Goal: Task Accomplishment & Management: Manage account settings

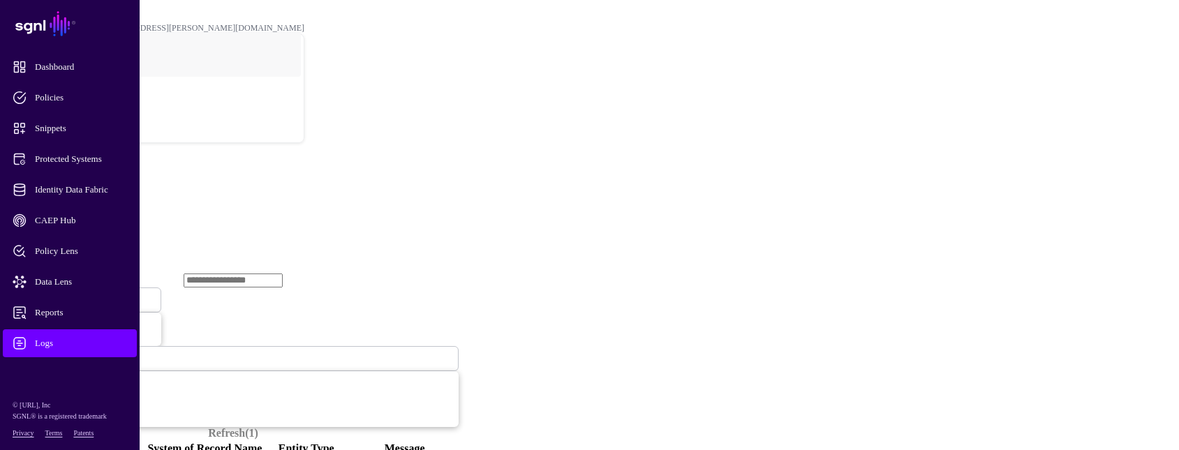
click at [78, 294] on span "Ingestion Started" at bounding box center [47, 300] width 61 height 12
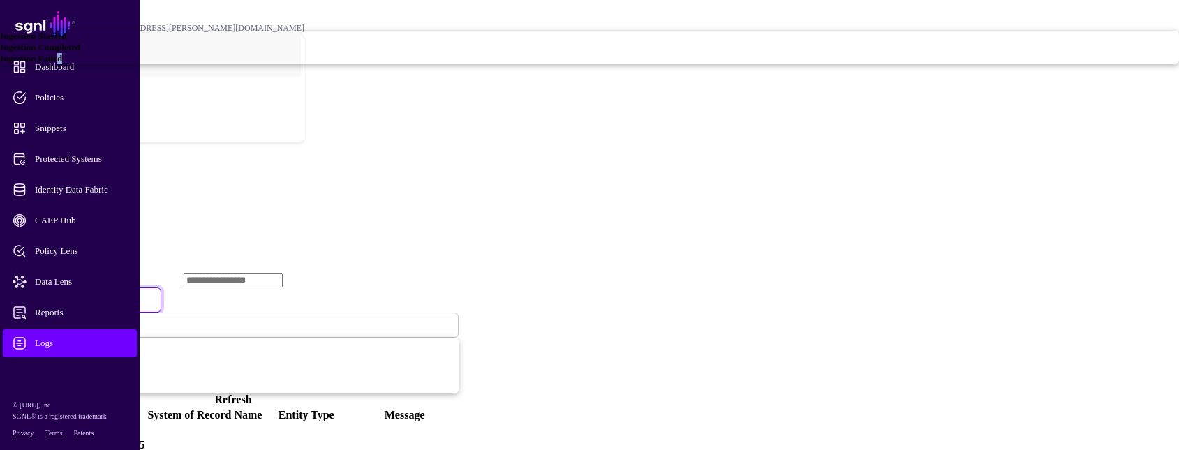
click at [62, 64] on span "Ingestion Failed" at bounding box center [31, 58] width 62 height 10
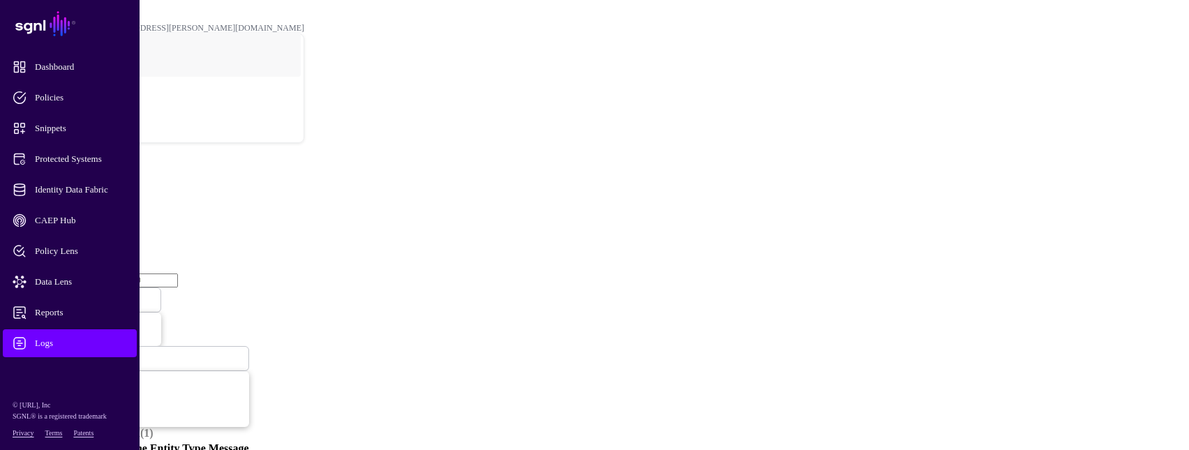
drag, startPoint x: 454, startPoint y: 222, endPoint x: 553, endPoint y: 67, distance: 183.6
click at [554, 164] on h2 "Logs" at bounding box center [595, 173] width 1178 height 19
click at [94, 194] on span "Identity Data Fabric" at bounding box center [81, 190] width 137 height 14
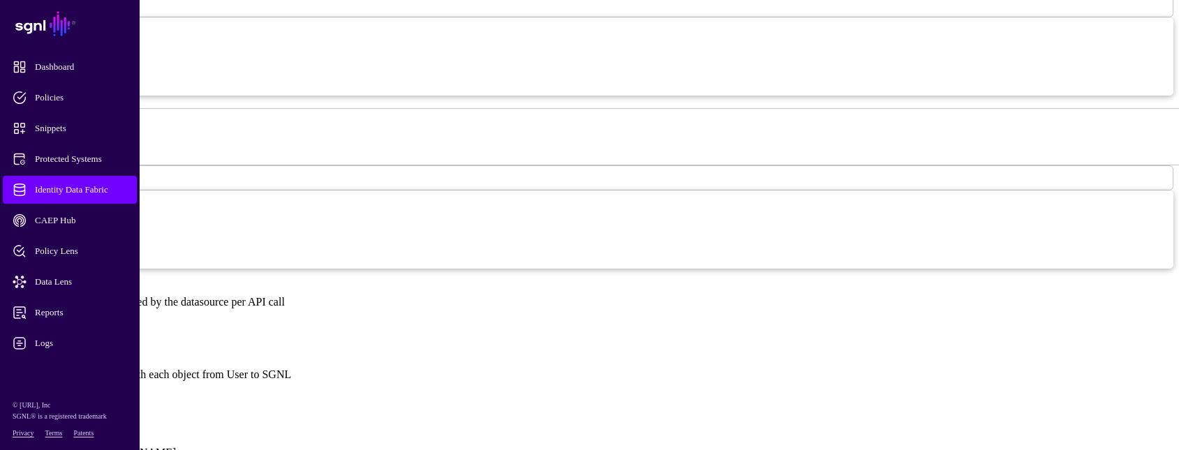
scroll to position [838, 0]
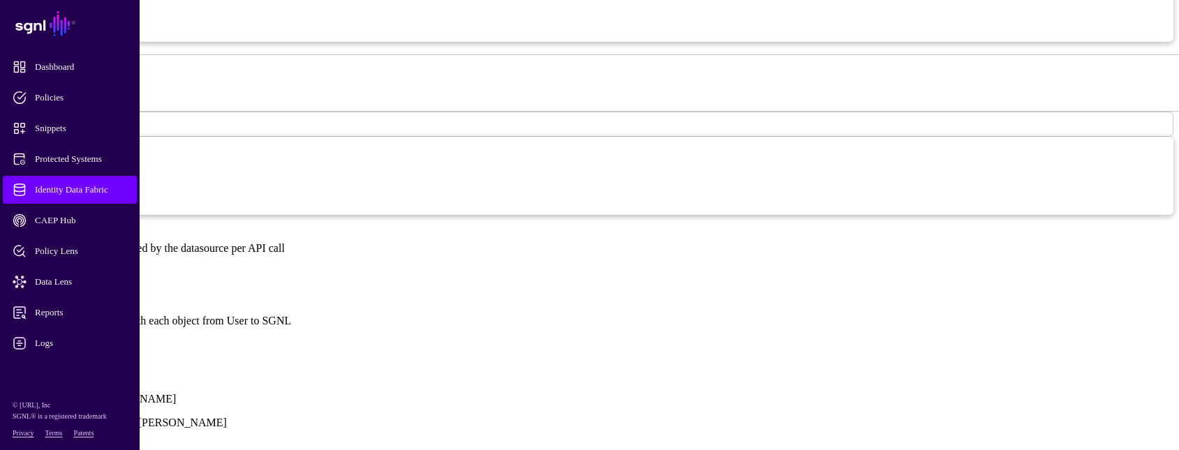
drag, startPoint x: 408, startPoint y: 123, endPoint x: 336, endPoint y: 124, distance: 71.9
click at [336, 124] on div "**********" at bounding box center [590, 5] width 1168 height 1031
type input "***"
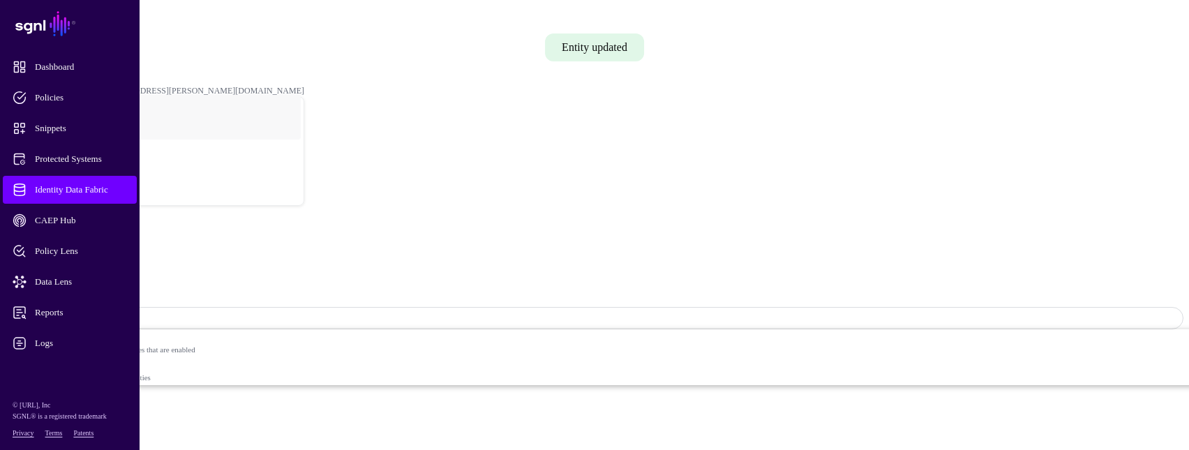
click at [79, 188] on span "Identity Data Fabric" at bounding box center [81, 190] width 137 height 14
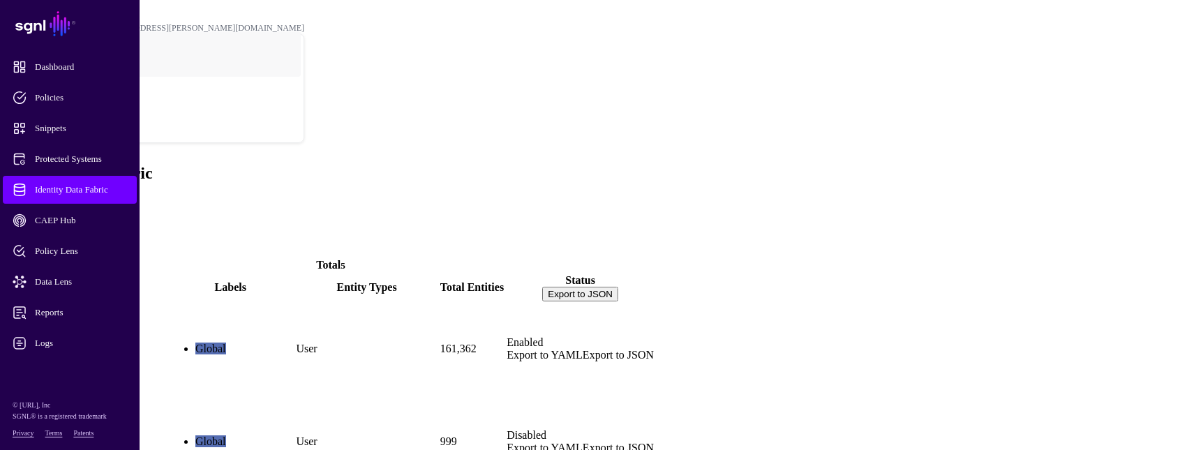
click at [84, 366] on link "ActiveDirectory" at bounding box center [46, 372] width 76 height 12
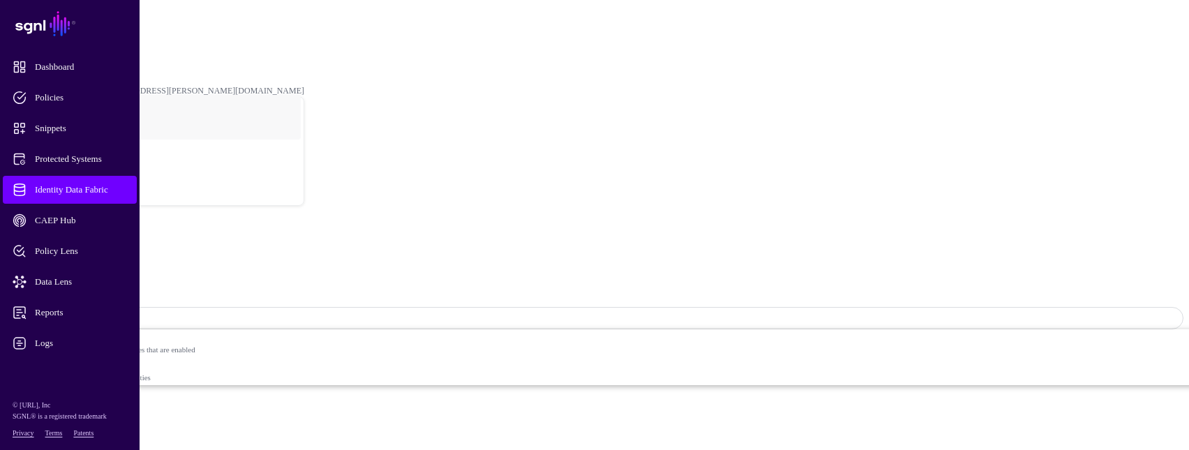
click at [108, 313] on span "Sync Status: Enabled" at bounding box center [62, 318] width 91 height 10
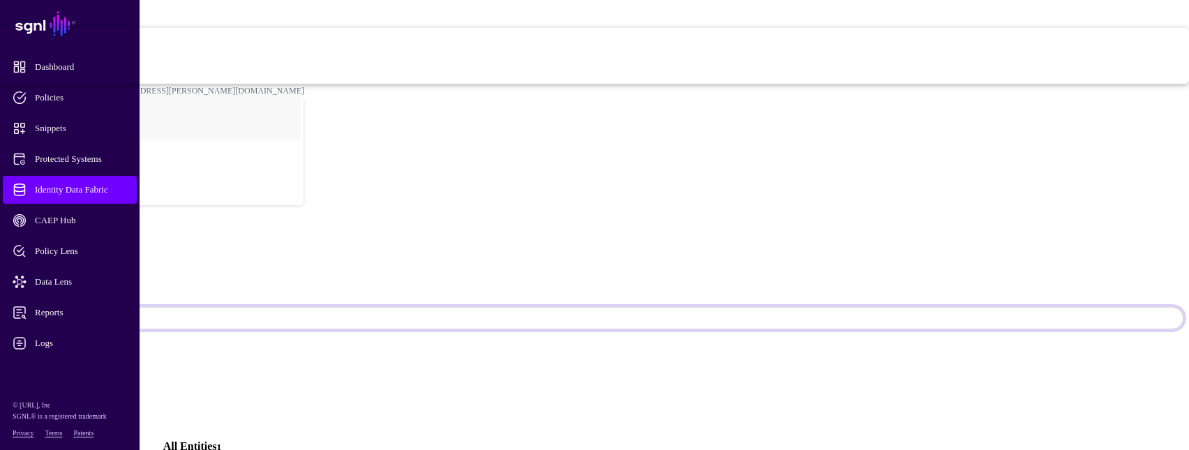
click at [1048, 80] on span "Syncing inactive for all configured entities" at bounding box center [483, 76] width 1414 height 8
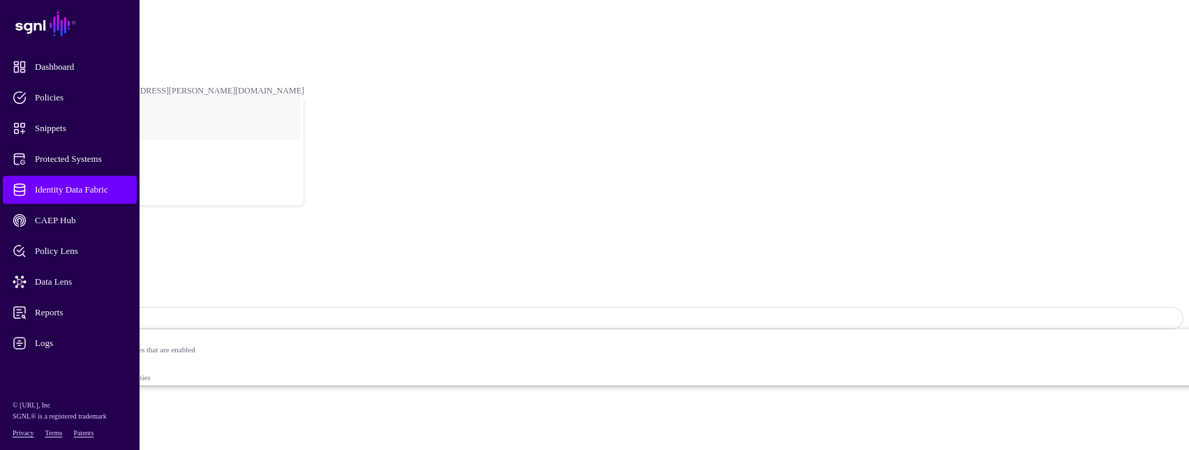
click at [54, 188] on span "Identity Data Fabric" at bounding box center [81, 190] width 137 height 14
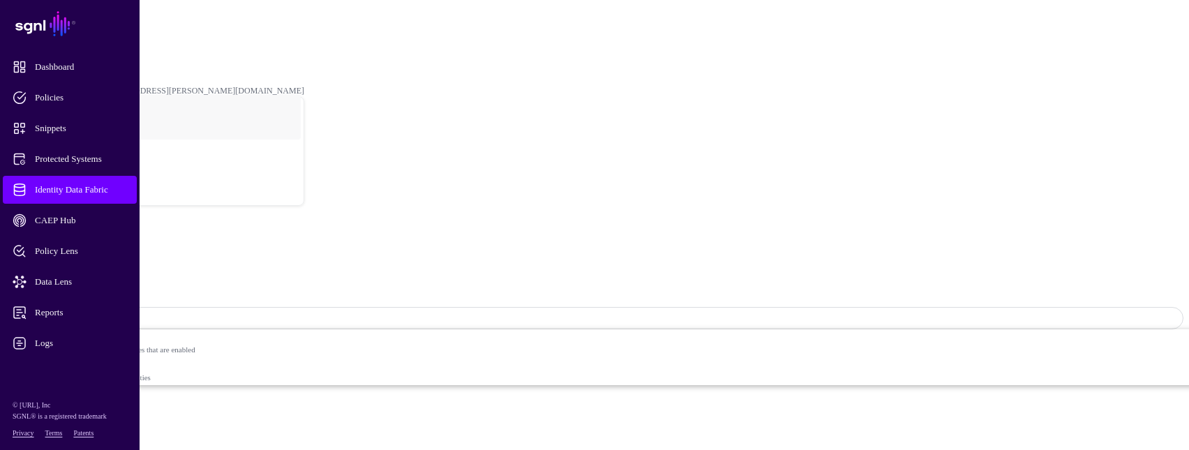
click at [110, 312] on span "Sync Status: Disabled" at bounding box center [63, 318] width 93 height 12
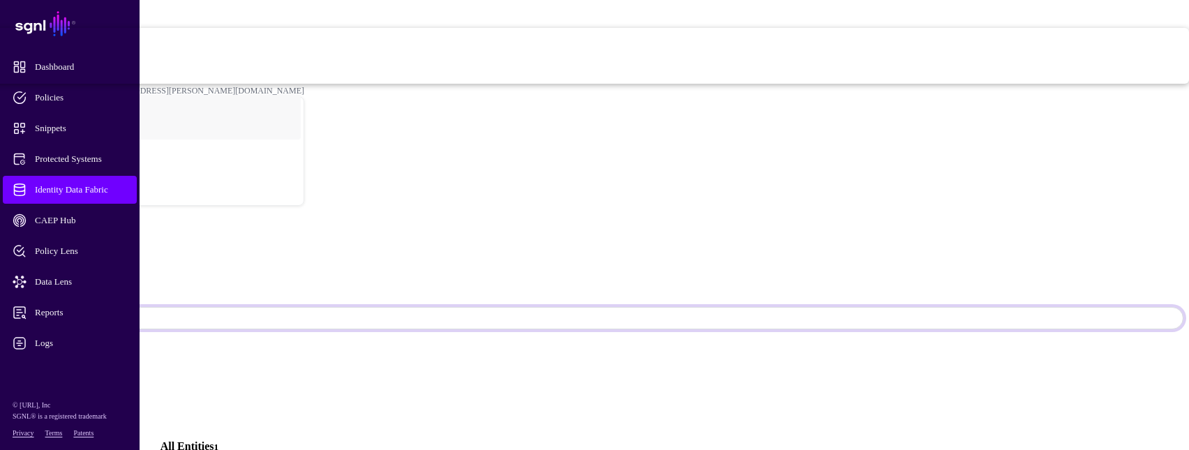
click at [1055, 56] on span "Enabled Syncing active for all configured entities that are enabled" at bounding box center [476, 42] width 1428 height 28
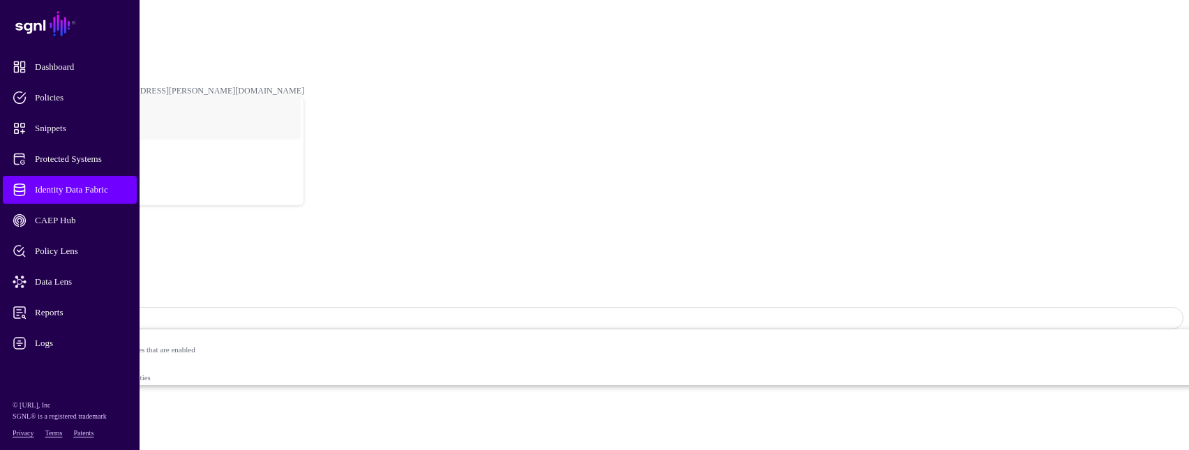
click at [20, 341] on span "Logs" at bounding box center [81, 343] width 137 height 14
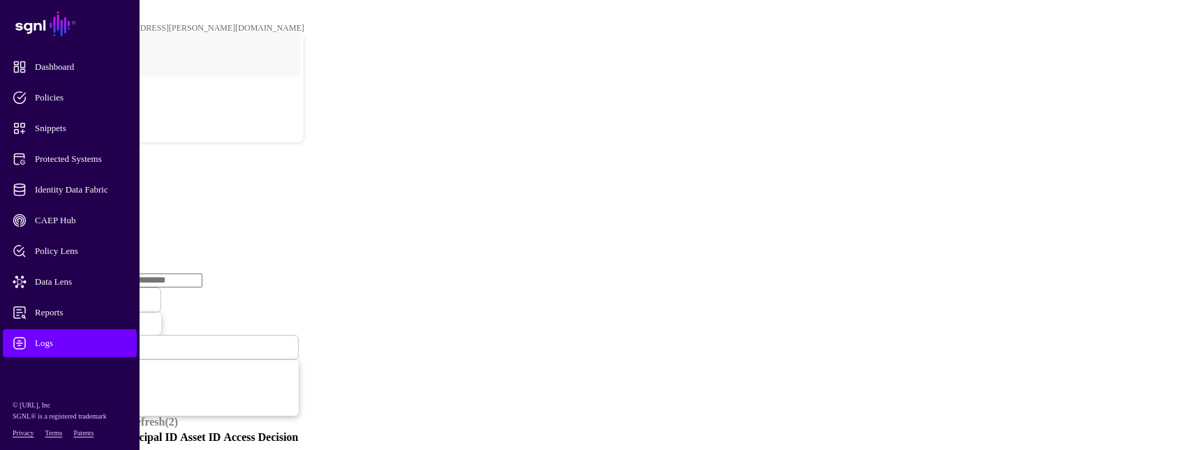
click at [112, 209] on link "Ingestion Service" at bounding box center [73, 215] width 78 height 12
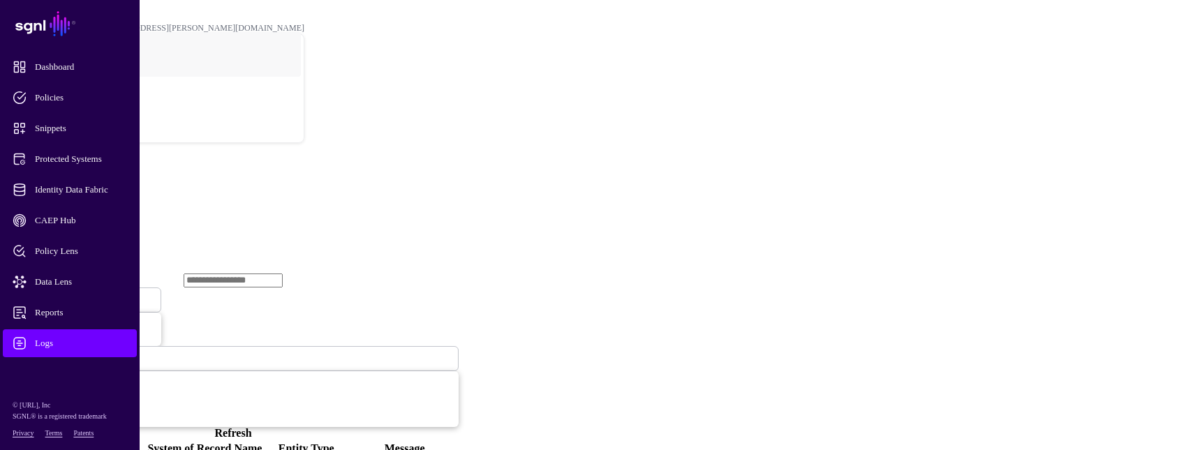
click at [252, 427] on link "Refresh" at bounding box center [233, 433] width 37 height 12
drag, startPoint x: 683, startPoint y: 147, endPoint x: 856, endPoint y: 145, distance: 173.1
click at [459, 273] on div "Ingestion Started Ingestion Started Ingestion Completed Ingestion Failed Last 2…" at bounding box center [233, 356] width 451 height 167
click at [252, 427] on link "Refresh" at bounding box center [233, 433] width 37 height 12
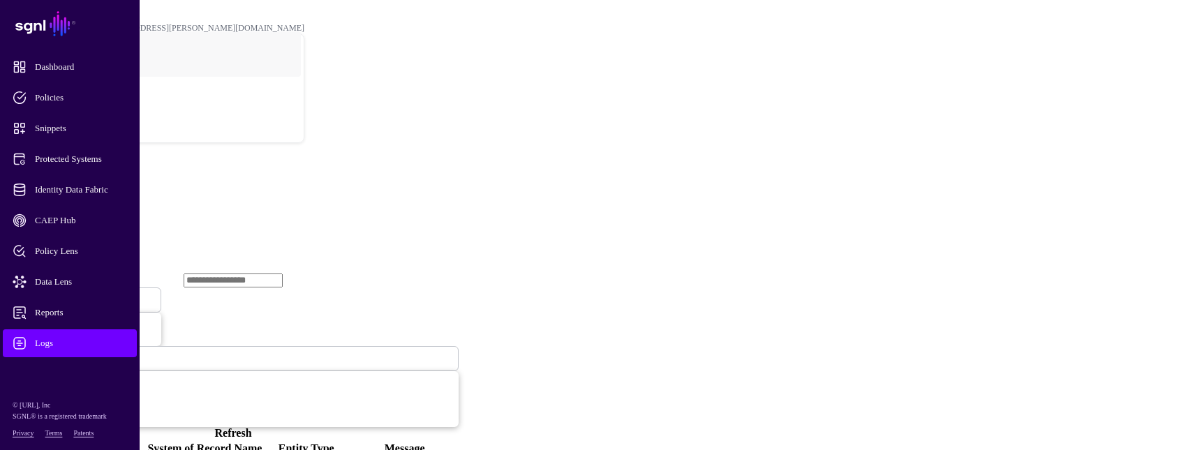
click at [78, 294] on span "Ingestion Started" at bounding box center [47, 300] width 61 height 12
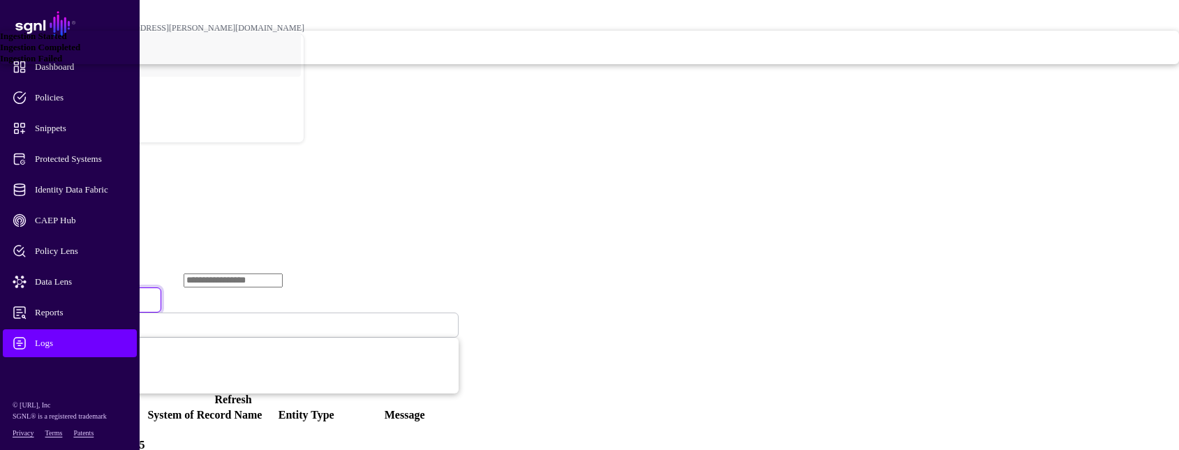
click at [465, 64] on link "Ingestion Failed" at bounding box center [589, 58] width 1179 height 11
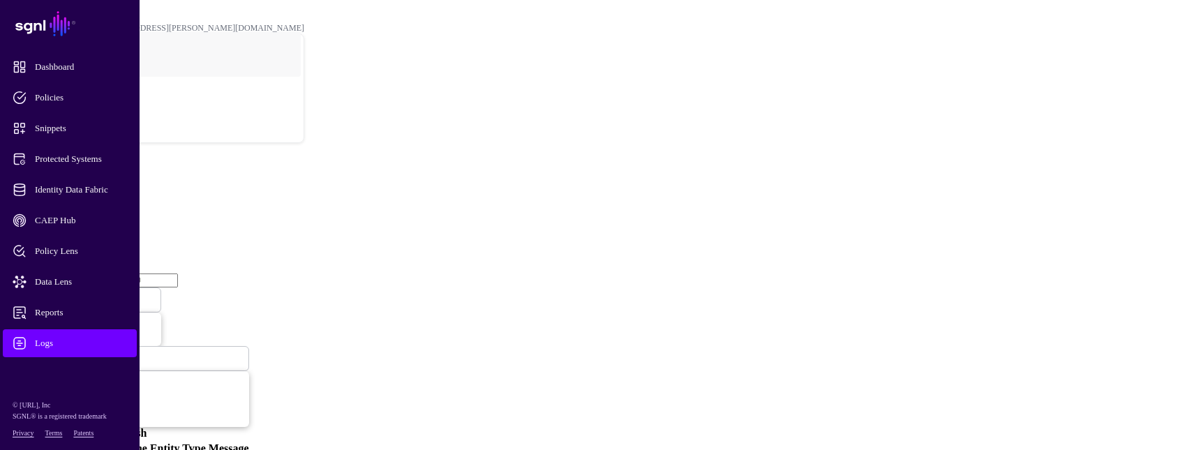
click at [147, 427] on link "Refresh" at bounding box center [128, 433] width 37 height 12
click at [72, 179] on link "Identity Data Fabric" at bounding box center [70, 190] width 134 height 28
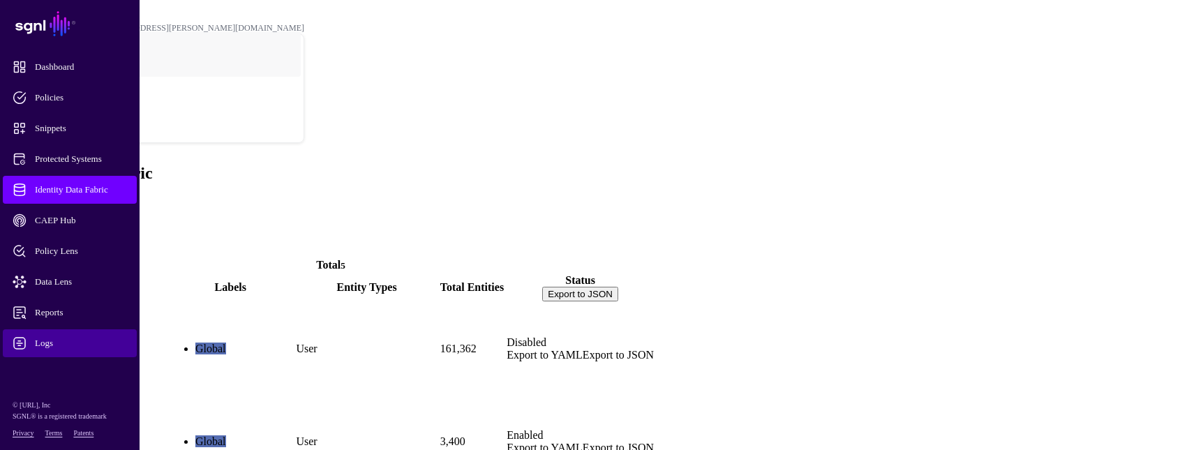
click at [56, 340] on span "Logs" at bounding box center [81, 343] width 137 height 14
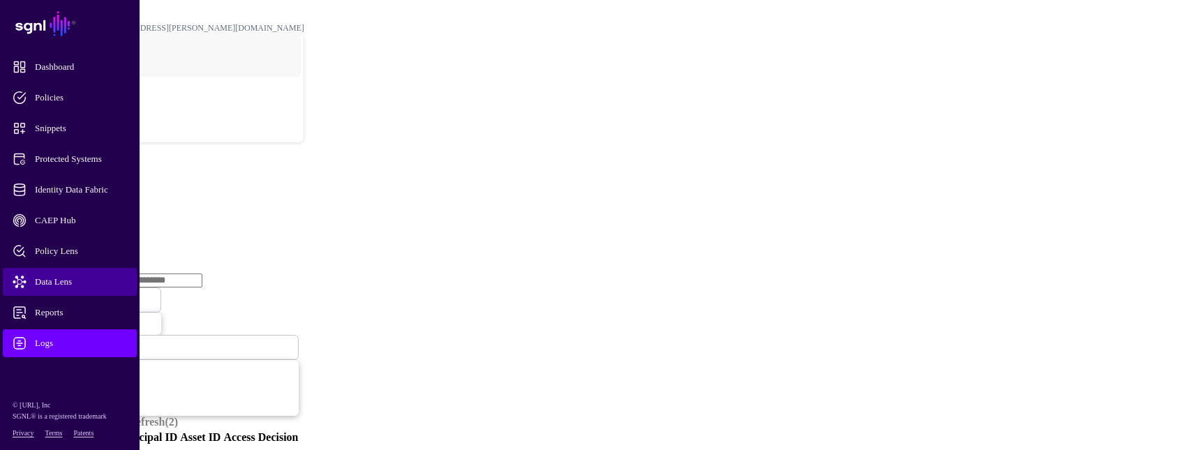
click at [50, 282] on span "Data Lens" at bounding box center [81, 282] width 137 height 14
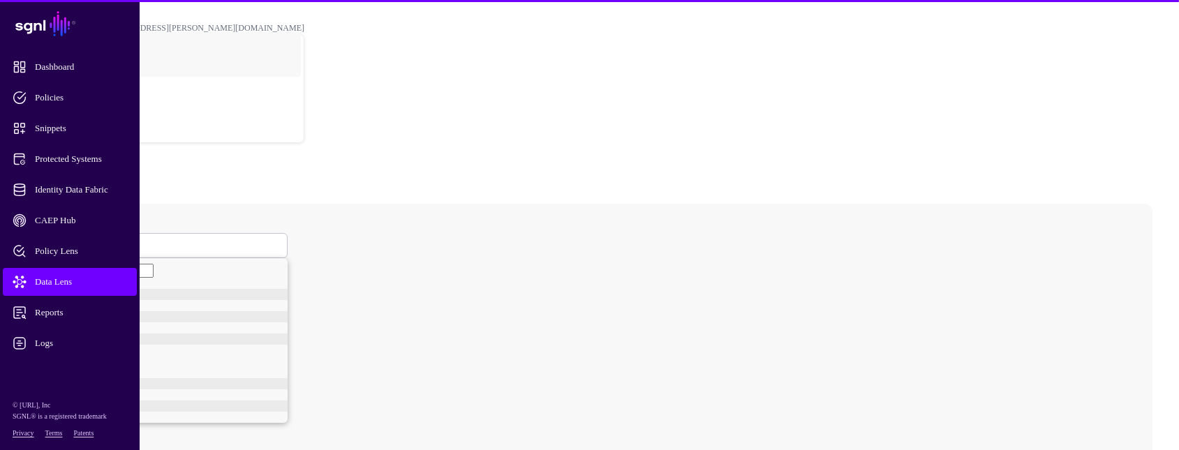
click at [288, 233] on link at bounding box center [165, 245] width 244 height 25
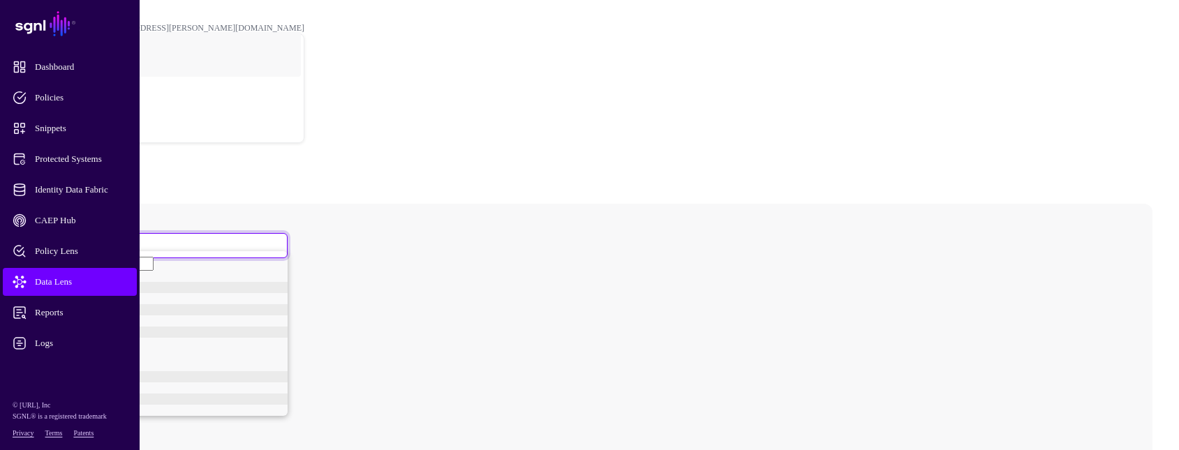
scroll to position [84, 0]
click at [239, 416] on div "User" at bounding box center [172, 410] width 230 height 11
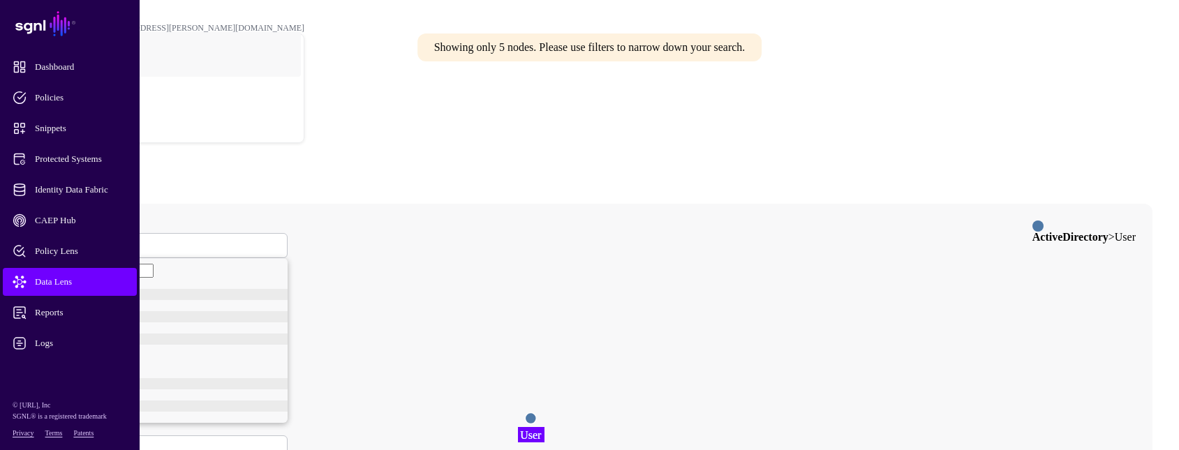
click at [70, 239] on span "User" at bounding box center [60, 245] width 17 height 12
click at [252, 293] on div "User" at bounding box center [172, 298] width 230 height 11
drag, startPoint x: 703, startPoint y: 380, endPoint x: 688, endPoint y: 376, distance: 15.9
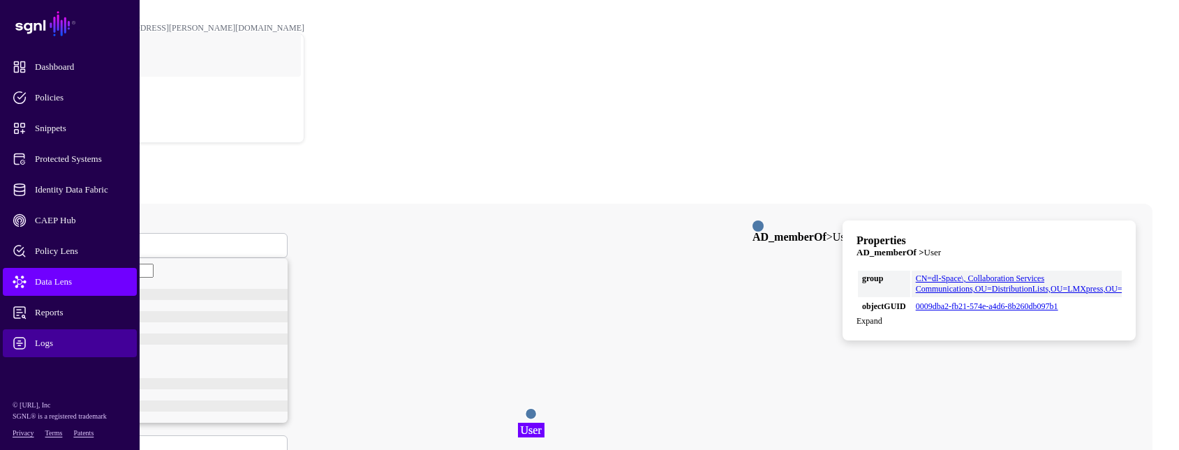
click at [54, 341] on span "Logs" at bounding box center [81, 343] width 137 height 14
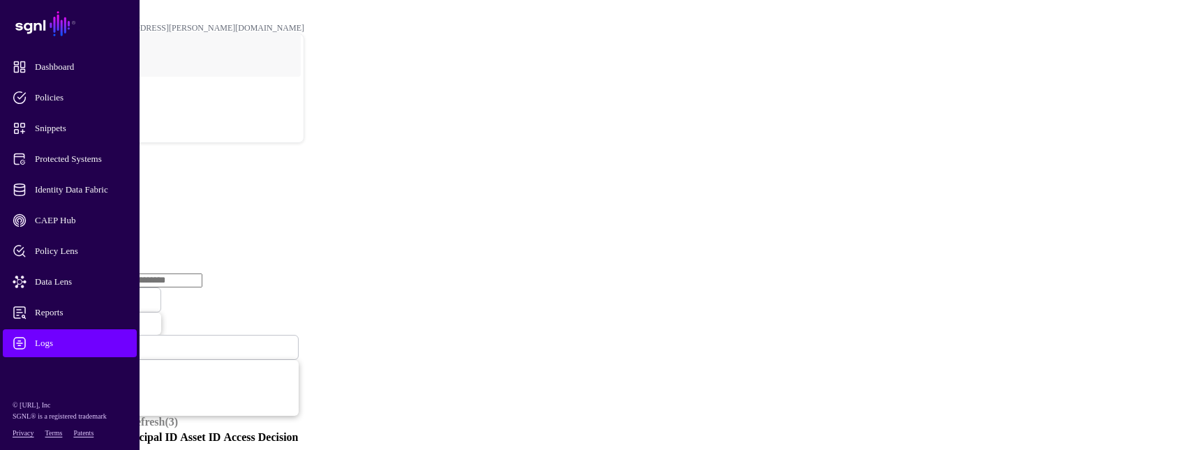
click at [112, 209] on link "Ingestion Service" at bounding box center [73, 215] width 78 height 12
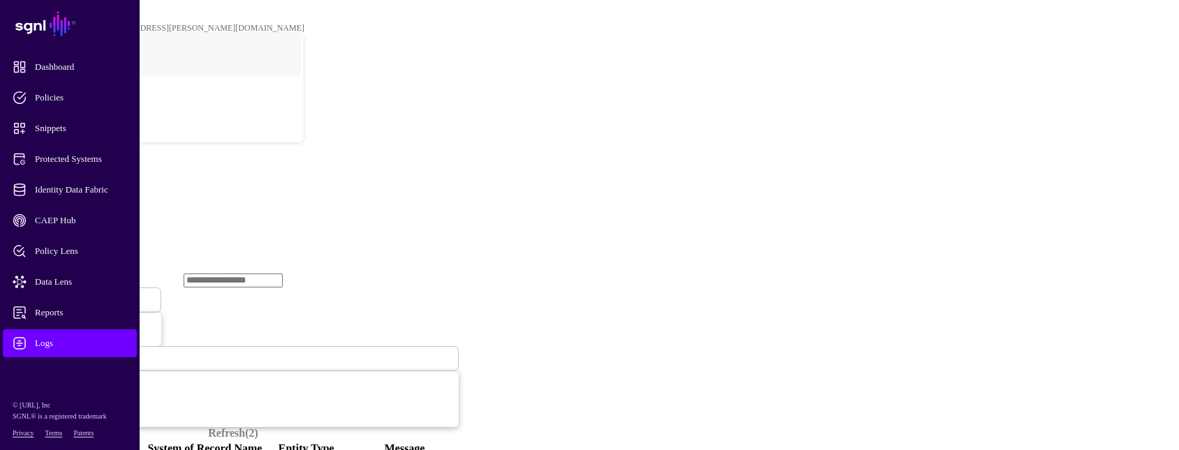
click at [78, 294] on span "Ingestion Started" at bounding box center [47, 300] width 61 height 12
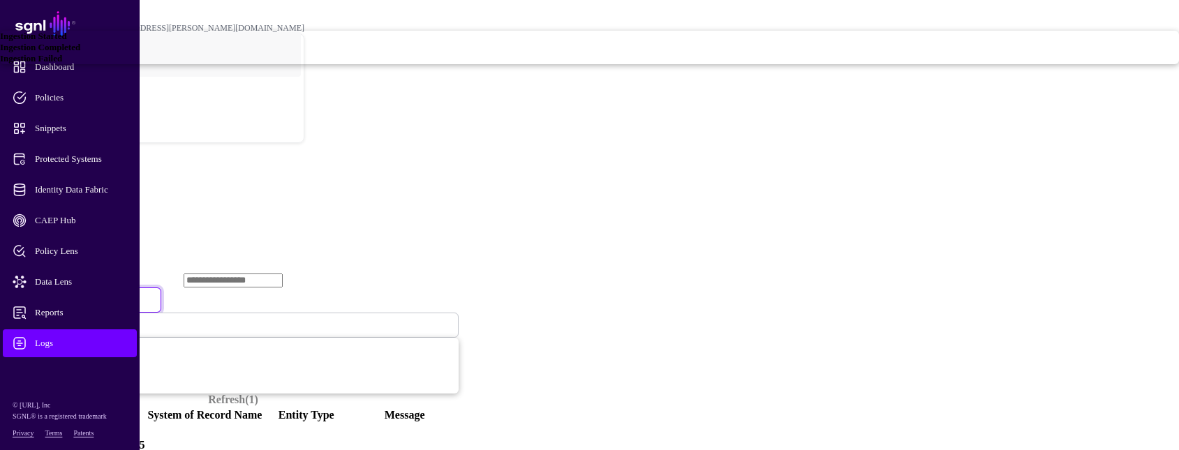
click at [62, 64] on span "Ingestion Failed" at bounding box center [31, 58] width 62 height 10
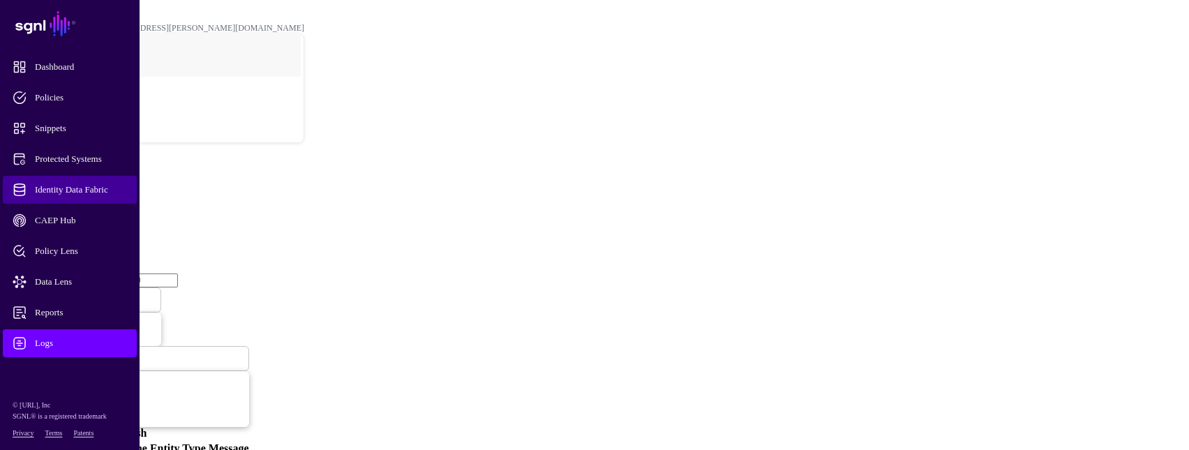
click at [73, 188] on span "Identity Data Fabric" at bounding box center [81, 190] width 137 height 14
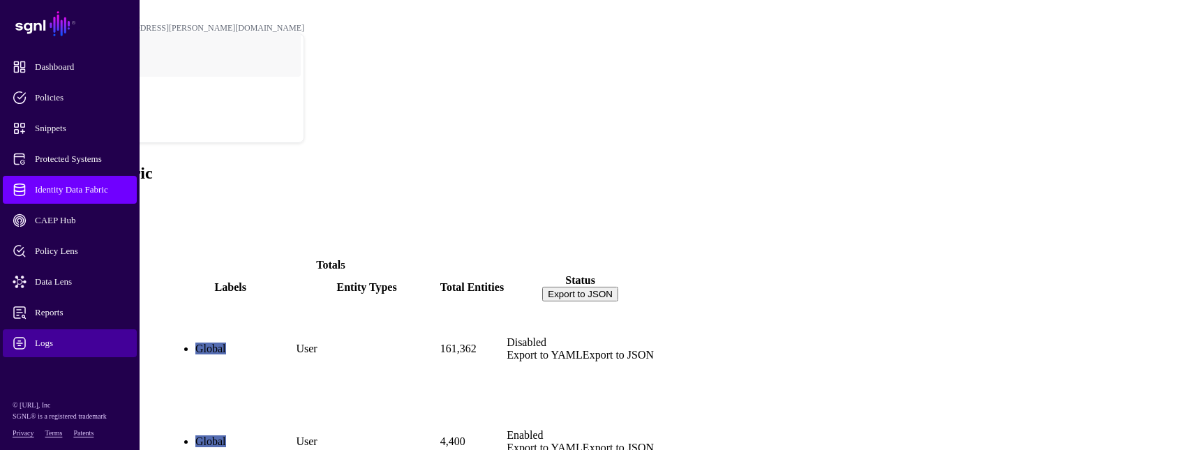
click at [43, 339] on span "Logs" at bounding box center [81, 343] width 137 height 14
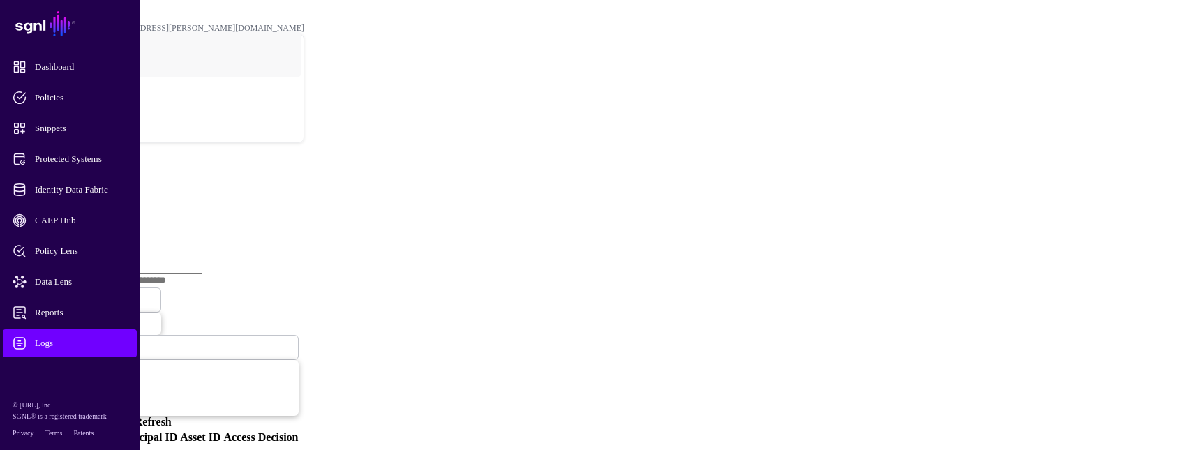
click at [112, 209] on link "Ingestion Service" at bounding box center [73, 215] width 78 height 12
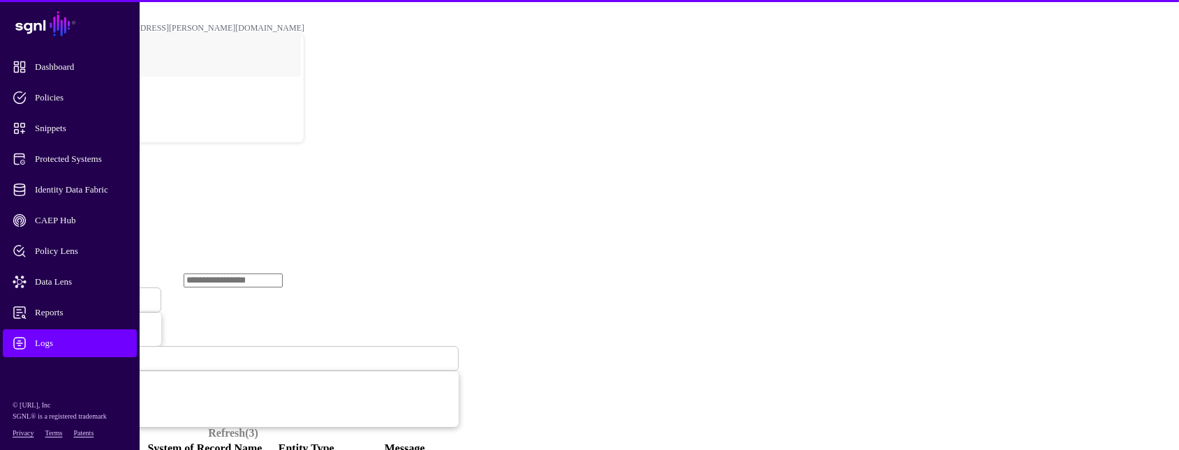
click at [78, 294] on span "Ingestion Started" at bounding box center [47, 300] width 61 height 12
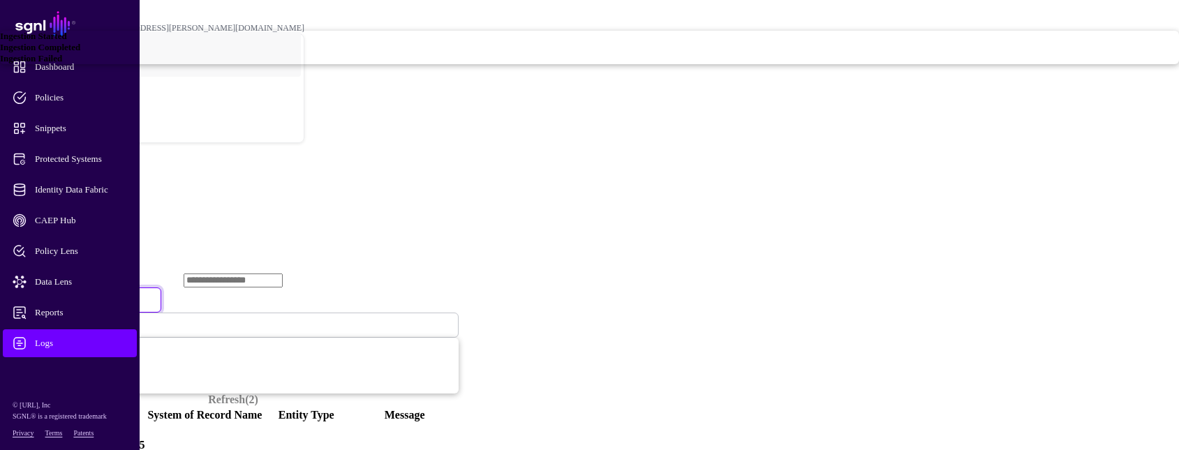
click at [463, 64] on div "Ingestion Failed" at bounding box center [589, 58] width 1179 height 11
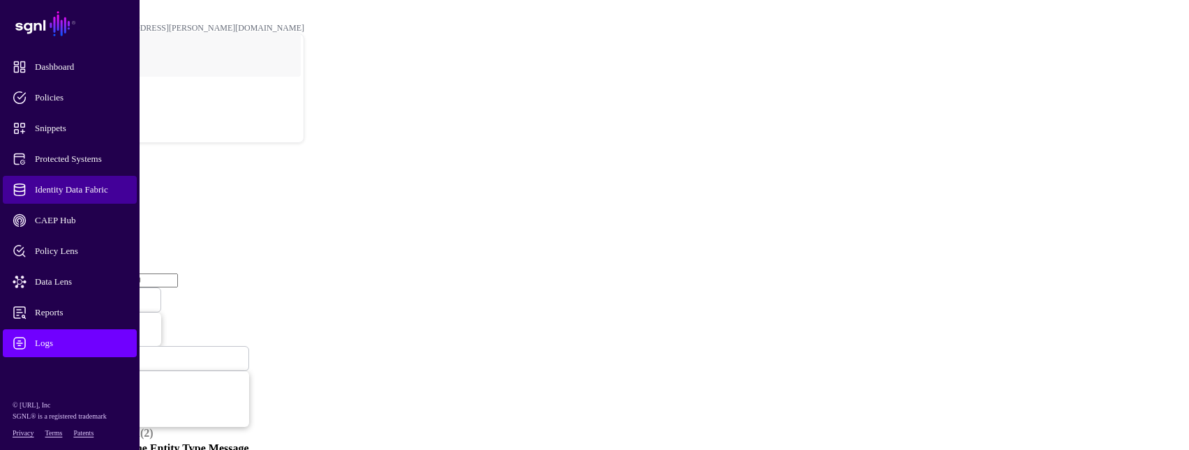
click at [68, 193] on span "Identity Data Fabric" at bounding box center [81, 190] width 137 height 14
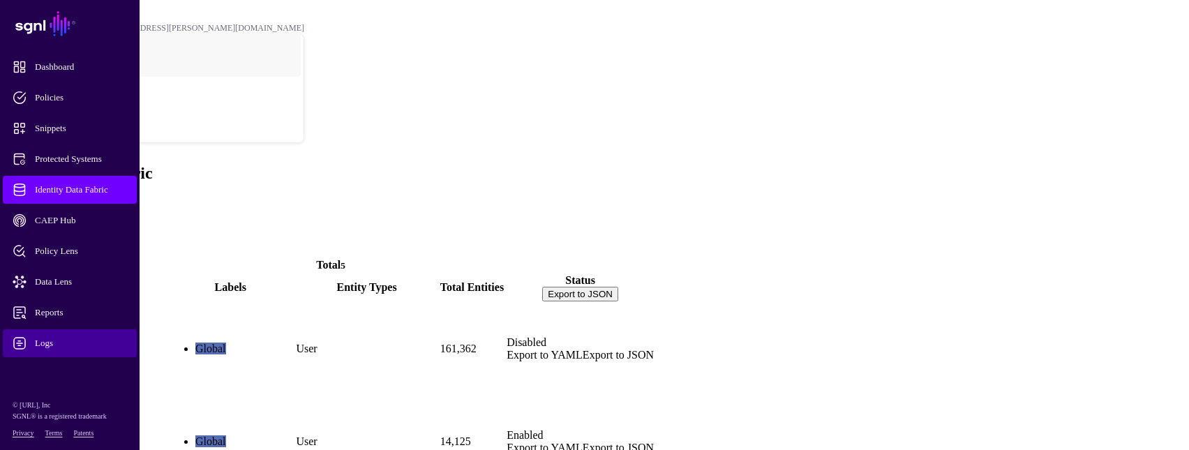
click at [75, 342] on span "Logs" at bounding box center [81, 343] width 137 height 14
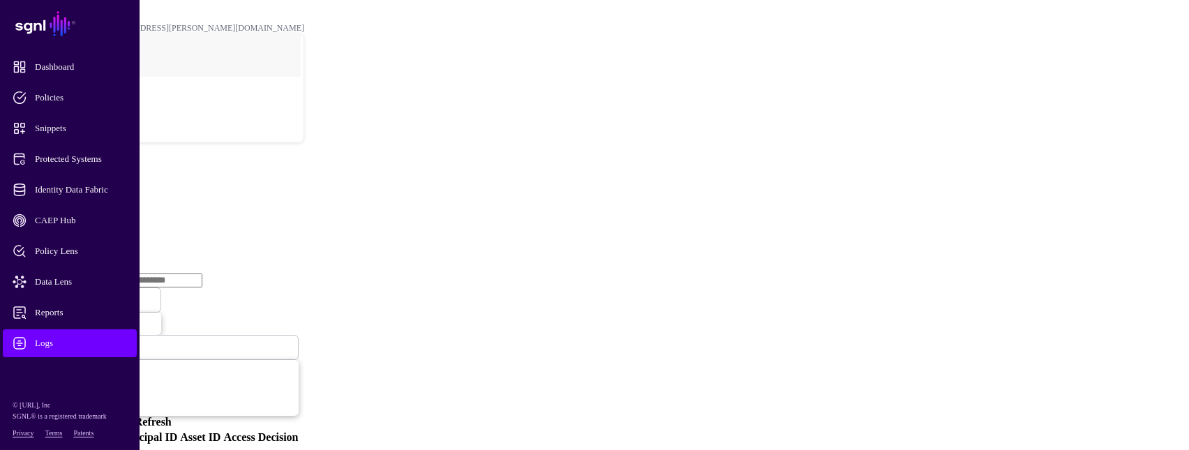
click at [341, 164] on h2 "Logs" at bounding box center [595, 173] width 1178 height 19
click at [172, 416] on link "Refresh" at bounding box center [153, 422] width 37 height 12
click at [112, 209] on link "Ingestion Service" at bounding box center [73, 215] width 78 height 12
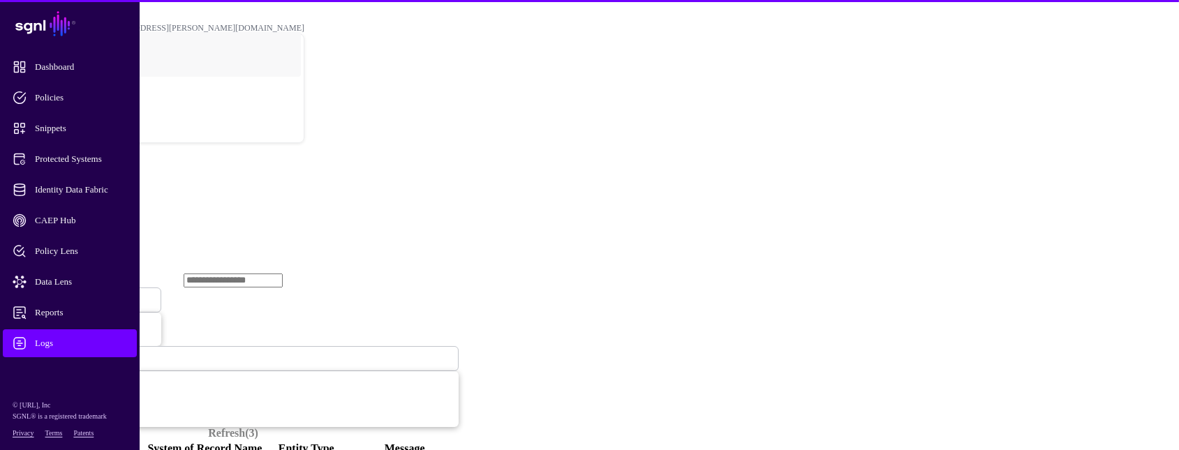
click at [78, 294] on span "Ingestion Started" at bounding box center [47, 300] width 61 height 12
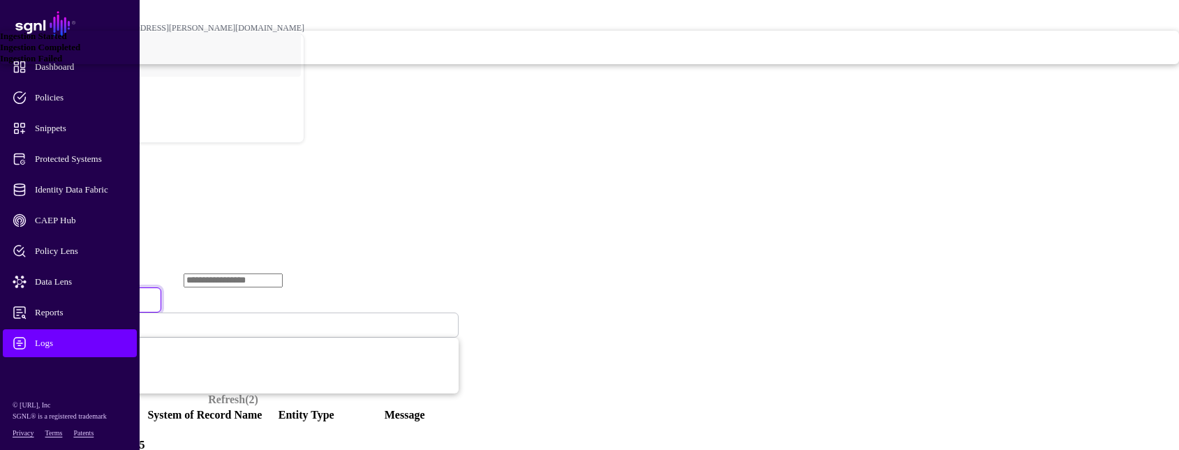
click at [452, 64] on link "Ingestion Failed" at bounding box center [589, 58] width 1179 height 11
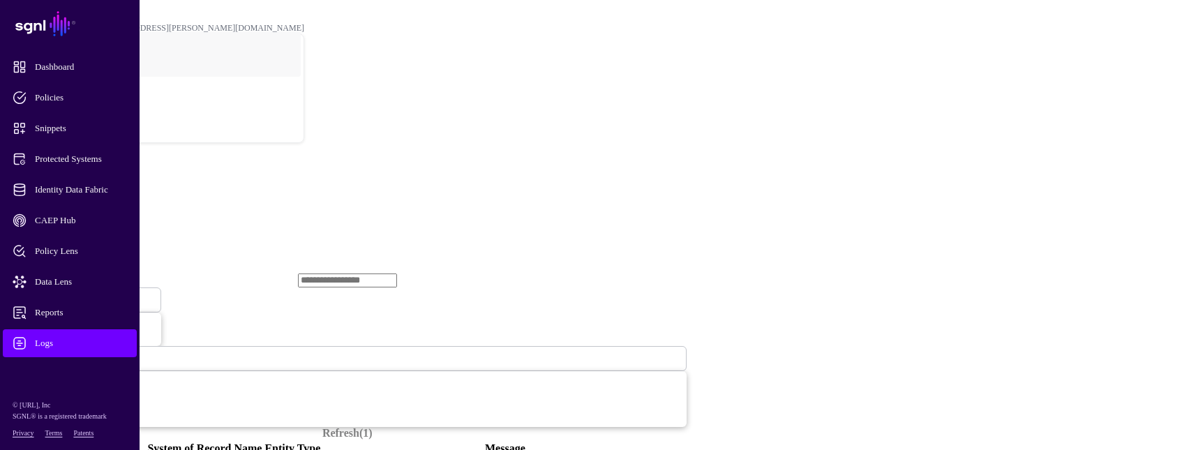
drag, startPoint x: 170, startPoint y: 232, endPoint x: 165, endPoint y: 224, distance: 9.1
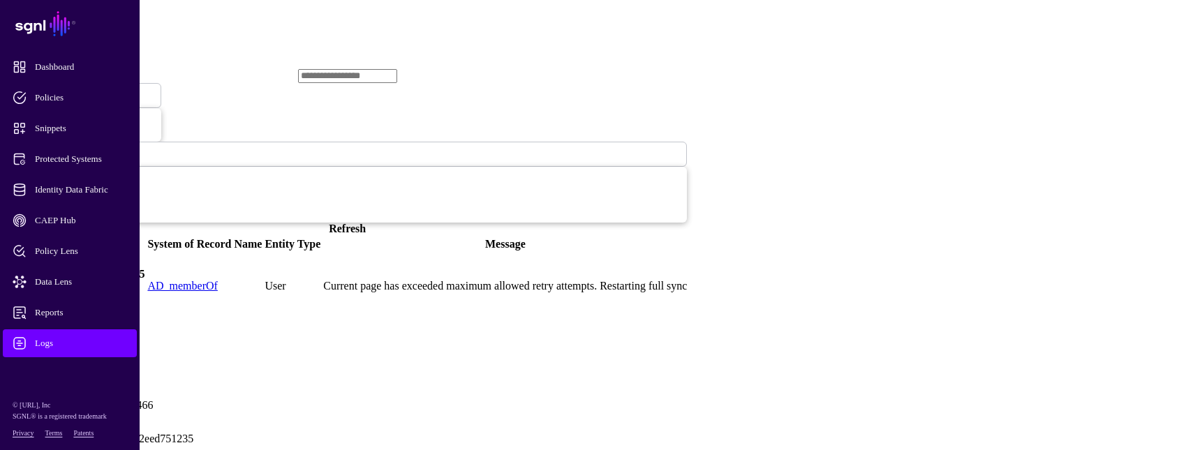
scroll to position [208, 0]
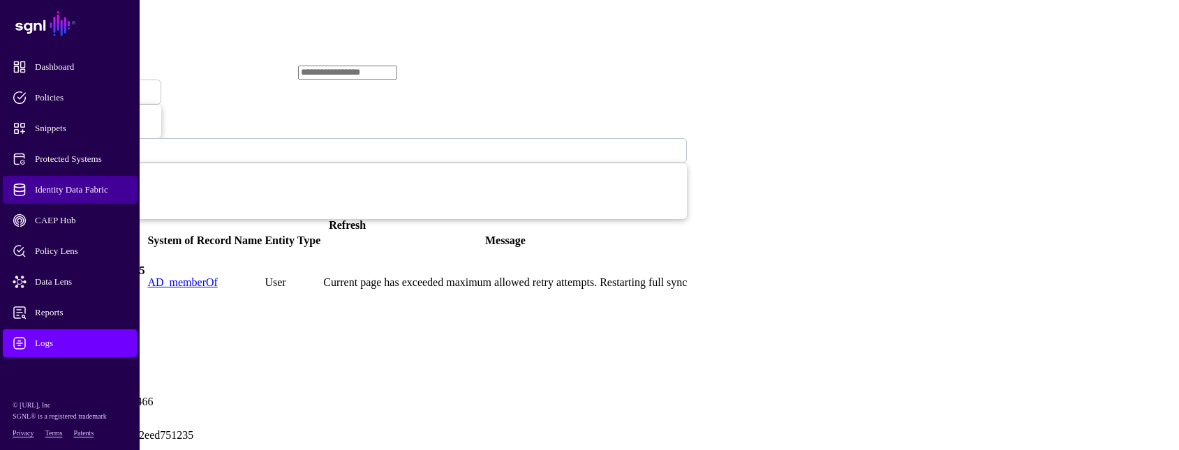
click at [73, 186] on span "Identity Data Fabric" at bounding box center [81, 190] width 137 height 14
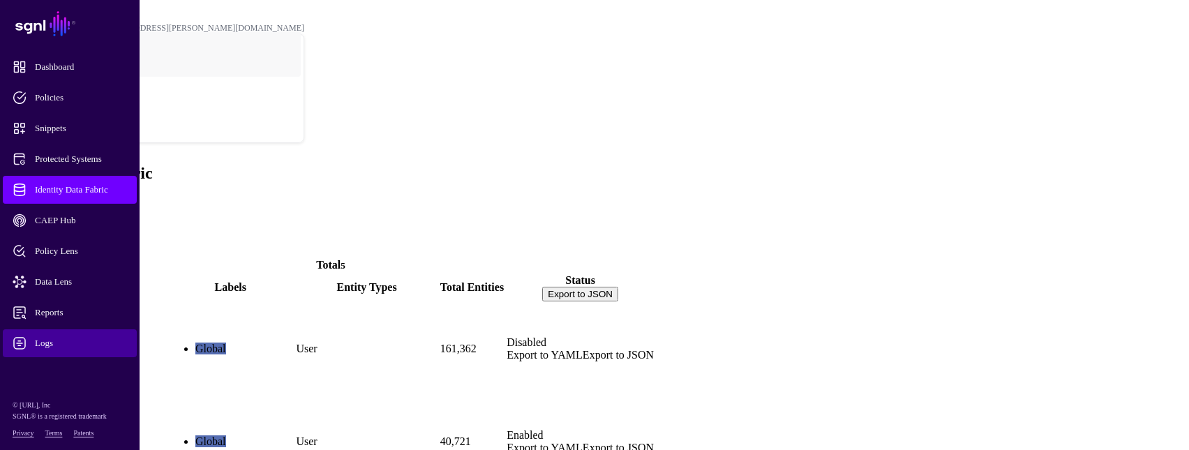
click at [59, 339] on span "Logs" at bounding box center [81, 343] width 137 height 14
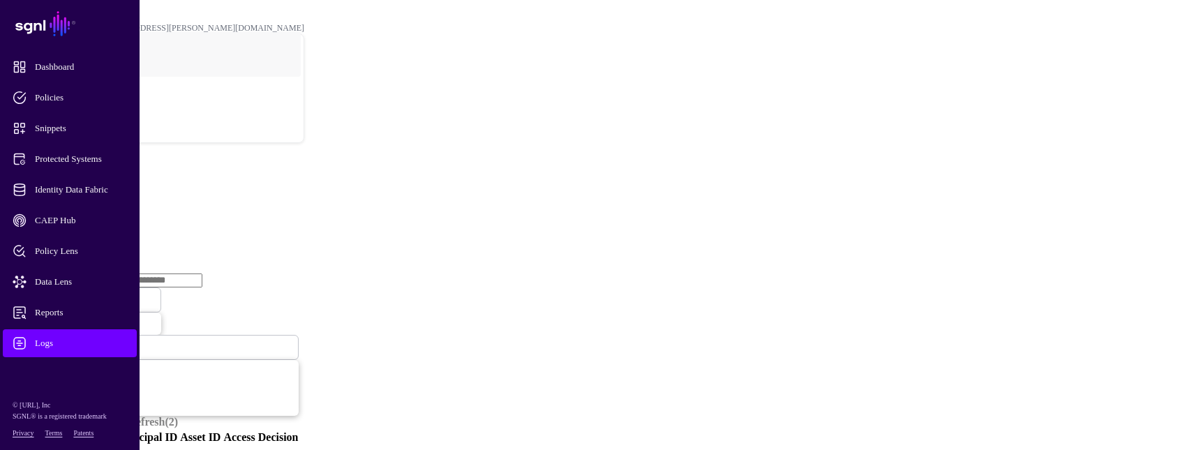
click at [112, 209] on link "Ingestion Service" at bounding box center [73, 215] width 78 height 12
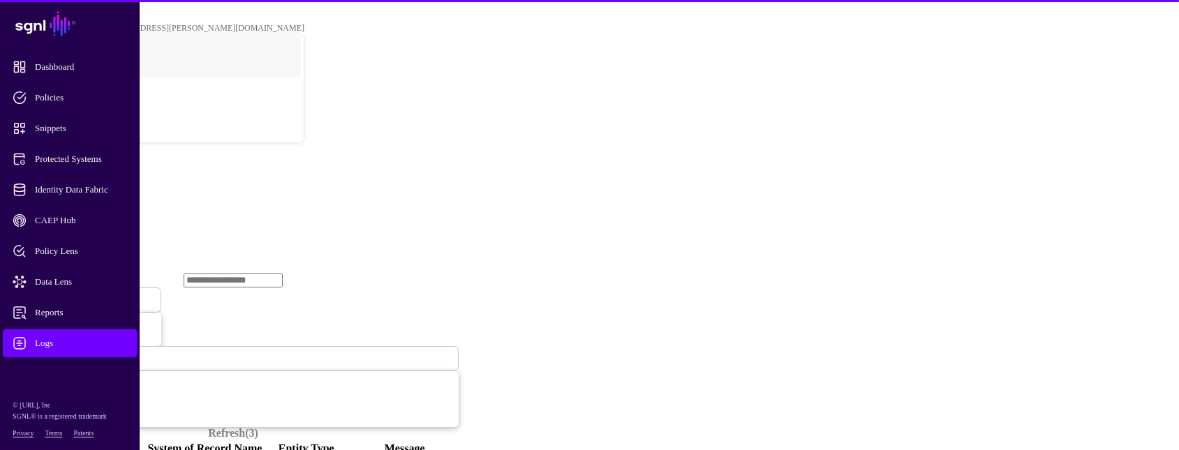
click at [78, 295] on span "Ingestion Started" at bounding box center [47, 300] width 61 height 10
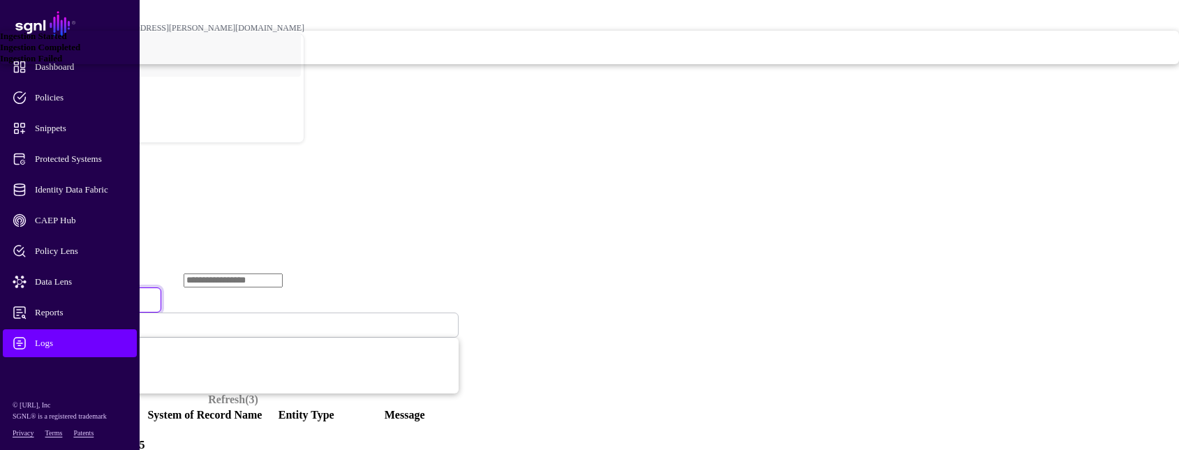
drag, startPoint x: 443, startPoint y: 228, endPoint x: 425, endPoint y: 220, distance: 19.1
click at [62, 64] on span "Ingestion Failed" at bounding box center [31, 58] width 62 height 10
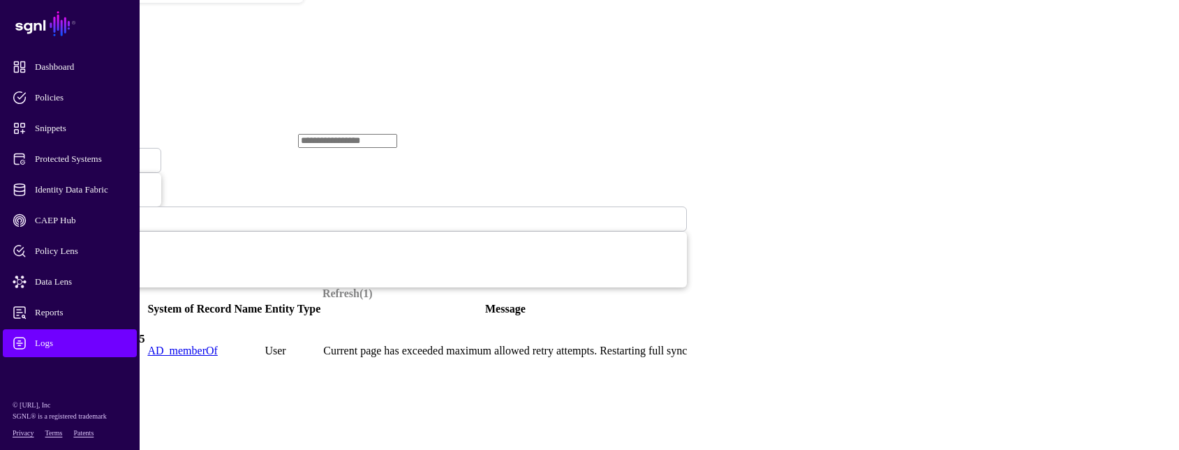
scroll to position [208, 0]
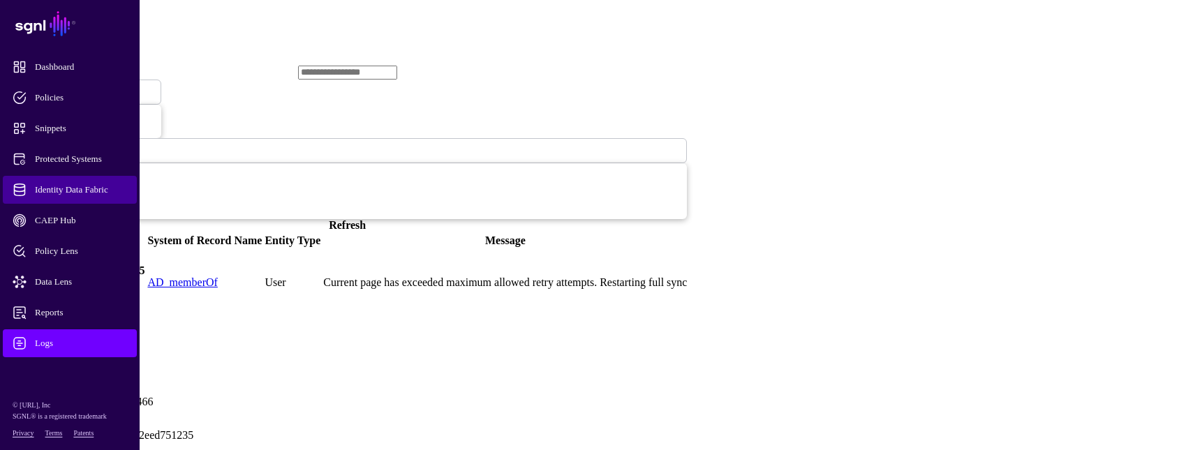
click at [68, 185] on span "Identity Data Fabric" at bounding box center [81, 190] width 137 height 14
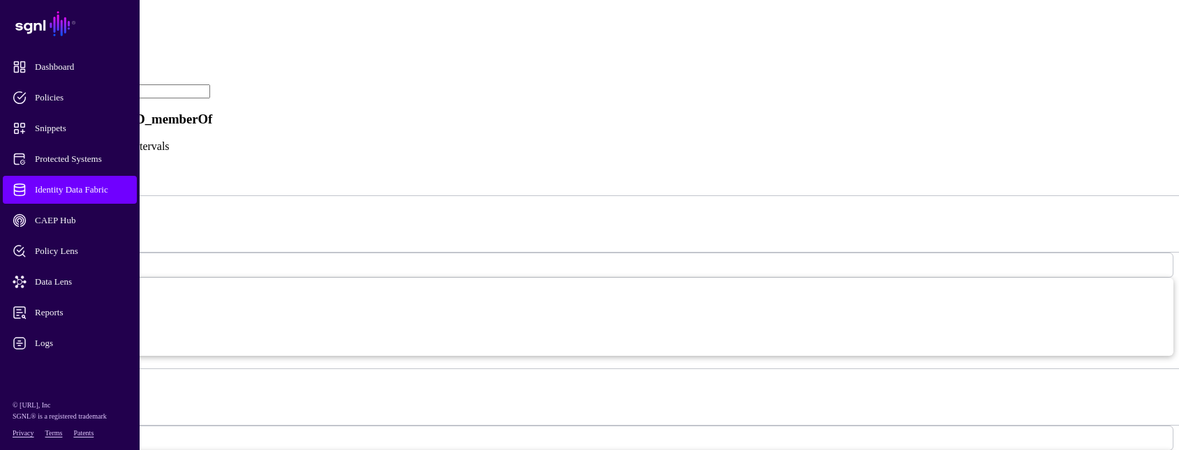
scroll to position [698, 0]
drag, startPoint x: 413, startPoint y: 262, endPoint x: 376, endPoint y: 258, distance: 37.9
click at [376, 258] on div "**********" at bounding box center [590, 145] width 1168 height 1031
type input "**"
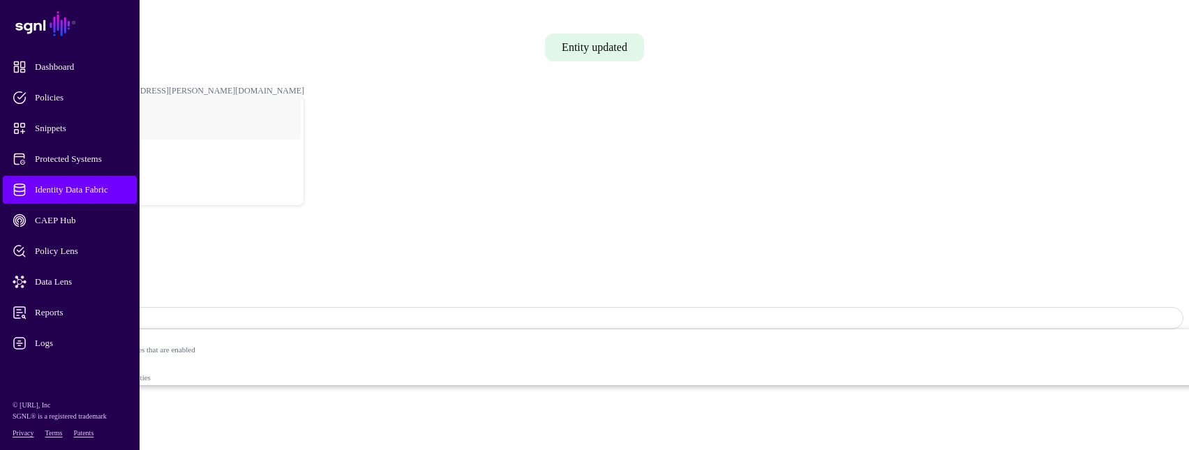
click at [67, 184] on span "Identity Data Fabric" at bounding box center [81, 190] width 137 height 14
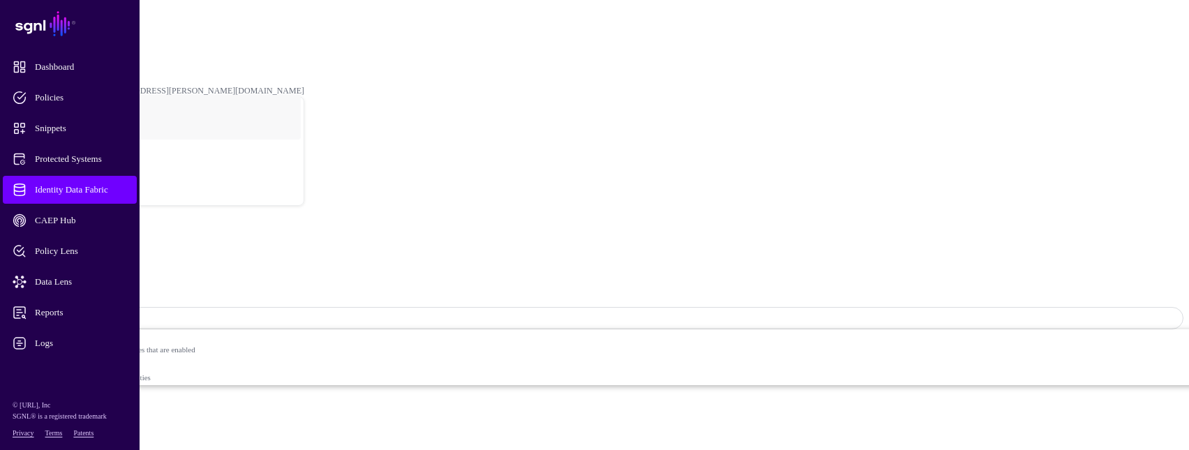
click at [59, 342] on span "Logs" at bounding box center [81, 343] width 137 height 14
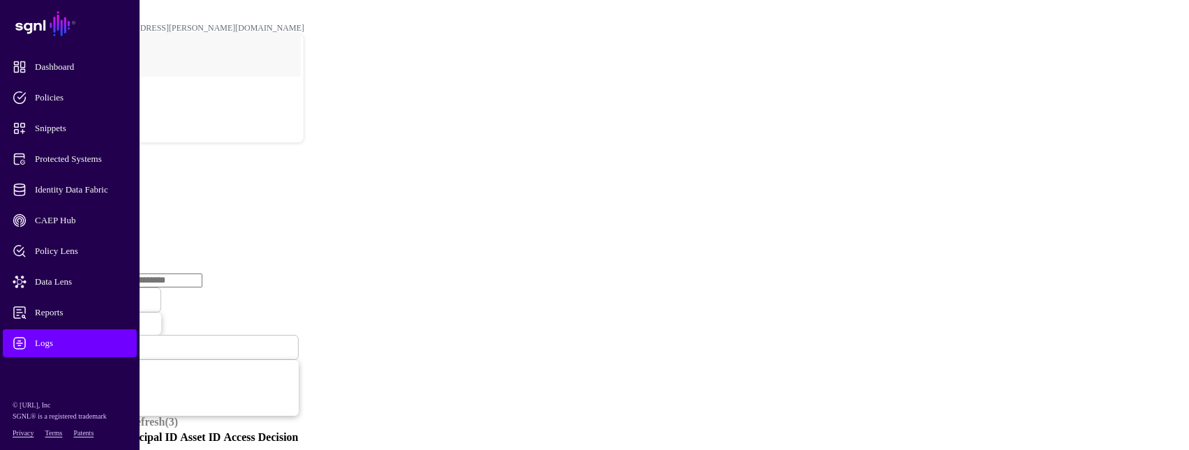
click at [112, 209] on link "Ingestion Service" at bounding box center [73, 215] width 78 height 12
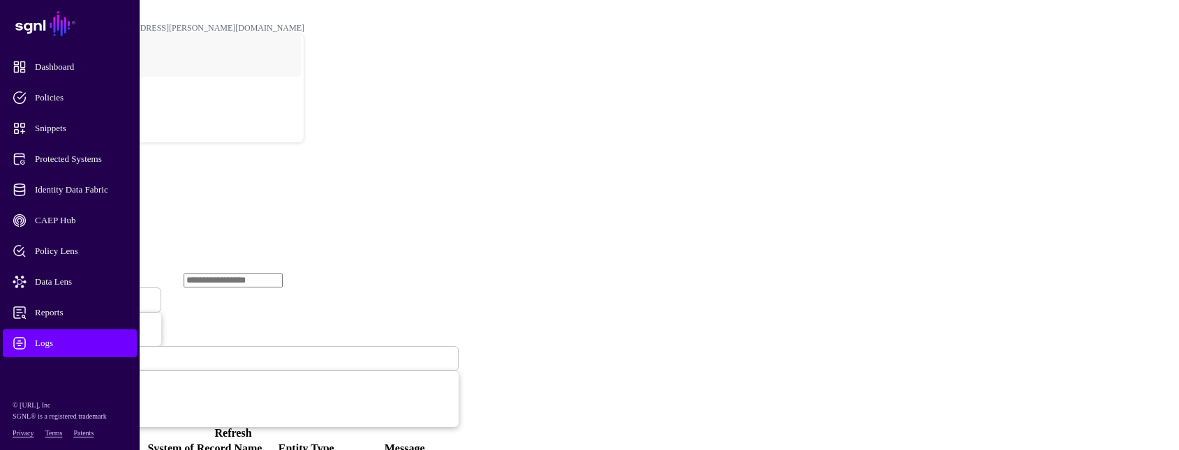
click at [78, 294] on span "Ingestion Started" at bounding box center [47, 300] width 61 height 12
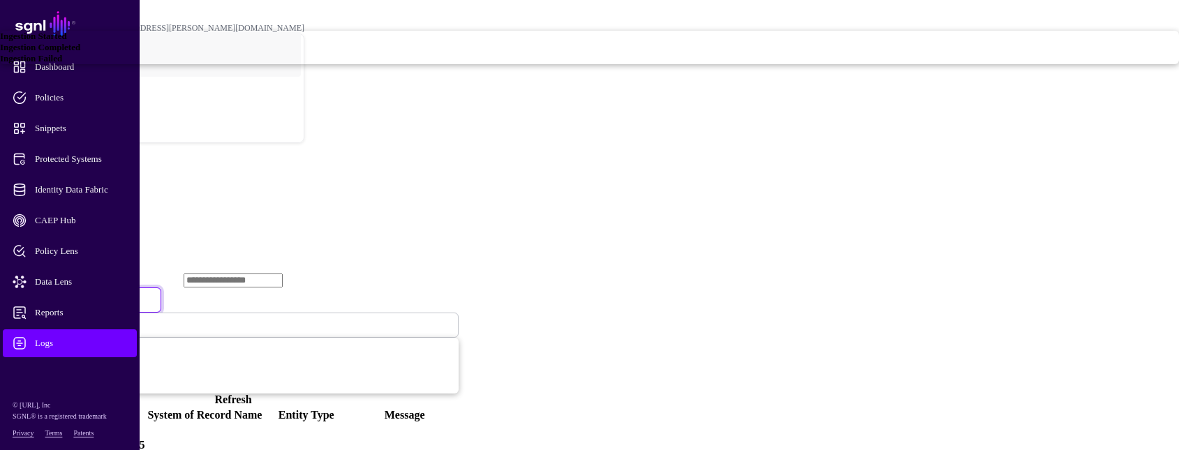
click at [496, 64] on div "Ingestion Failed" at bounding box center [589, 58] width 1179 height 11
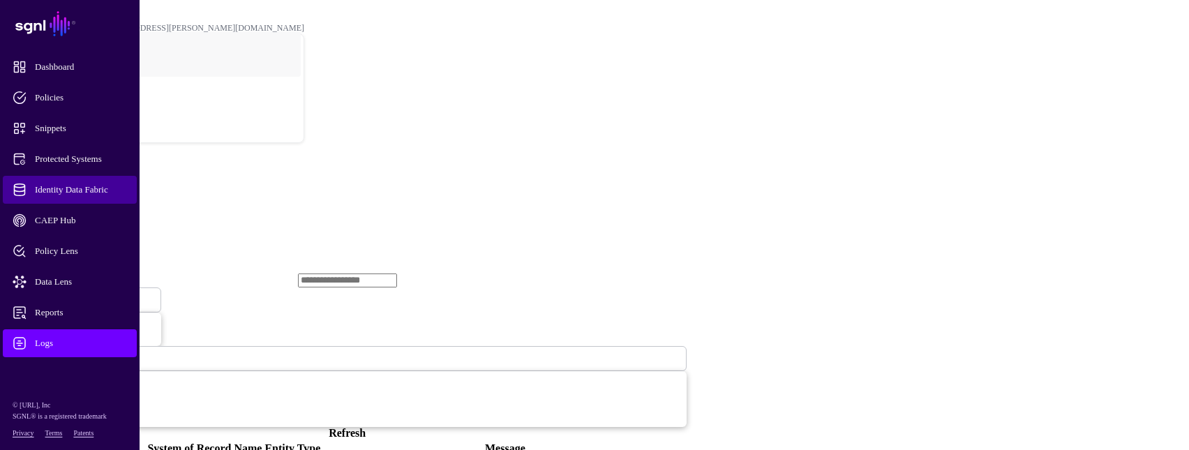
click at [94, 189] on span "Identity Data Fabric" at bounding box center [81, 190] width 137 height 14
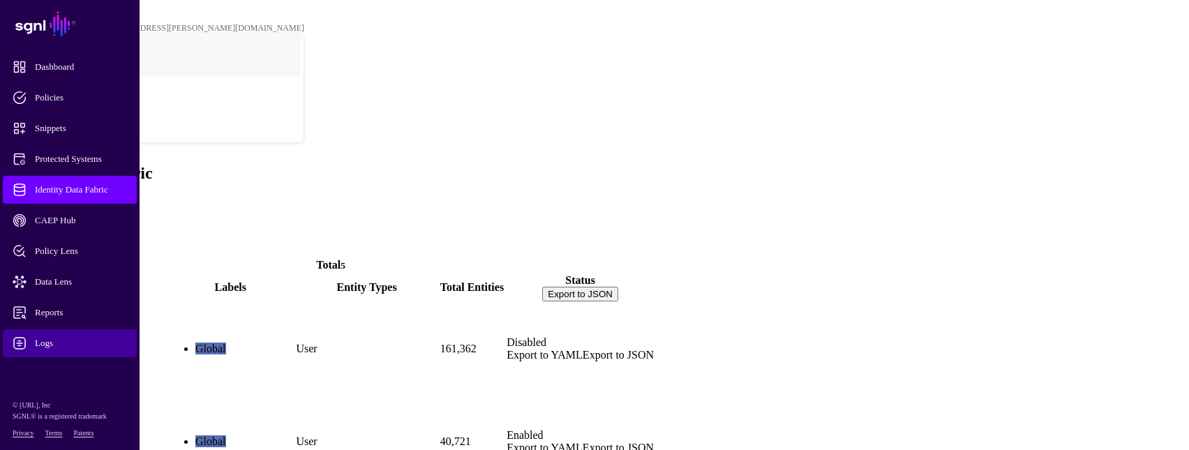
click at [54, 343] on span "Logs" at bounding box center [81, 343] width 137 height 14
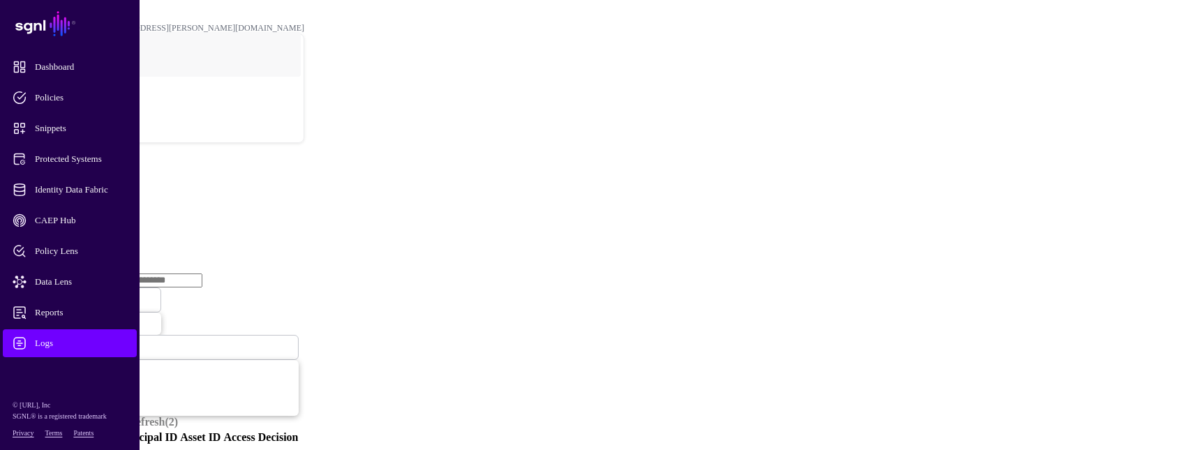
click at [112, 209] on link "Ingestion Service" at bounding box center [73, 215] width 78 height 12
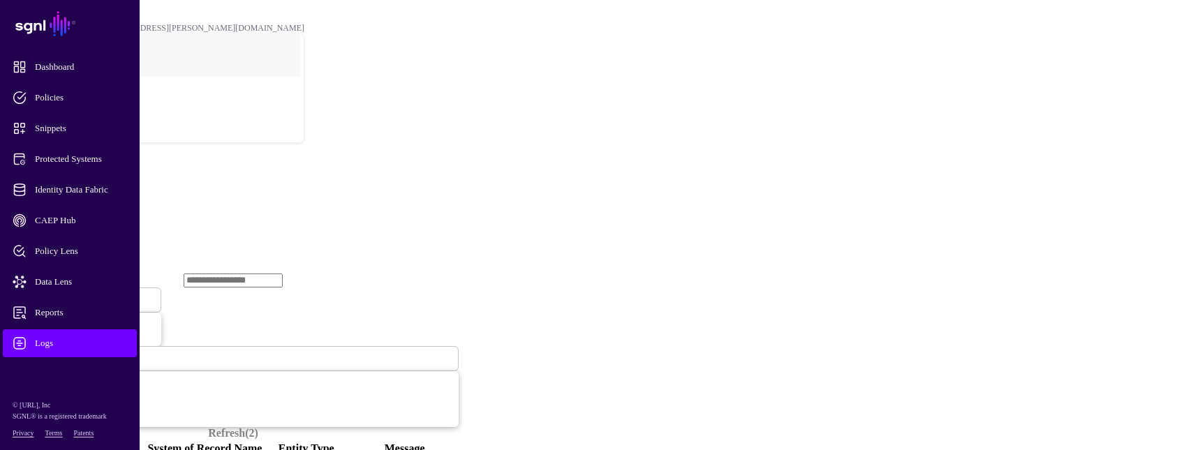
click at [78, 294] on span "Ingestion Started" at bounding box center [47, 300] width 61 height 12
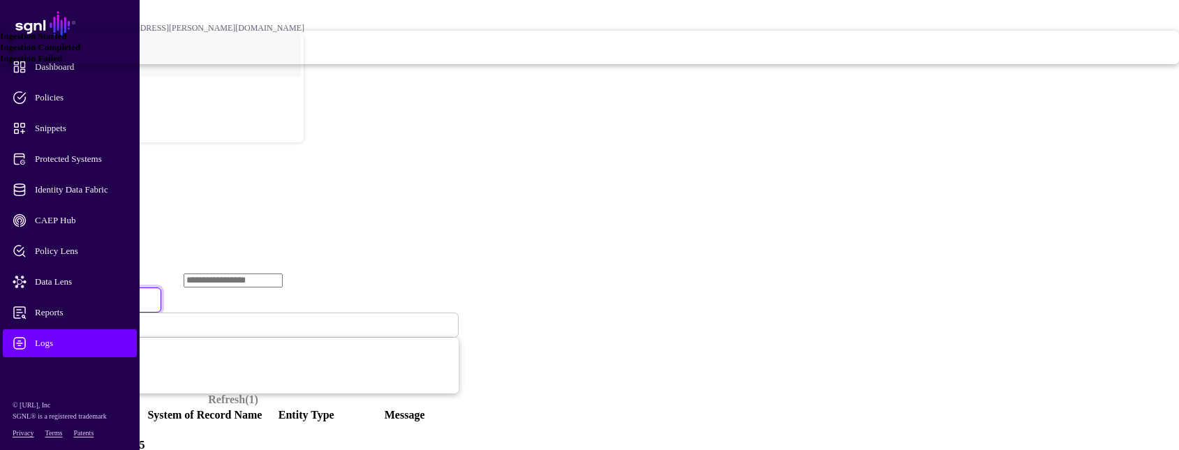
click at [62, 64] on span "Ingestion Failed" at bounding box center [31, 58] width 62 height 10
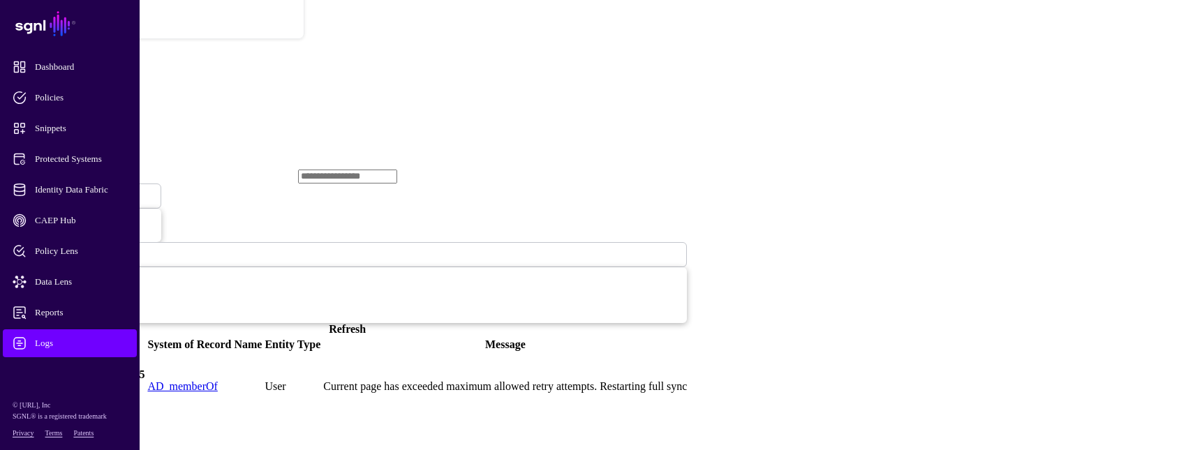
scroll to position [70, 0]
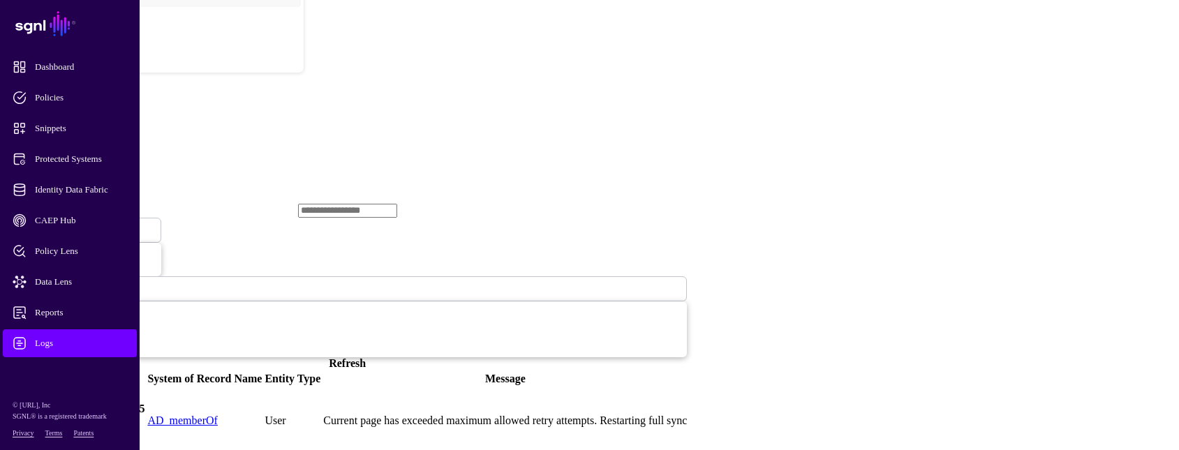
drag, startPoint x: 164, startPoint y: 159, endPoint x: 170, endPoint y: 177, distance: 19.0
click at [8, 387] on td at bounding box center [7, 421] width 1 height 68
click at [8, 421] on link at bounding box center [8, 421] width 0 height 0
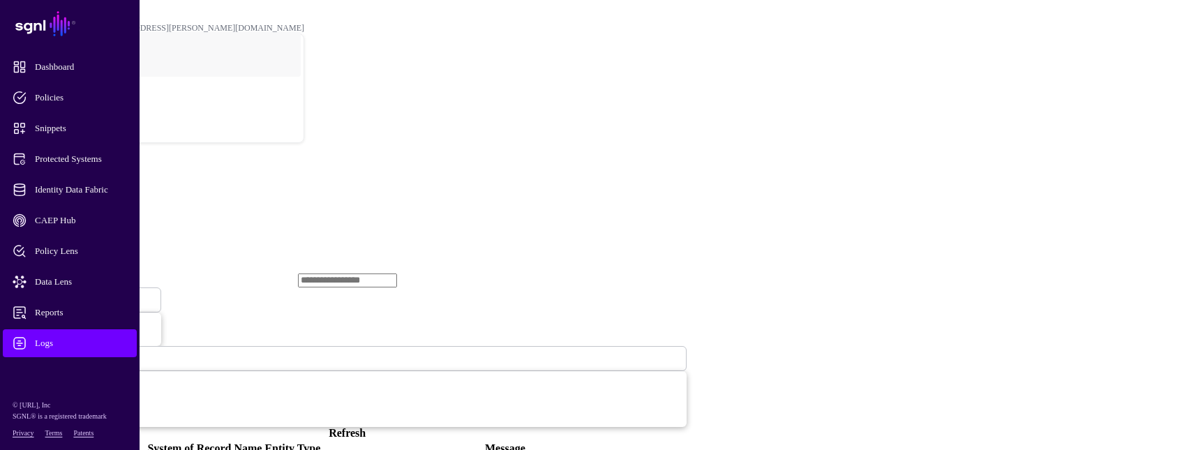
click at [366, 427] on link "Refresh" at bounding box center [347, 433] width 37 height 12
drag, startPoint x: 78, startPoint y: 192, endPoint x: 71, endPoint y: 190, distance: 8.0
click at [78, 190] on span "Identity Data Fabric" at bounding box center [81, 190] width 137 height 14
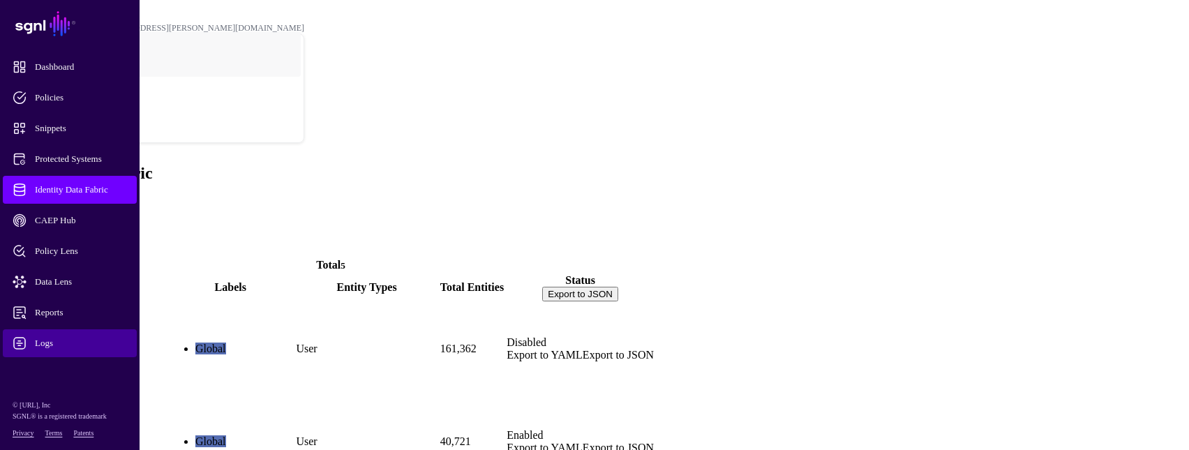
click at [43, 337] on span "Logs" at bounding box center [81, 343] width 137 height 14
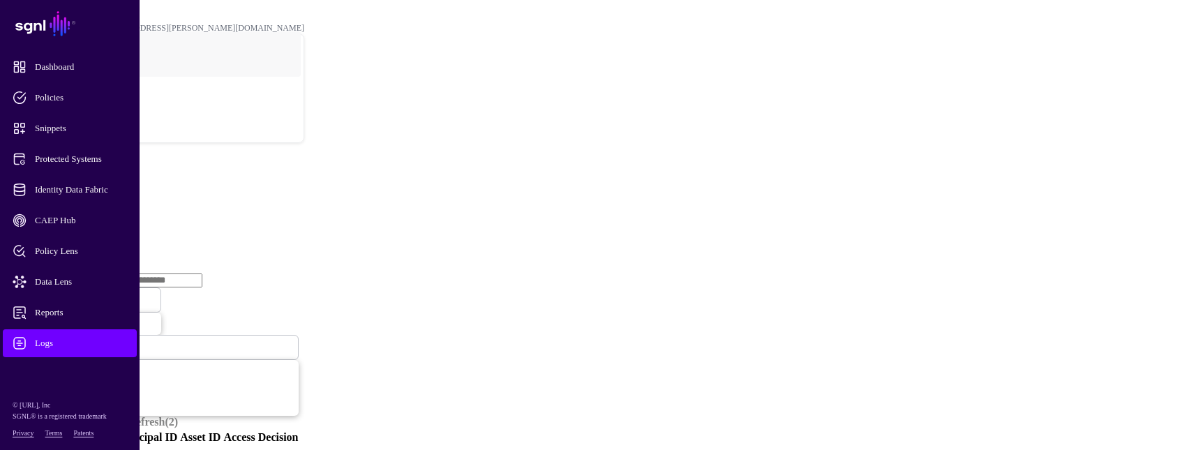
click at [112, 209] on link "Ingestion Service" at bounding box center [73, 215] width 78 height 12
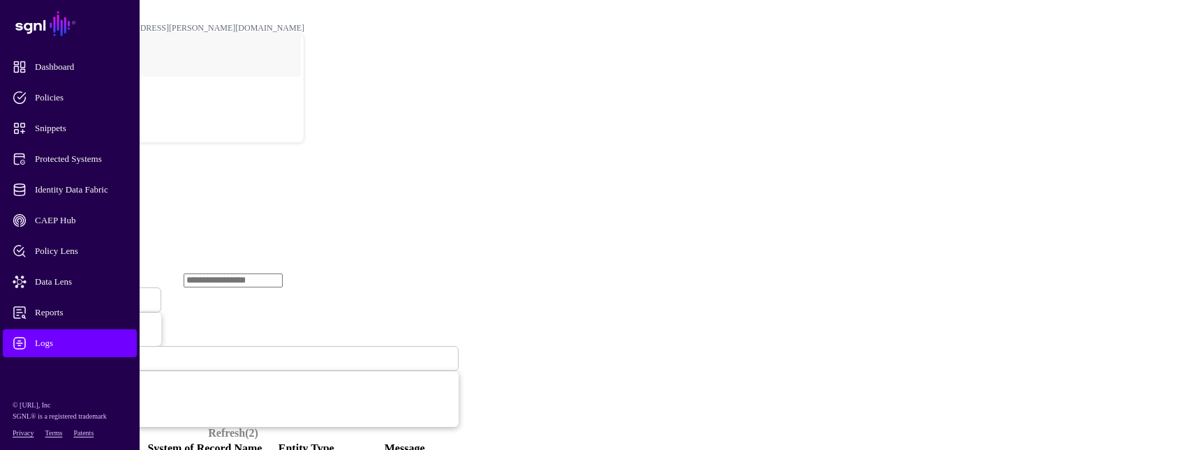
click at [161, 288] on link "Ingestion Started" at bounding box center [85, 300] width 154 height 25
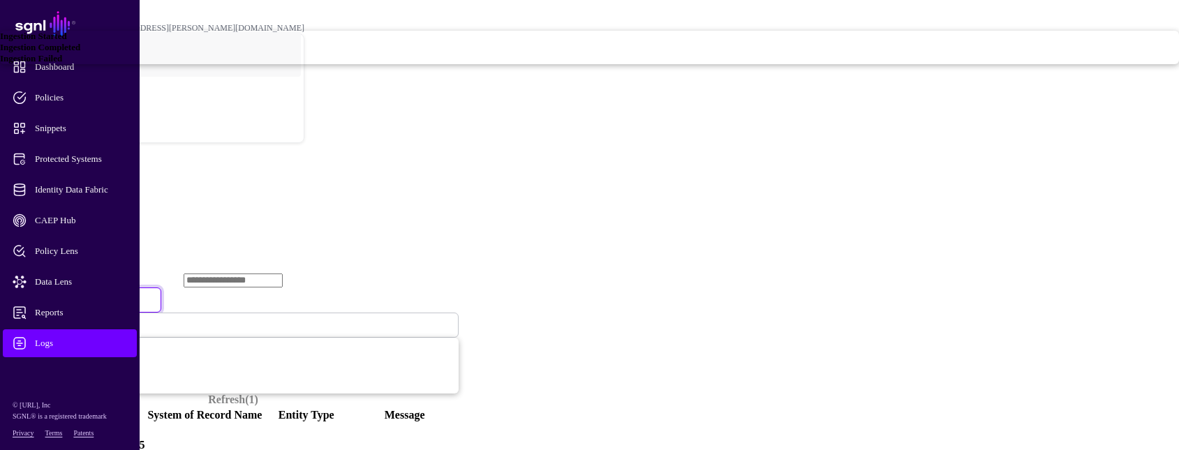
drag, startPoint x: 457, startPoint y: 161, endPoint x: 452, endPoint y: 202, distance: 42.3
click at [80, 52] on span "Ingestion Completed" at bounding box center [40, 47] width 80 height 10
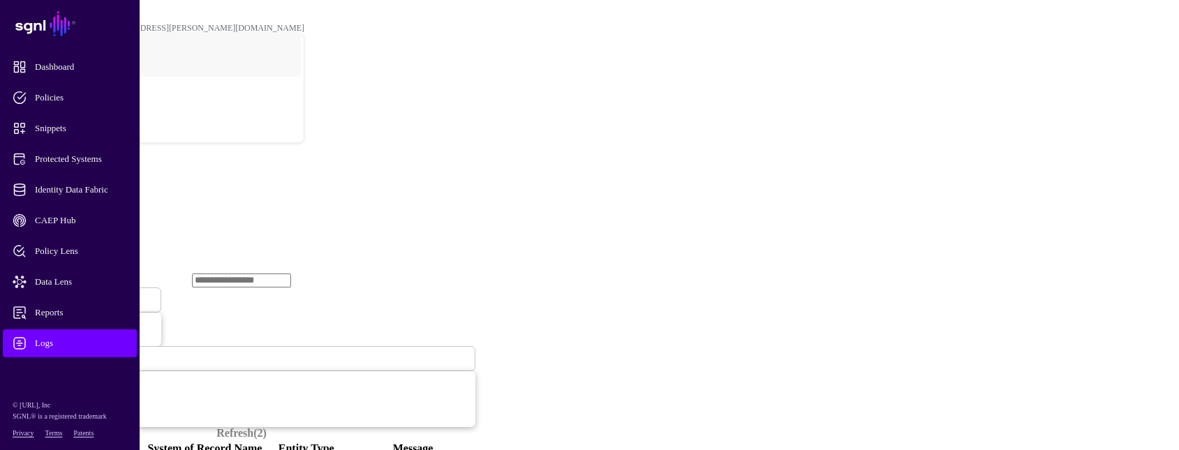
drag, startPoint x: 474, startPoint y: 144, endPoint x: 464, endPoint y: 151, distance: 12.4
click at [93, 295] on span "Ingestion Completed" at bounding box center [55, 300] width 76 height 10
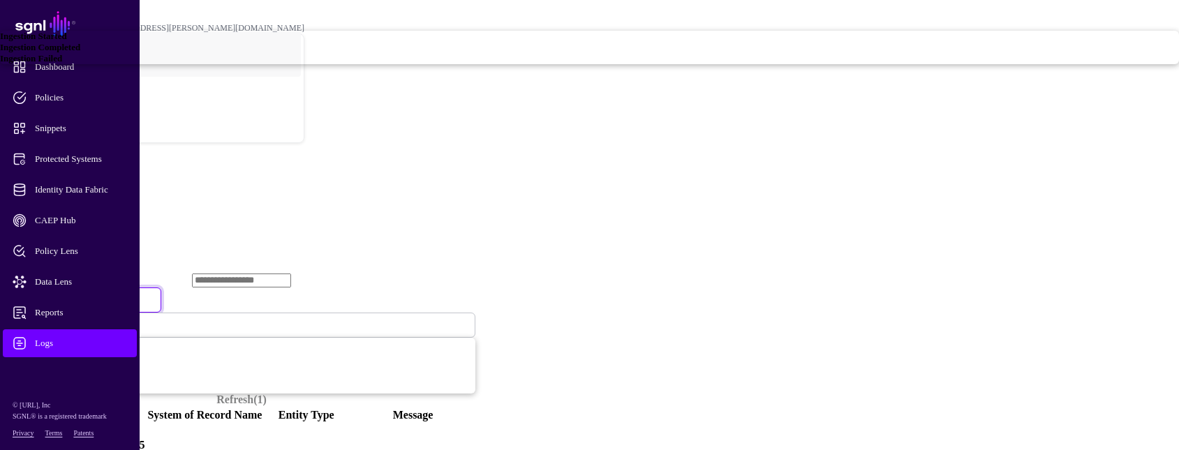
drag, startPoint x: 464, startPoint y: 151, endPoint x: 440, endPoint y: 225, distance: 77.9
click at [62, 64] on span "Ingestion Failed" at bounding box center [31, 58] width 62 height 10
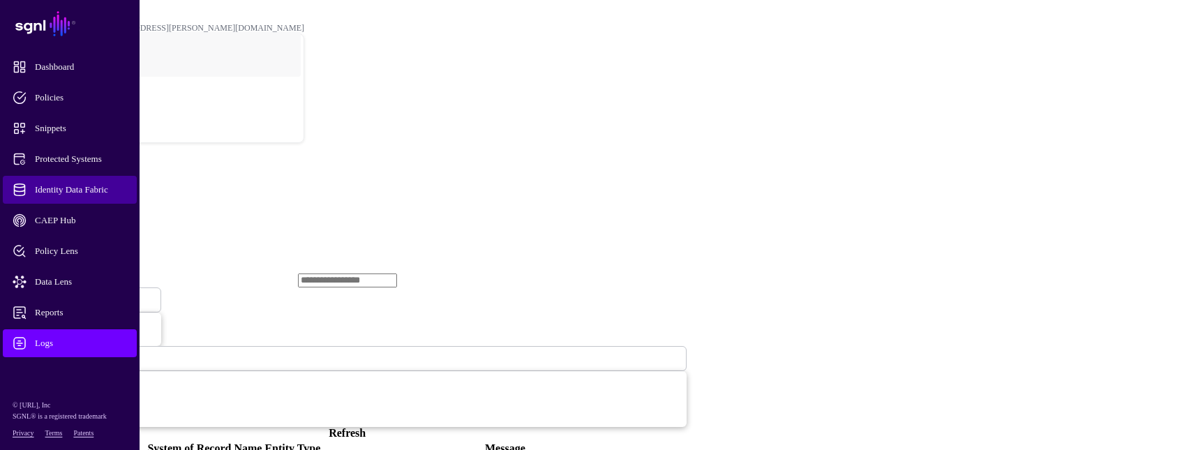
click at [98, 192] on span "Identity Data Fabric" at bounding box center [81, 190] width 137 height 14
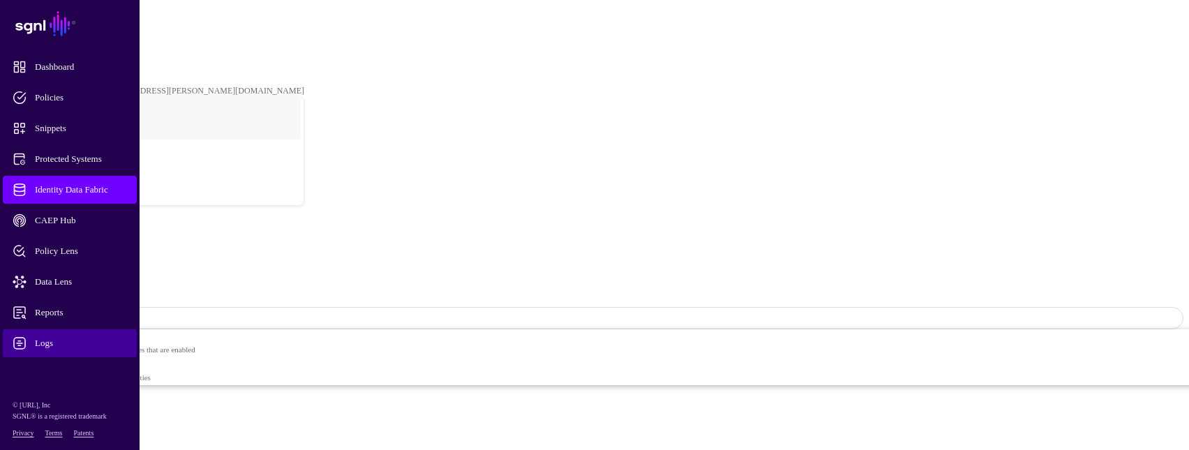
click at [61, 346] on span "Logs" at bounding box center [81, 343] width 137 height 14
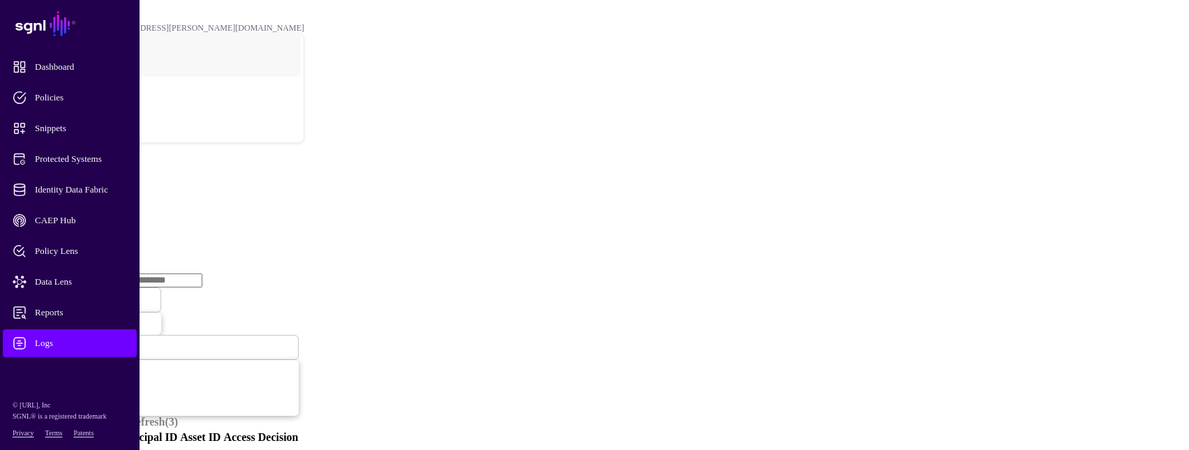
click at [112, 209] on link "Ingestion Service" at bounding box center [73, 215] width 78 height 12
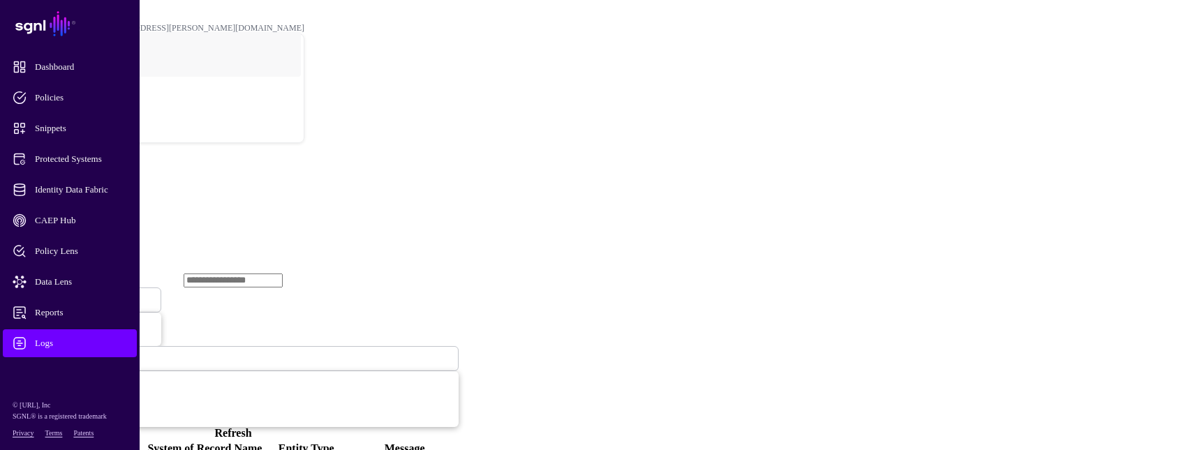
click at [78, 294] on span "Ingestion Started" at bounding box center [47, 300] width 61 height 12
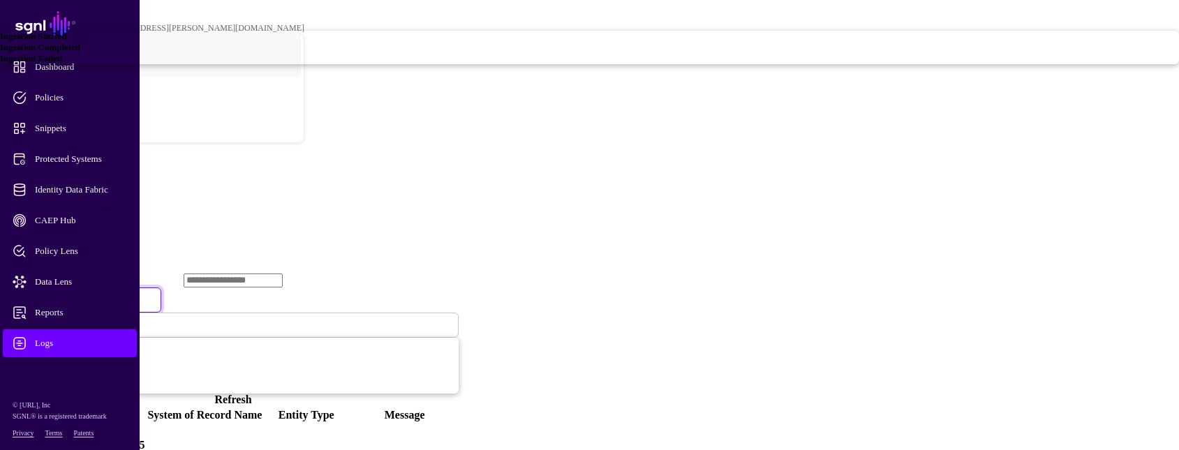
click at [495, 64] on div "Ingestion Failed" at bounding box center [589, 58] width 1179 height 11
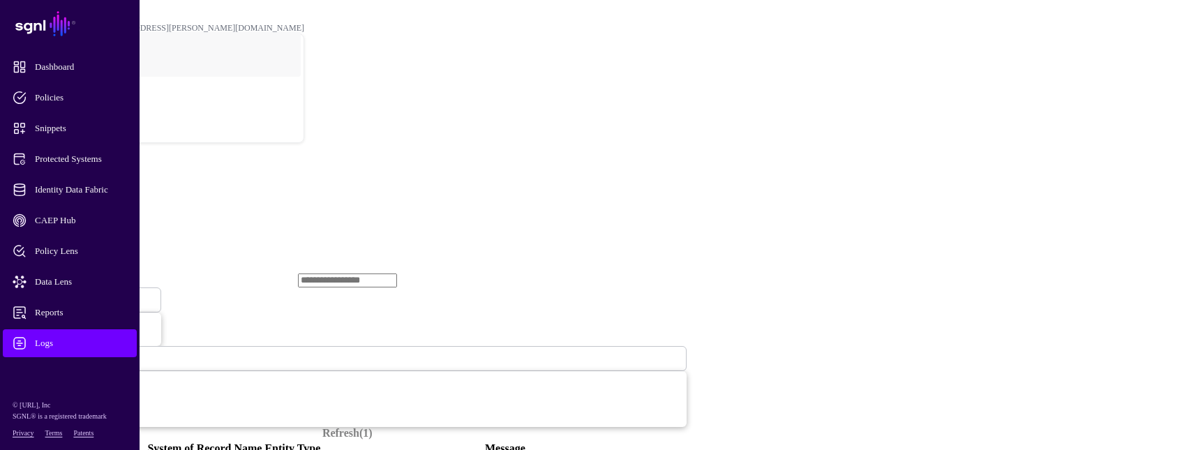
click at [75, 294] on span "Ingestion Failed" at bounding box center [46, 300] width 59 height 12
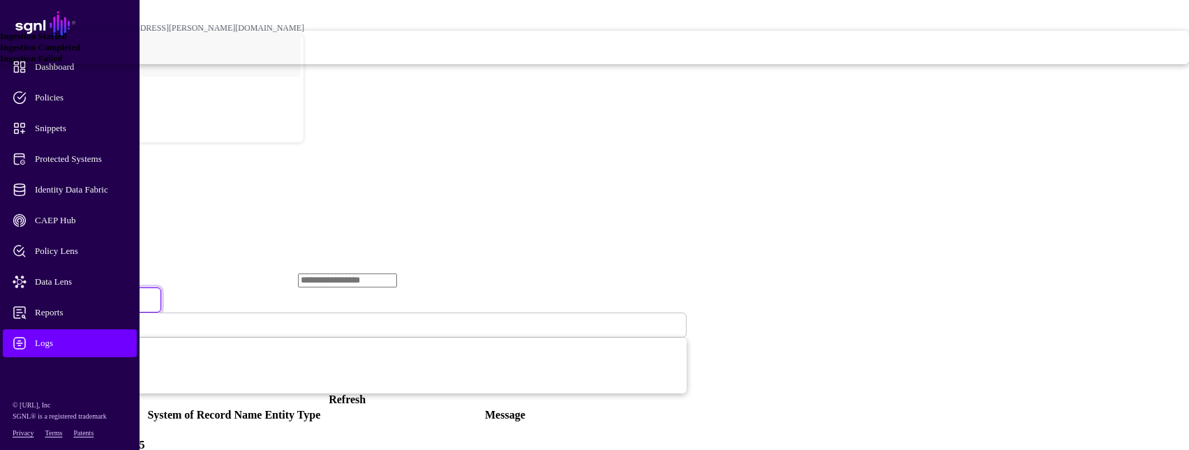
click at [479, 42] on link "Ingestion Started" at bounding box center [594, 36] width 1189 height 11
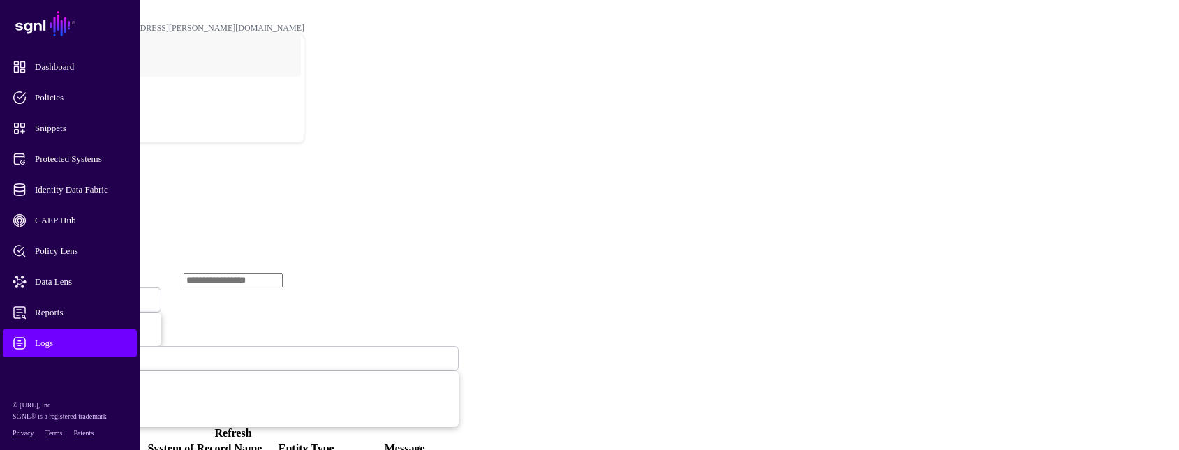
click at [87, 294] on span at bounding box center [87, 300] width 0 height 12
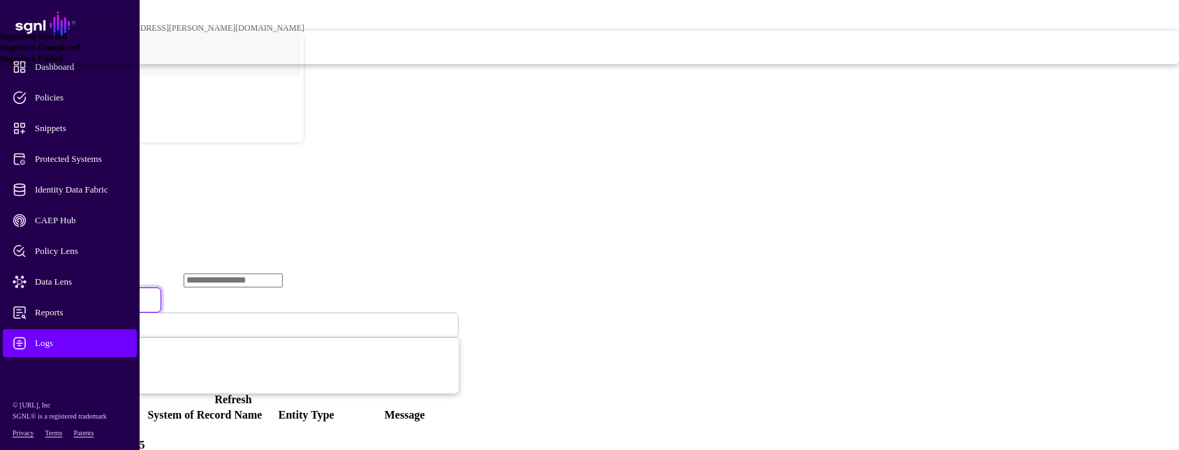
click at [467, 64] on div "Ingestion Failed" at bounding box center [589, 58] width 1179 height 11
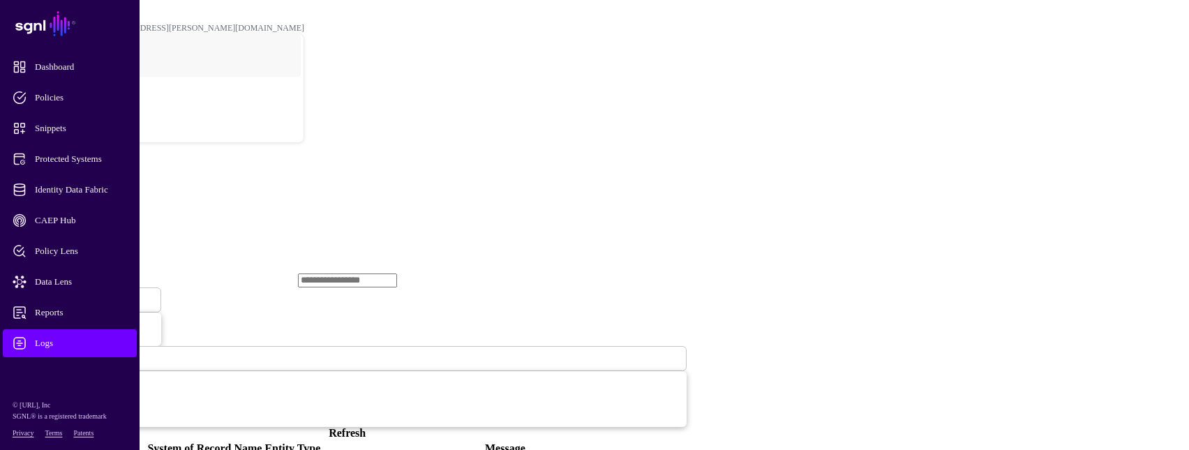
click at [379, 13] on div "POC" at bounding box center [595, 18] width 1134 height 10
drag, startPoint x: 684, startPoint y: 149, endPoint x: 683, endPoint y: 142, distance: 7.1
click at [683, 427] on div "Refresh" at bounding box center [347, 433] width 679 height 13
click at [687, 427] on div "Refresh" at bounding box center [347, 433] width 679 height 13
click at [366, 427] on link "Refresh" at bounding box center [347, 433] width 37 height 12
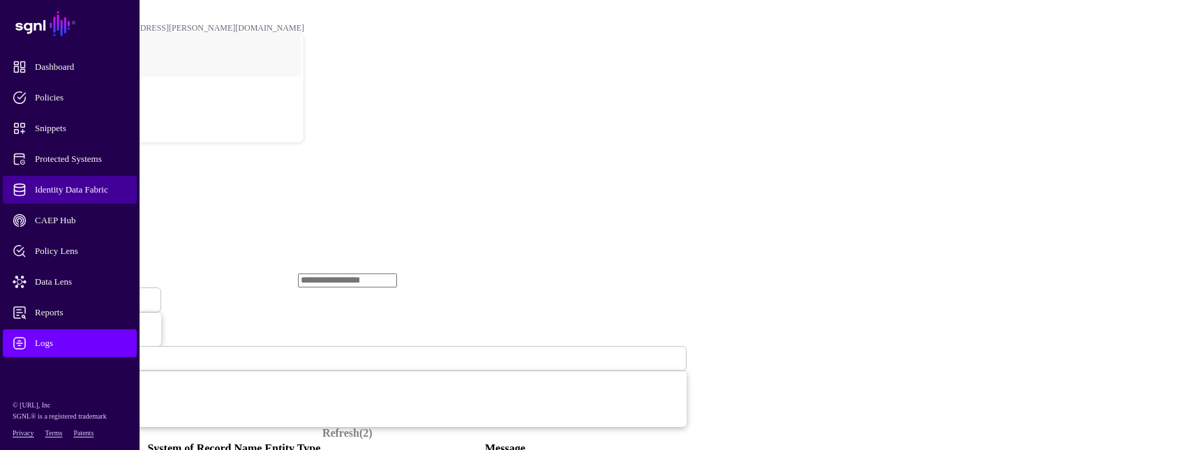
click at [51, 186] on span "Identity Data Fabric" at bounding box center [81, 190] width 137 height 14
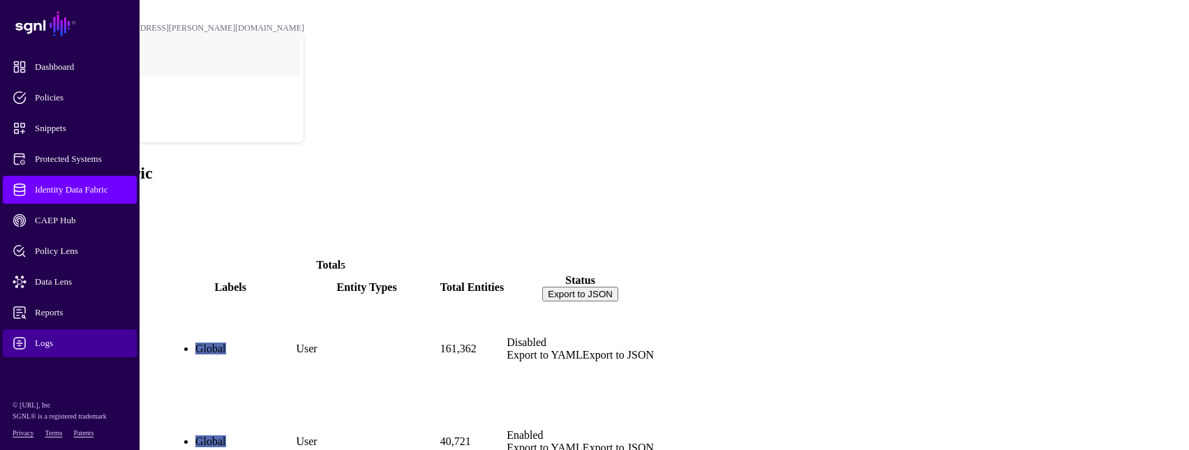
click at [50, 350] on link "Logs" at bounding box center [70, 343] width 134 height 28
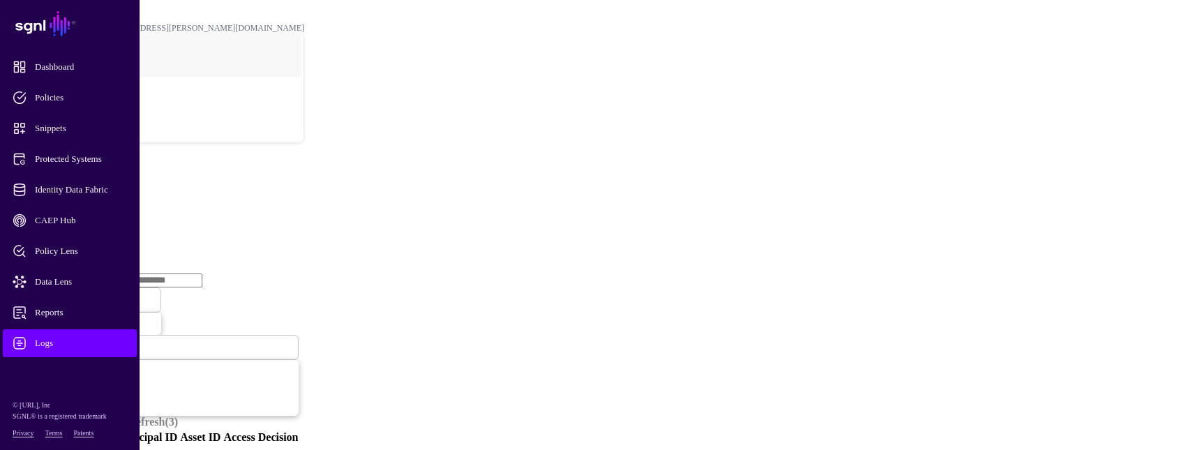
click at [112, 209] on link "Ingestion Service" at bounding box center [73, 215] width 78 height 12
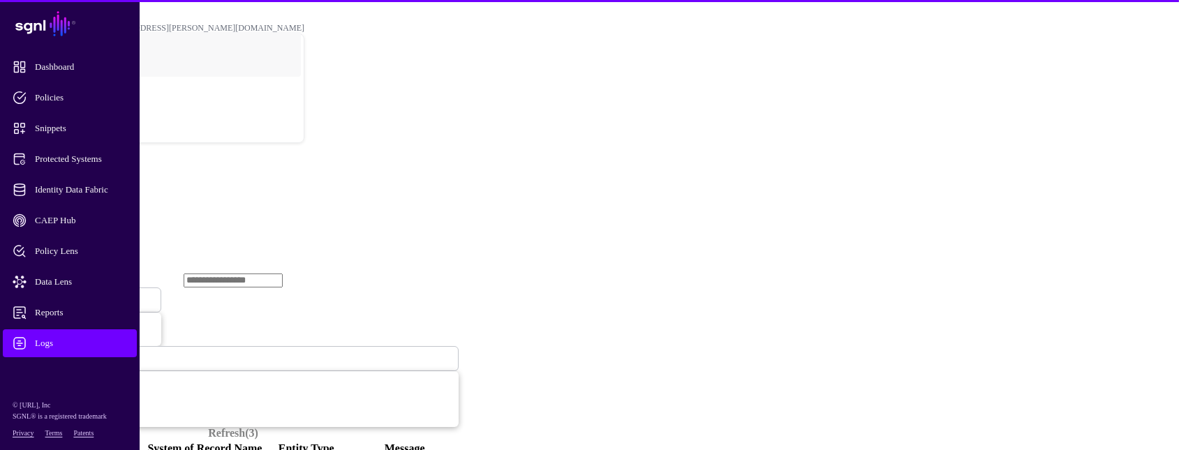
click at [78, 294] on span "Ingestion Started" at bounding box center [47, 300] width 61 height 12
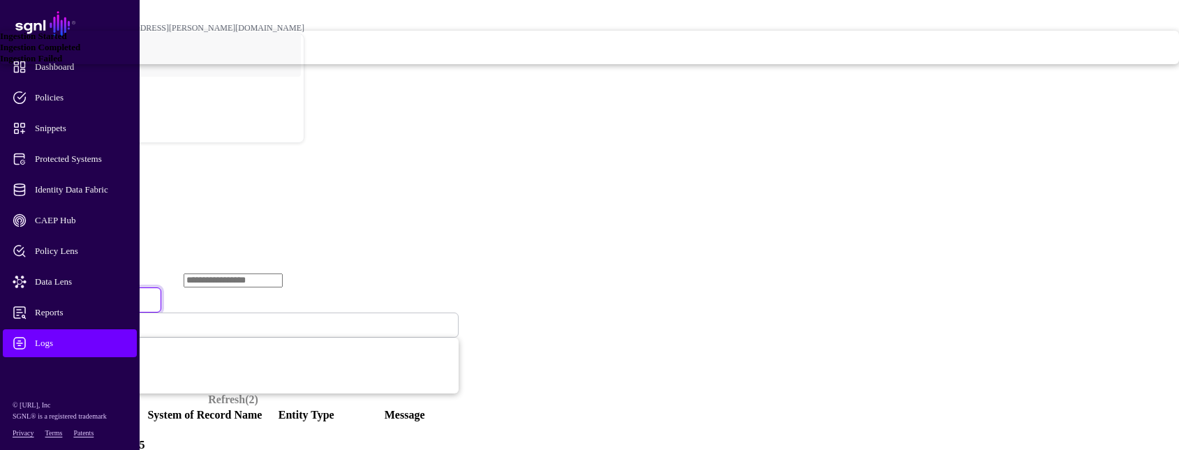
click at [62, 64] on span "Ingestion Failed" at bounding box center [31, 58] width 62 height 10
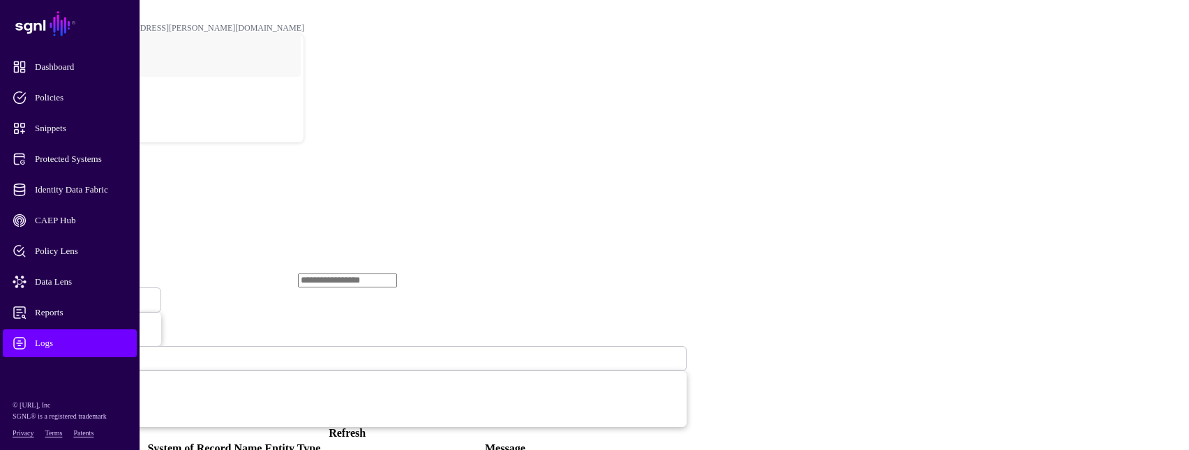
click at [366, 427] on link "Refresh" at bounding box center [347, 433] width 37 height 12
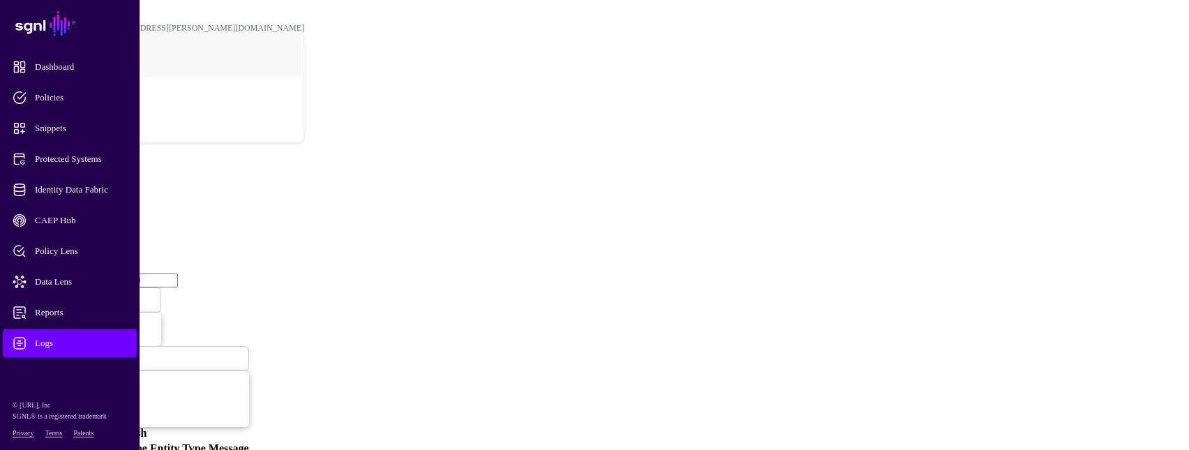
click at [161, 288] on link "Ingestion Failed" at bounding box center [85, 300] width 154 height 25
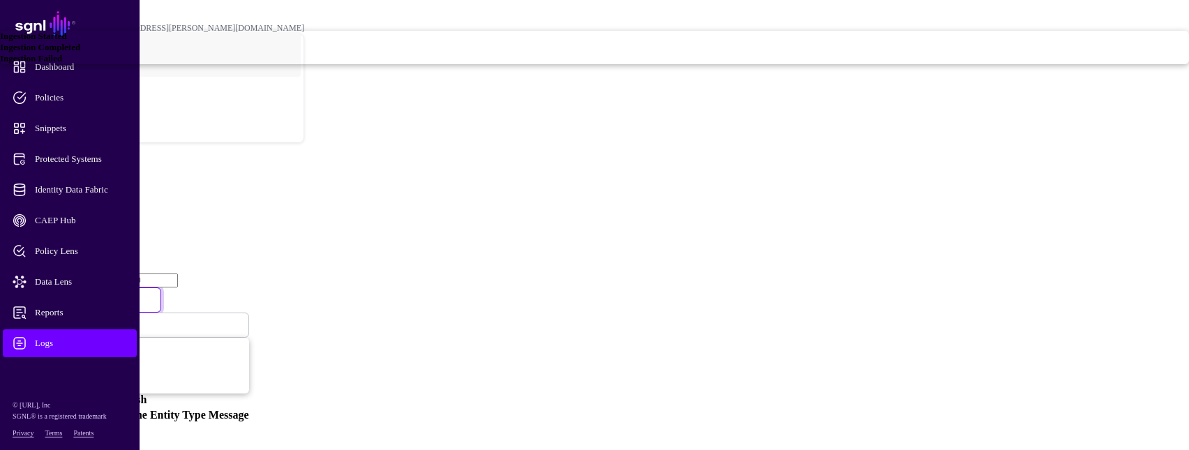
click at [80, 52] on span "Ingestion Completed" at bounding box center [40, 47] width 80 height 10
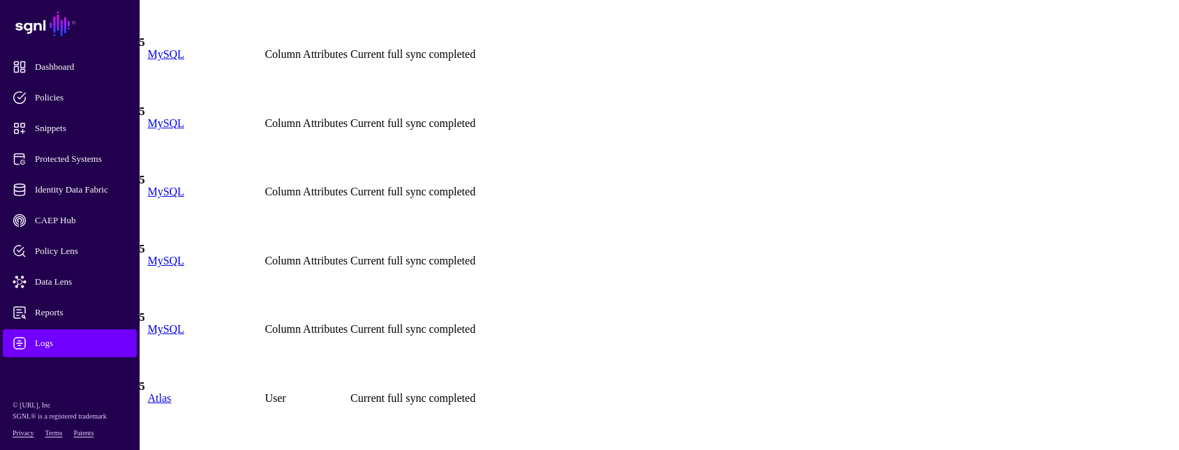
scroll to position [1815, 0]
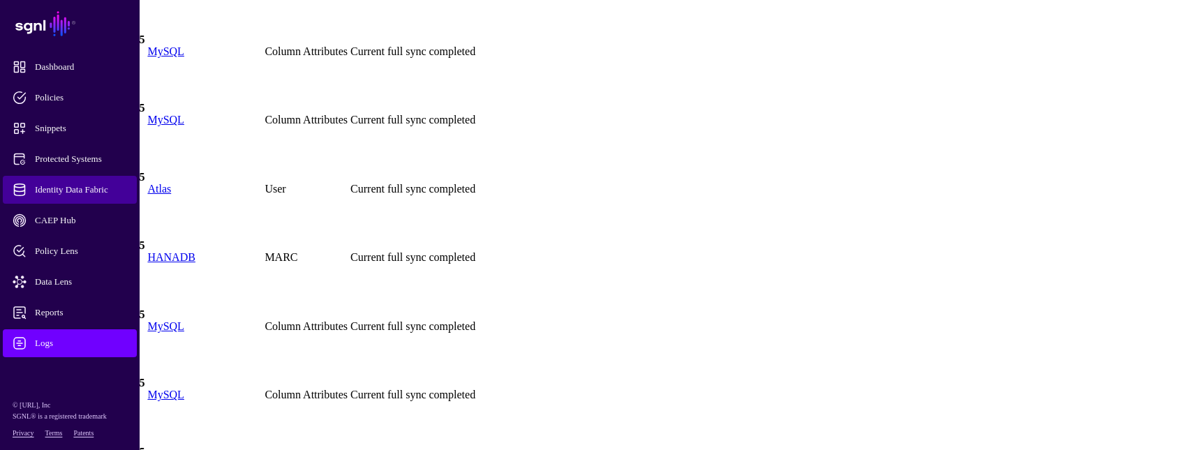
click at [85, 188] on span "Identity Data Fabric" at bounding box center [81, 190] width 137 height 14
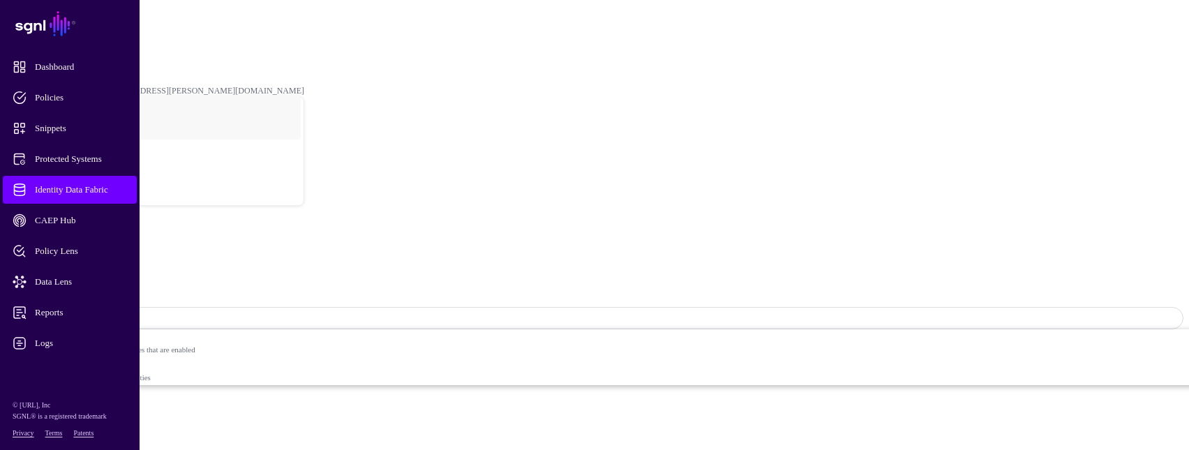
click at [39, 342] on span "Logs" at bounding box center [81, 343] width 137 height 14
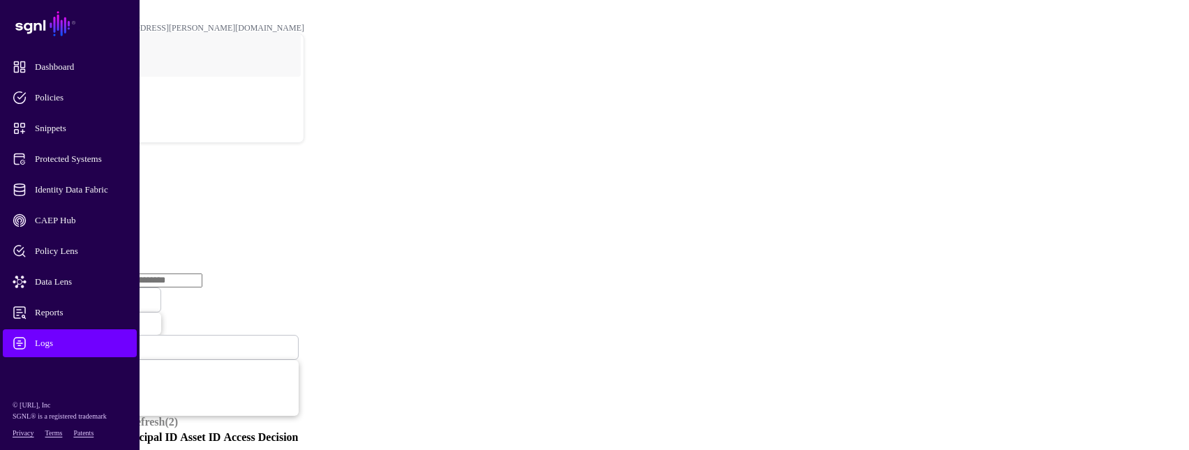
click at [112, 209] on link "Ingestion Service" at bounding box center [73, 215] width 78 height 12
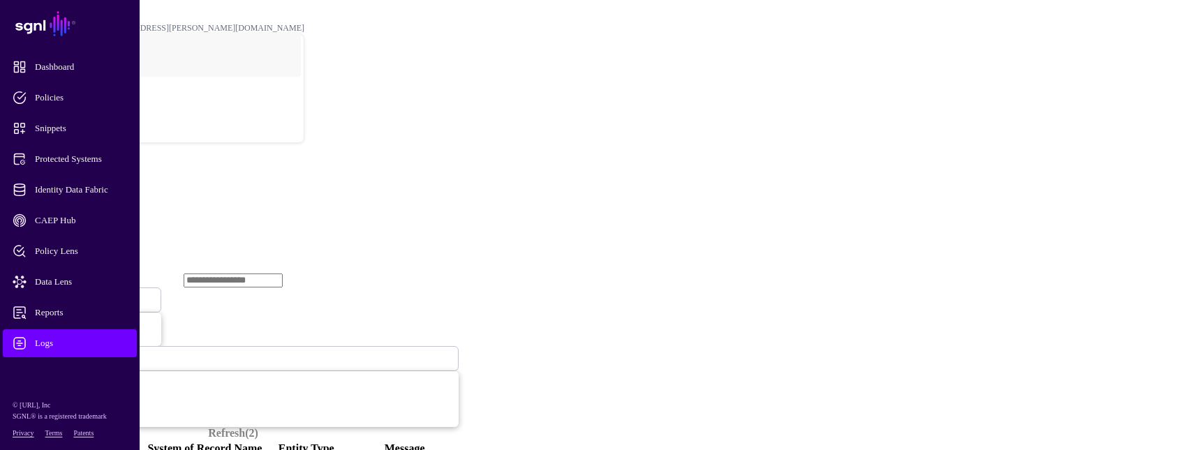
click at [78, 295] on span "Ingestion Started" at bounding box center [47, 300] width 61 height 10
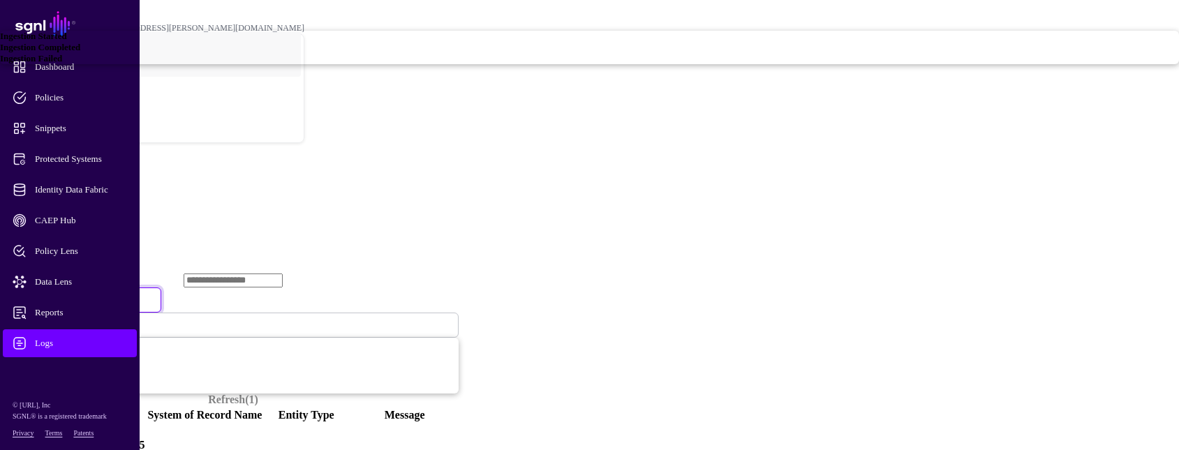
click at [463, 64] on div "Ingestion Failed" at bounding box center [589, 58] width 1179 height 11
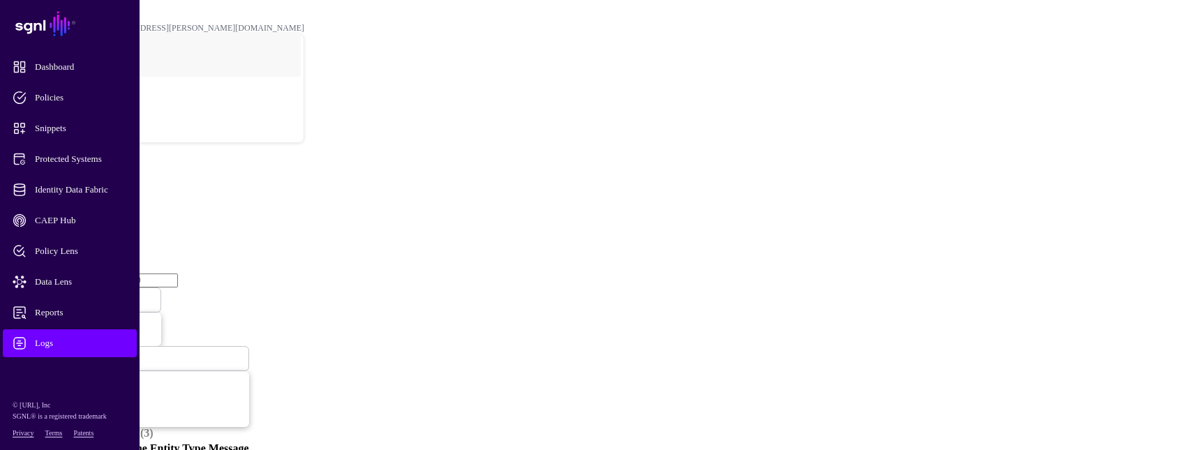
click at [75, 294] on span "Ingestion Failed" at bounding box center [46, 300] width 59 height 12
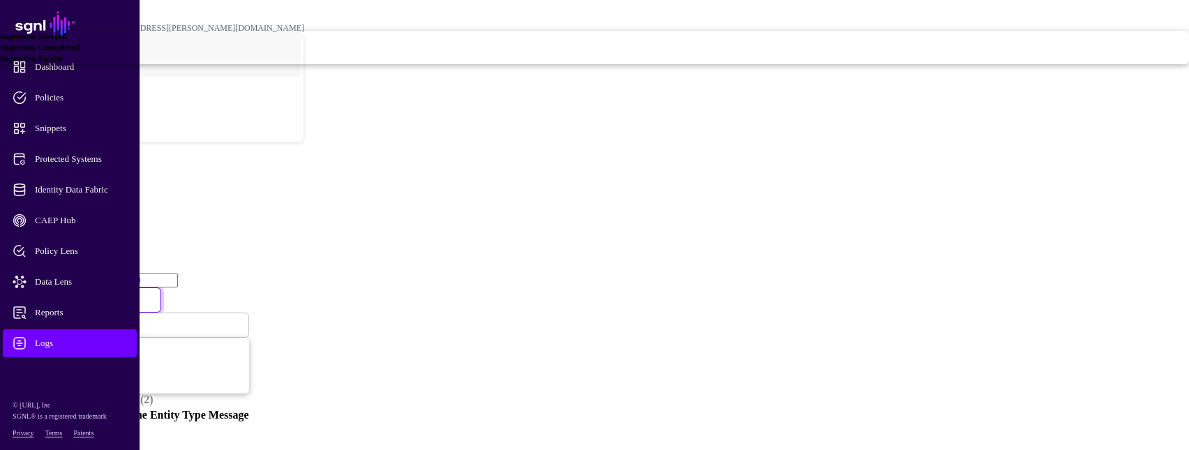
click at [80, 52] on span "Ingestion Completed" at bounding box center [40, 47] width 80 height 10
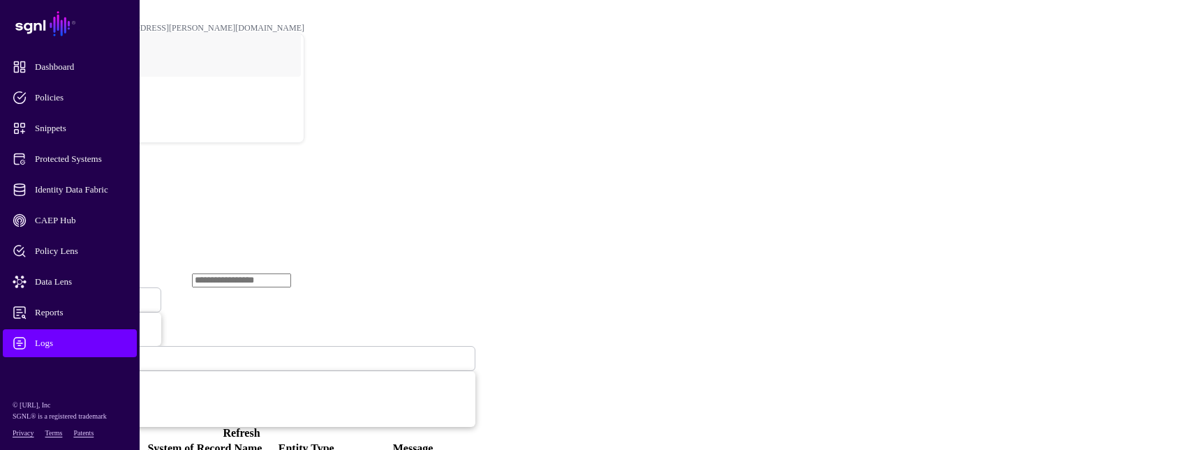
click at [101, 294] on span at bounding box center [101, 300] width 0 height 12
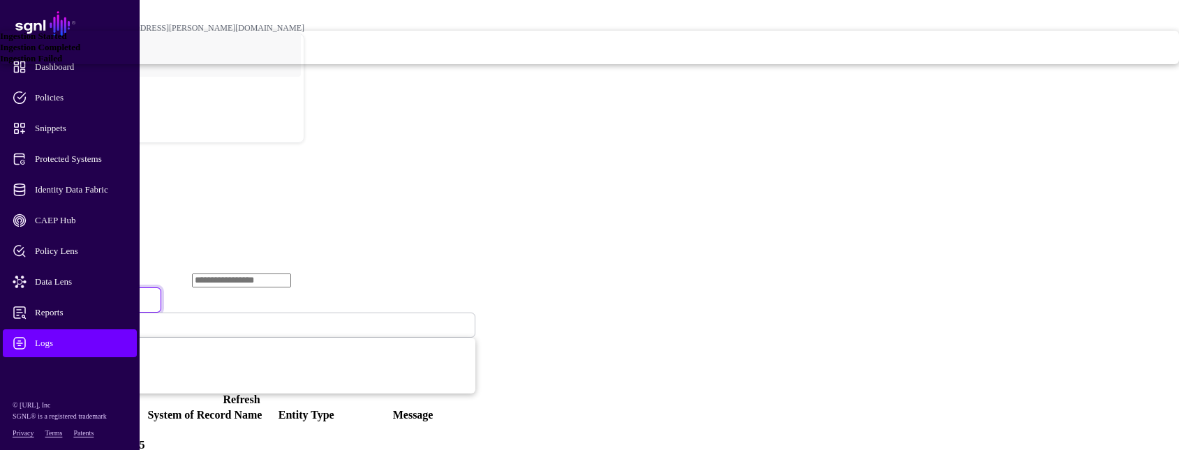
click at [62, 64] on span "Ingestion Failed" at bounding box center [31, 58] width 62 height 10
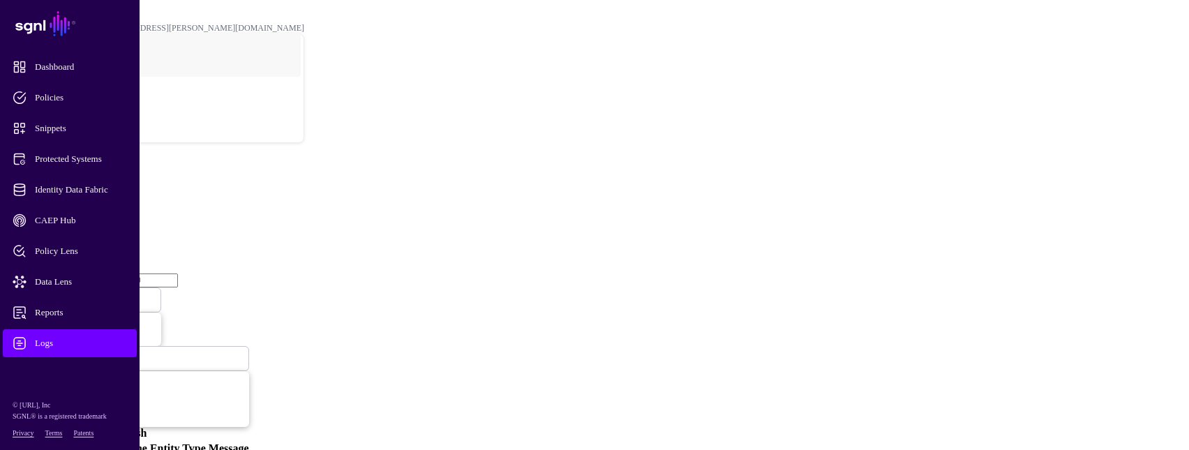
click at [147, 427] on link "Refresh" at bounding box center [128, 433] width 37 height 12
click at [249, 273] on div "Ingestion Failed Ingestion Started Ingestion Completed Ingestion Failed Last 24…" at bounding box center [129, 356] width 242 height 167
click at [147, 427] on link "Refresh" at bounding box center [128, 433] width 37 height 12
click at [99, 185] on span "Identity Data Fabric" at bounding box center [81, 190] width 137 height 14
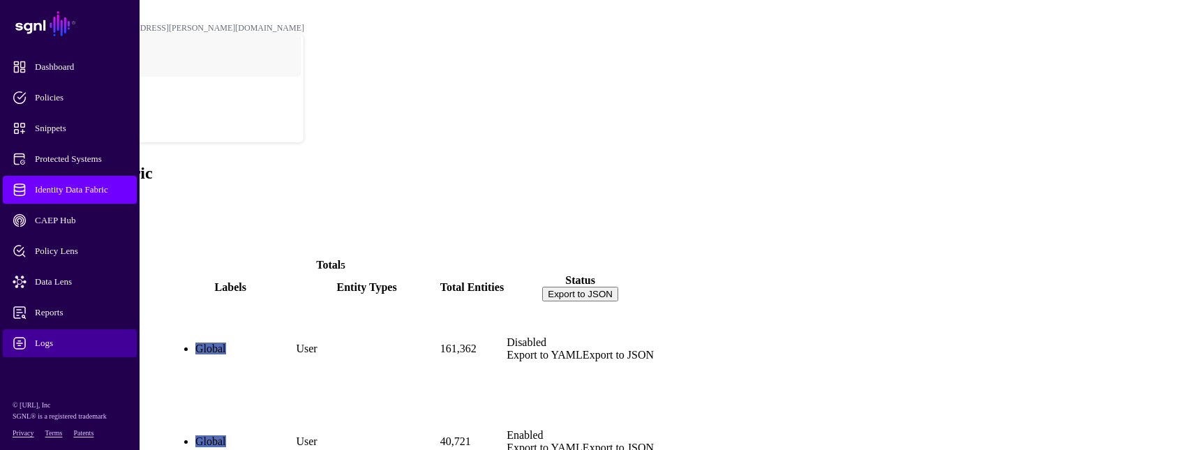
click at [71, 340] on span "Logs" at bounding box center [81, 343] width 137 height 14
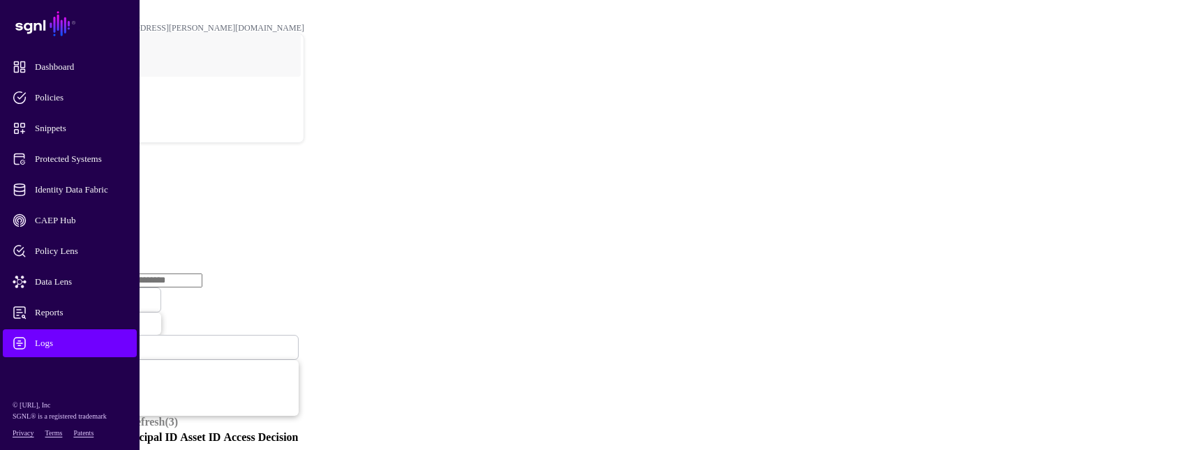
click at [112, 209] on link "Ingestion Service" at bounding box center [73, 215] width 78 height 12
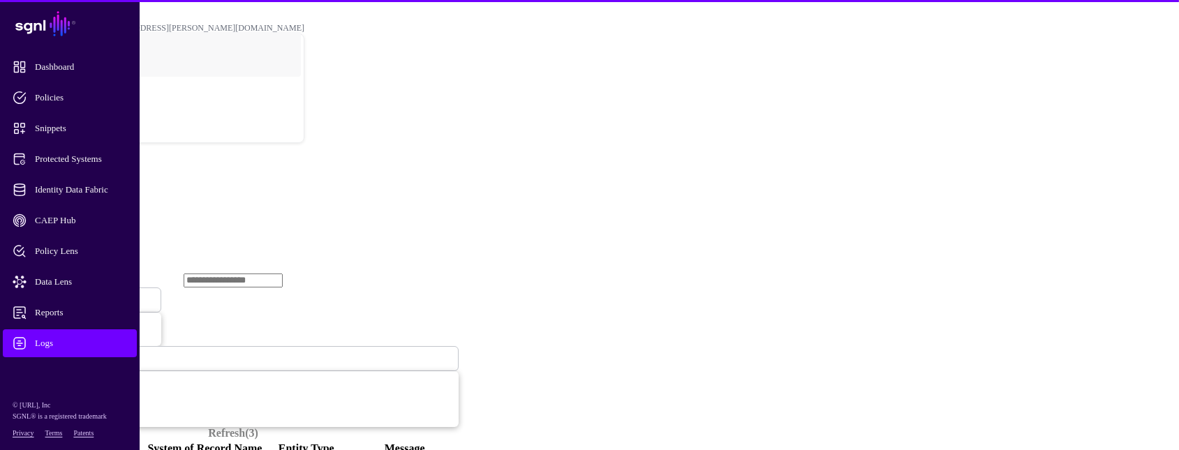
click at [78, 295] on span "Ingestion Started" at bounding box center [47, 300] width 61 height 10
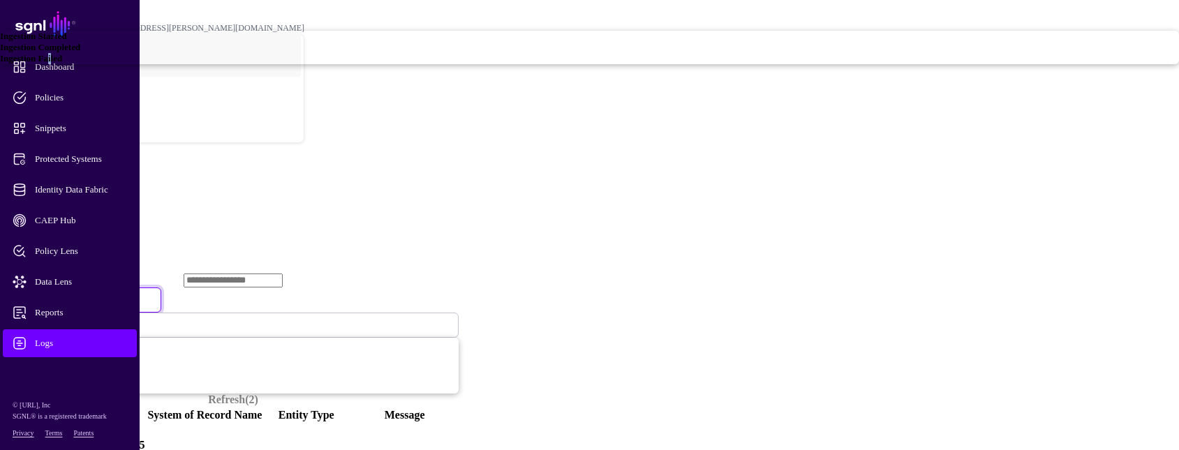
click at [62, 64] on span "Ingestion Failed" at bounding box center [31, 58] width 62 height 10
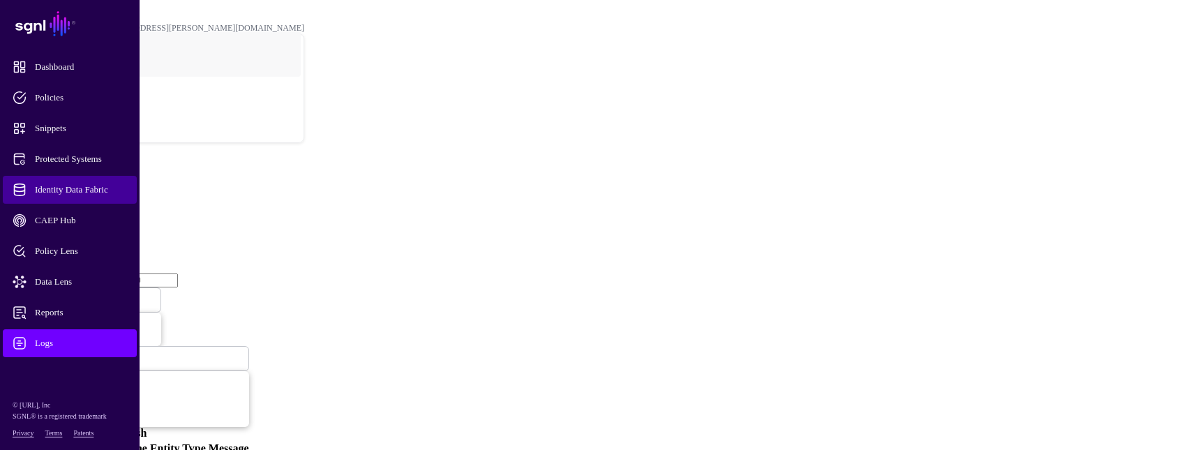
click at [24, 186] on span "Identity Data Fabric" at bounding box center [81, 190] width 137 height 14
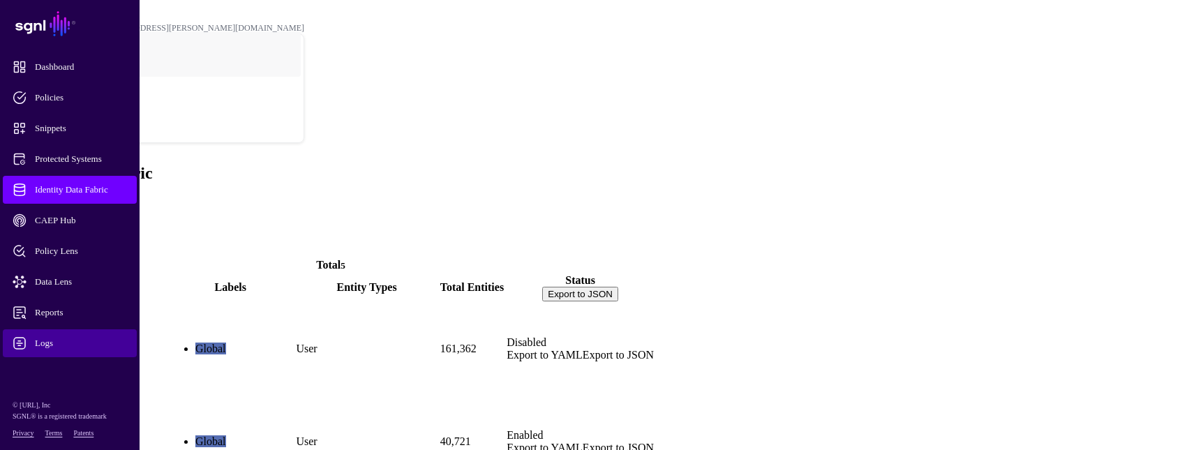
click at [57, 341] on span "Logs" at bounding box center [81, 343] width 137 height 14
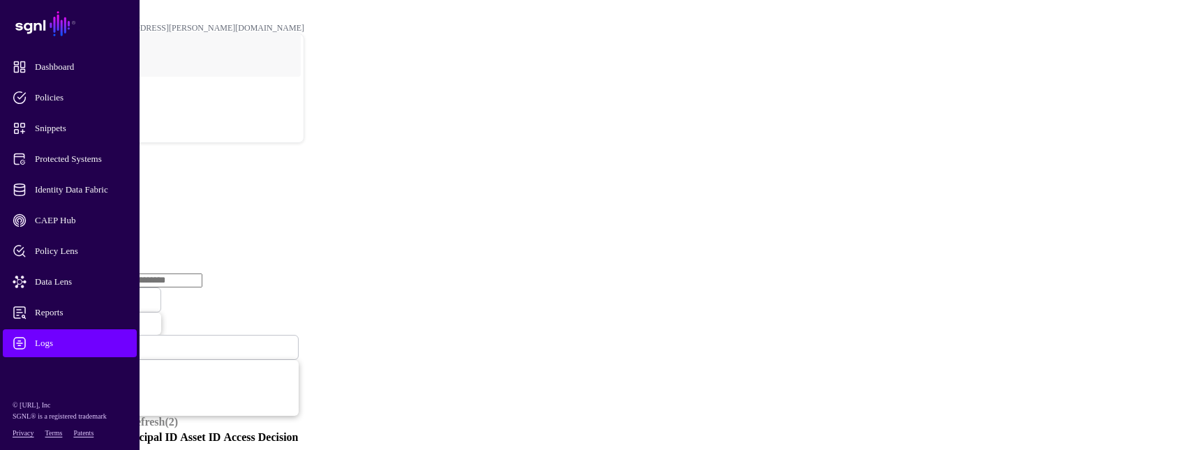
click at [112, 209] on link "Ingestion Service" at bounding box center [73, 215] width 78 height 12
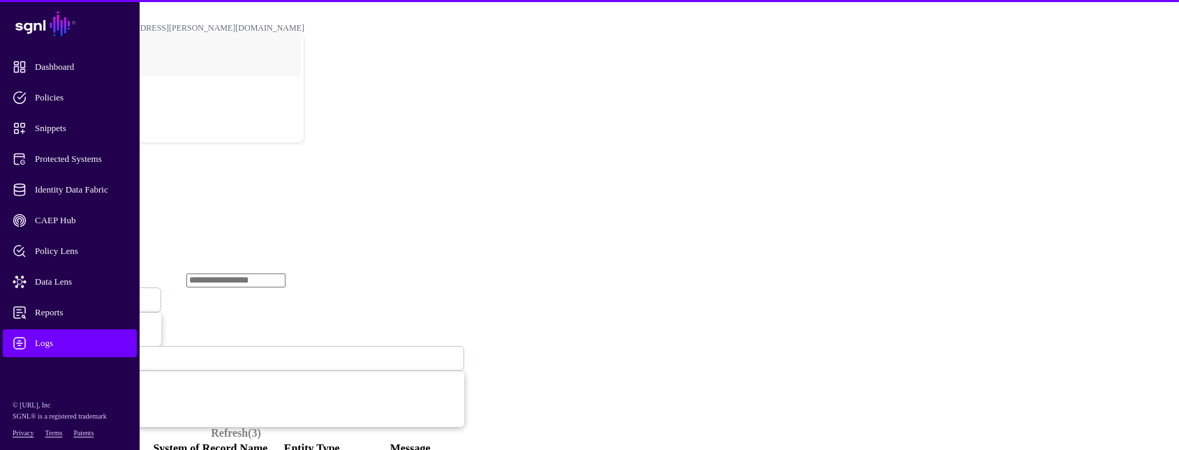
click at [78, 295] on span "Ingestion Started" at bounding box center [47, 300] width 61 height 10
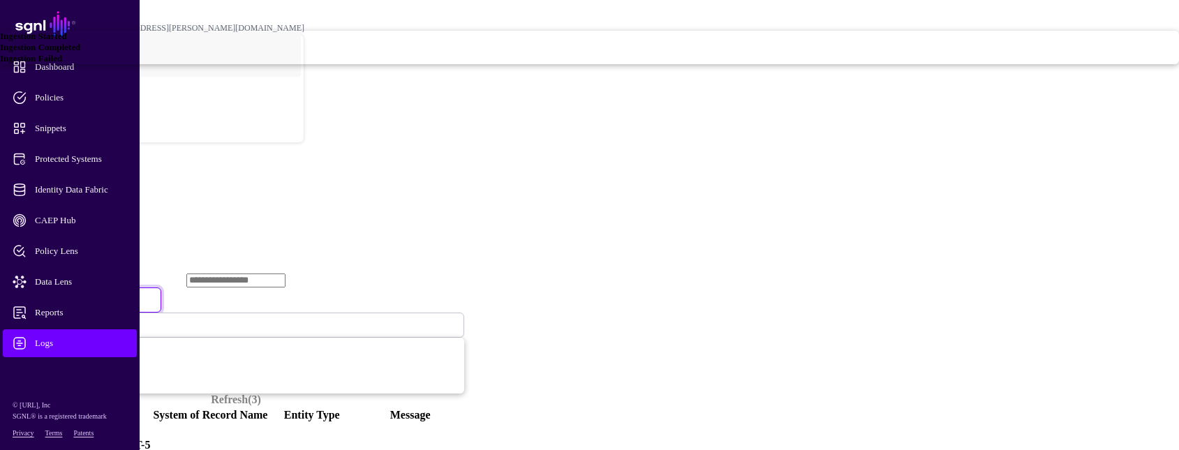
click at [443, 64] on div "Ingestion Failed" at bounding box center [589, 58] width 1179 height 11
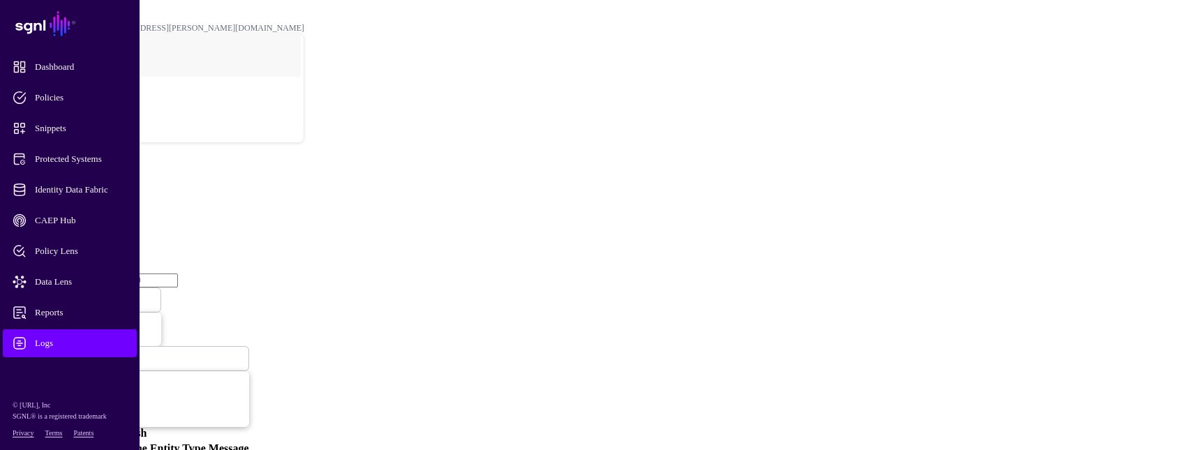
click at [35, 337] on span "Logs" at bounding box center [81, 343] width 137 height 14
click at [112, 209] on link "Ingestion Service" at bounding box center [73, 215] width 78 height 12
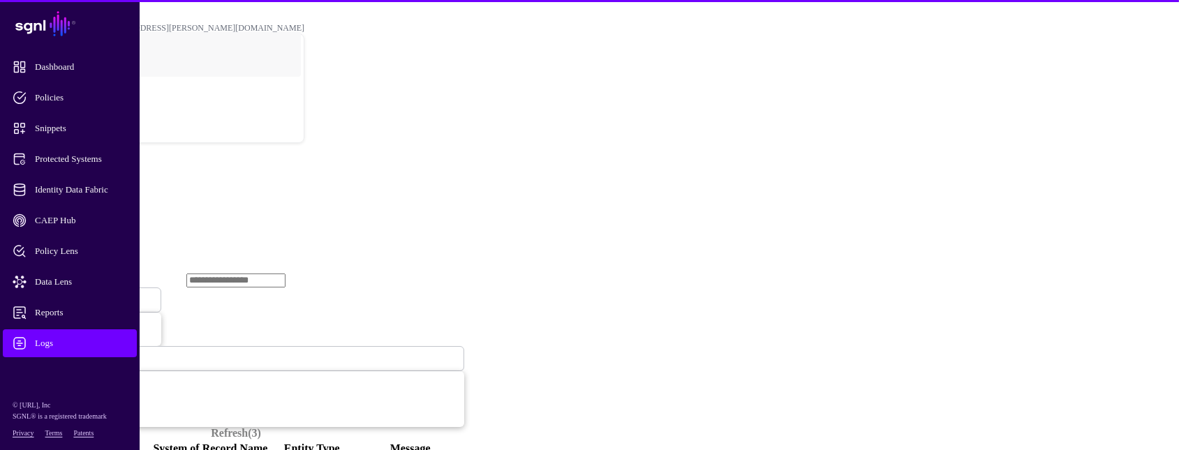
click at [78, 295] on span "Ingestion Started" at bounding box center [47, 300] width 61 height 10
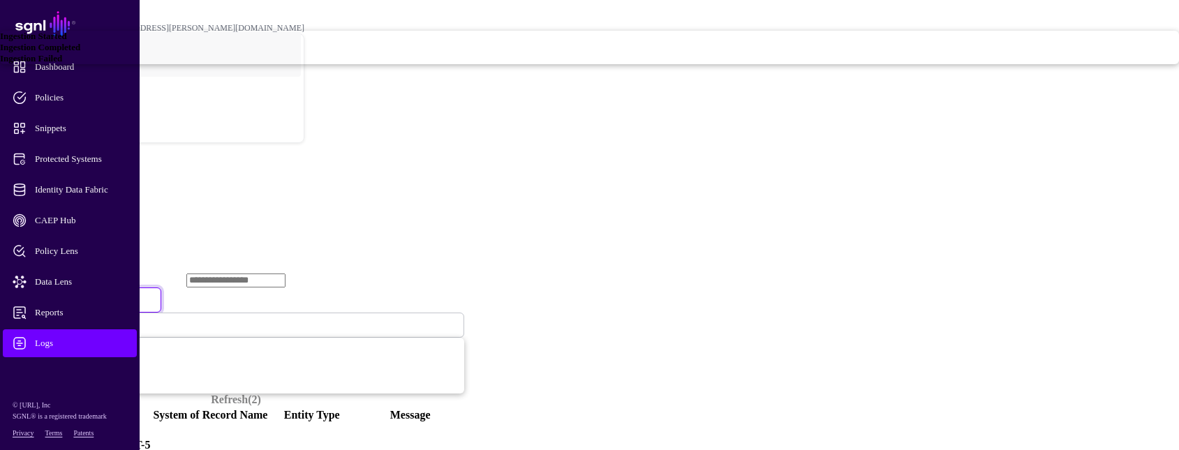
click at [62, 64] on span "Ingestion Failed" at bounding box center [31, 58] width 62 height 10
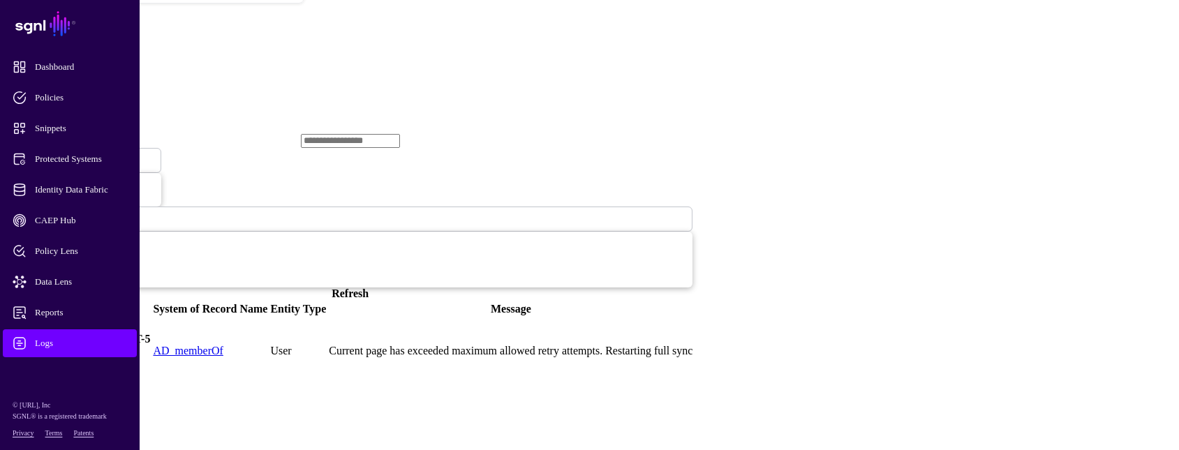
scroll to position [208, 0]
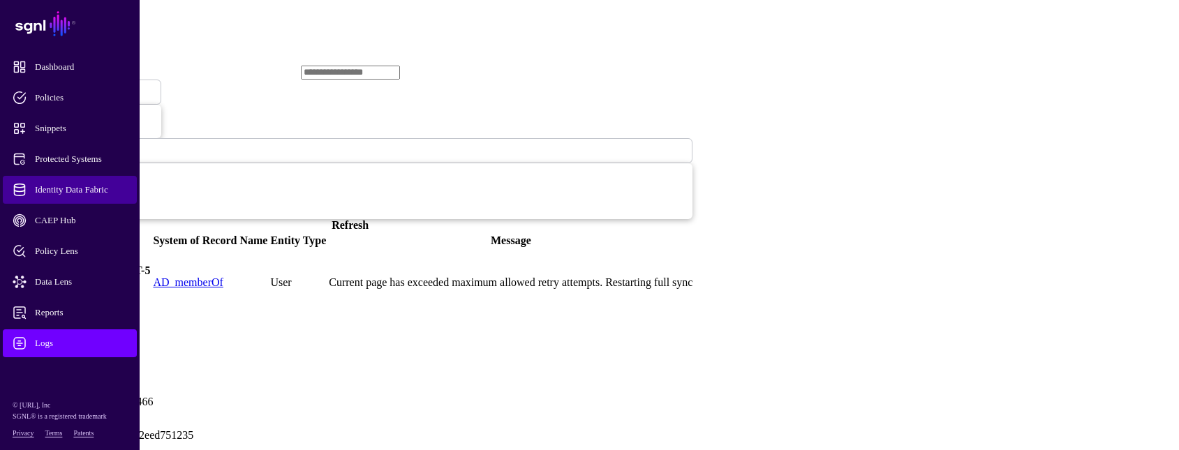
click at [83, 193] on span "Identity Data Fabric" at bounding box center [81, 190] width 137 height 14
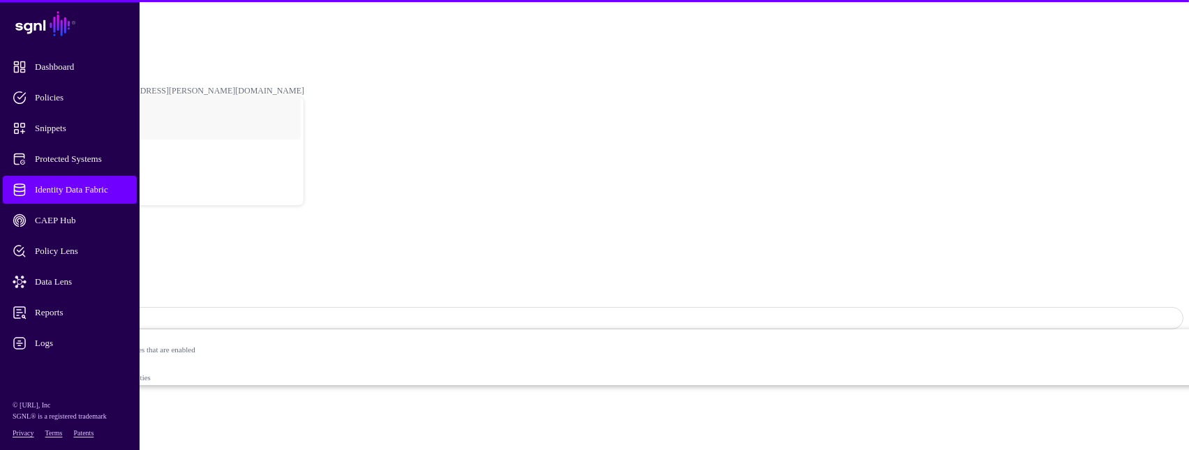
click at [108, 313] on span "Sync Status: Enabled" at bounding box center [62, 318] width 91 height 10
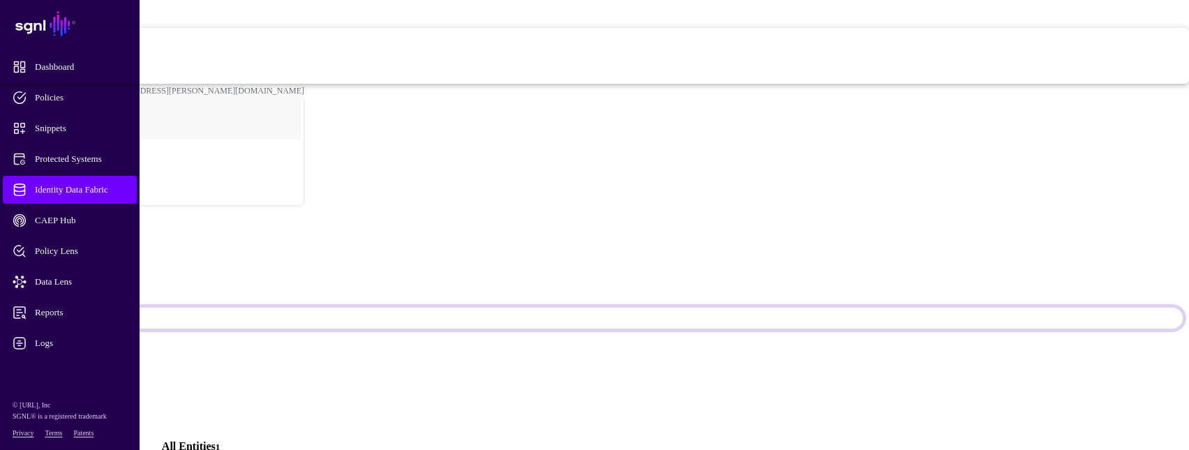
click at [1058, 84] on span "Disabled Syncing inactive for all configured entities" at bounding box center [476, 70] width 1428 height 28
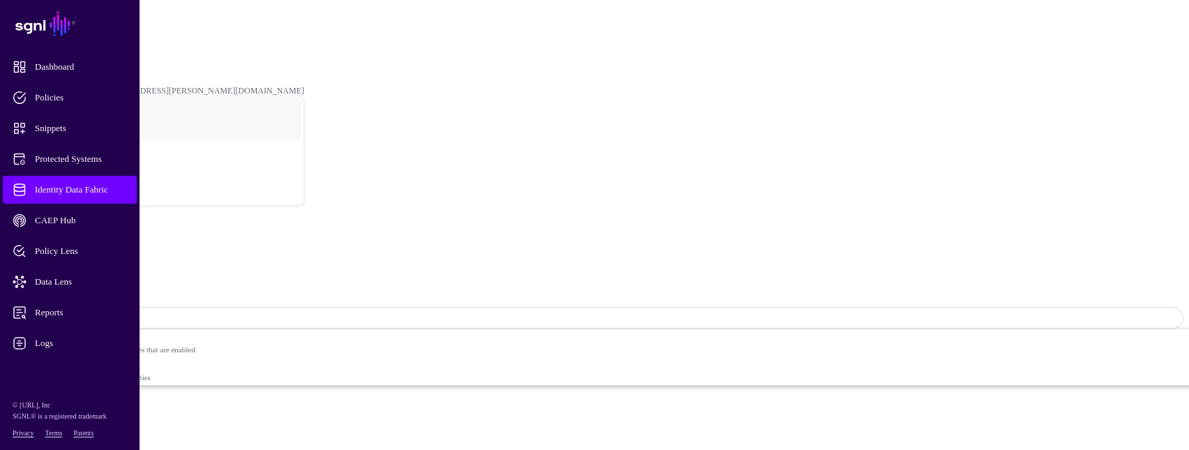
click at [132, 187] on link "Identity Data Fabric" at bounding box center [70, 190] width 134 height 28
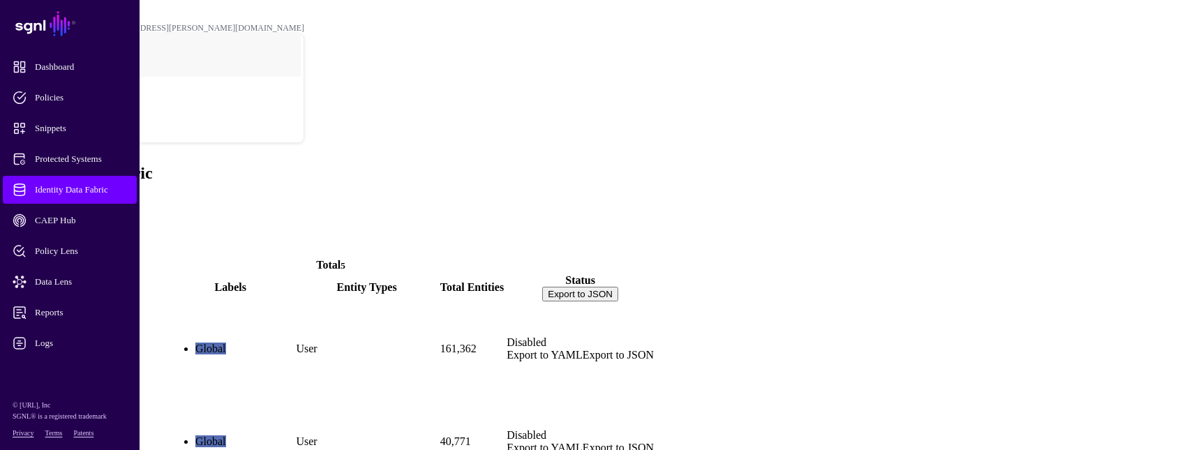
click at [84, 366] on link "ActiveDirectory" at bounding box center [46, 372] width 76 height 12
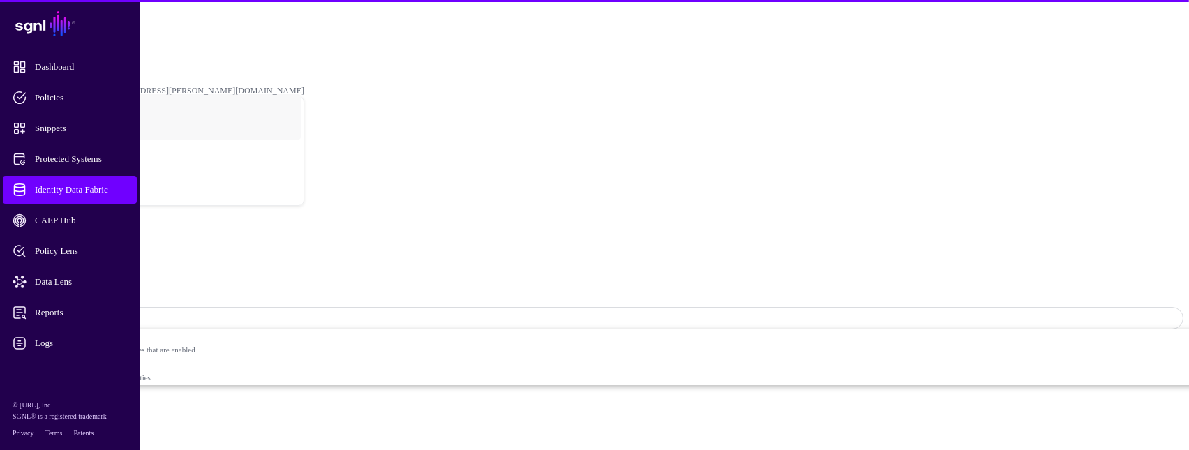
click at [110, 313] on span "Sync Status: Disabled" at bounding box center [63, 318] width 93 height 10
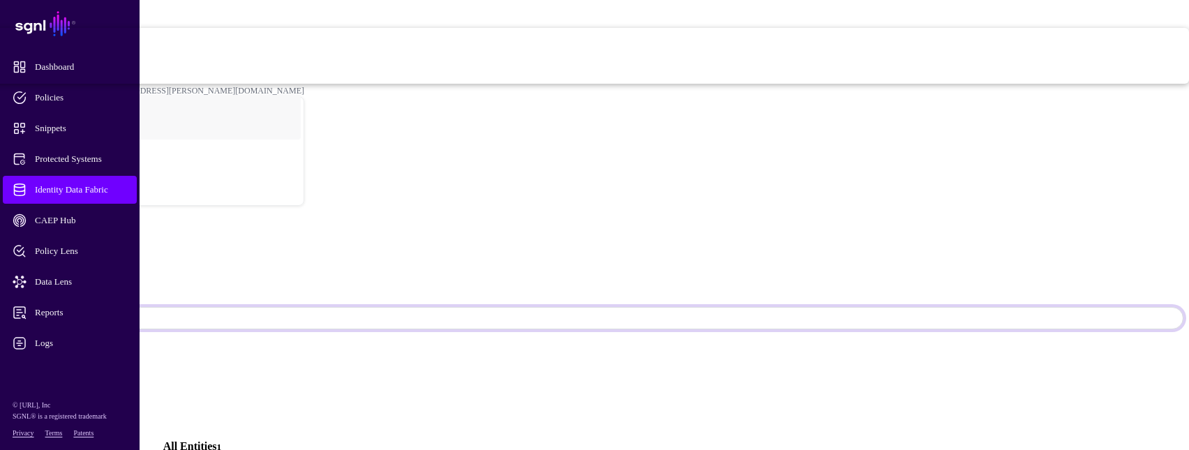
drag, startPoint x: 1092, startPoint y: 68, endPoint x: 1032, endPoint y: 119, distance: 78.7
click at [1032, 52] on span "Syncing active for all configured entities that are enabled" at bounding box center [483, 48] width 1414 height 8
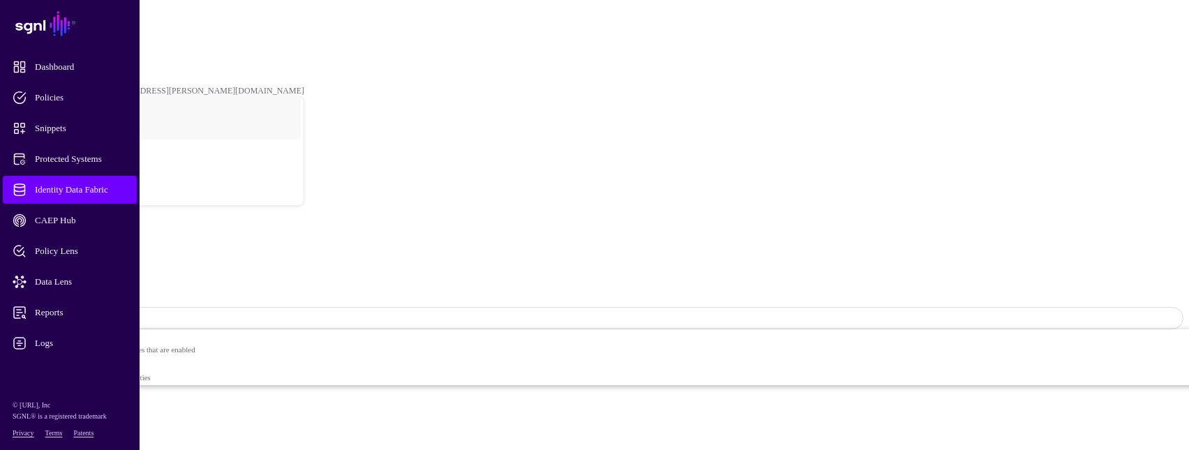
click at [91, 185] on span "Identity Data Fabric" at bounding box center [81, 190] width 137 height 14
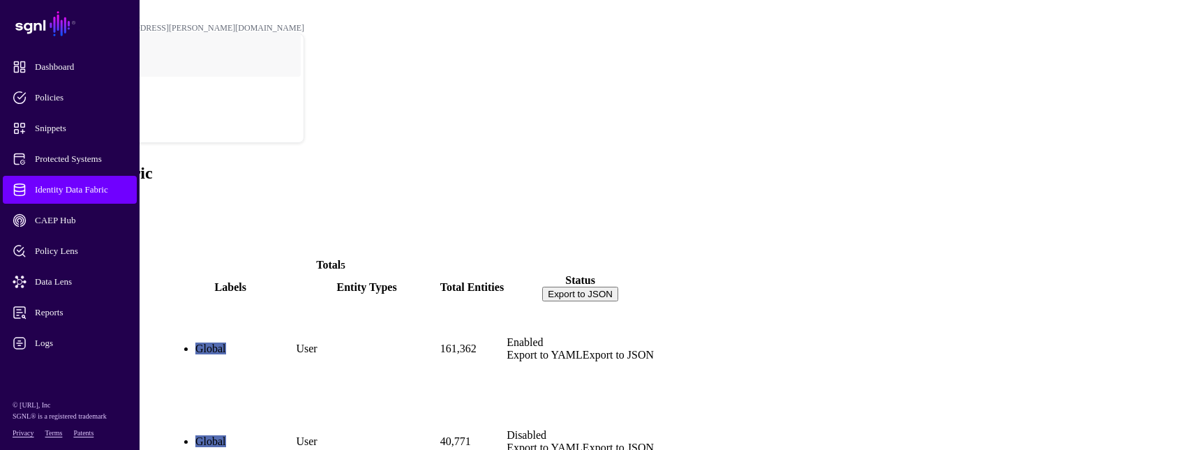
click at [17, 8] on link "SGNL" at bounding box center [69, 23] width 123 height 31
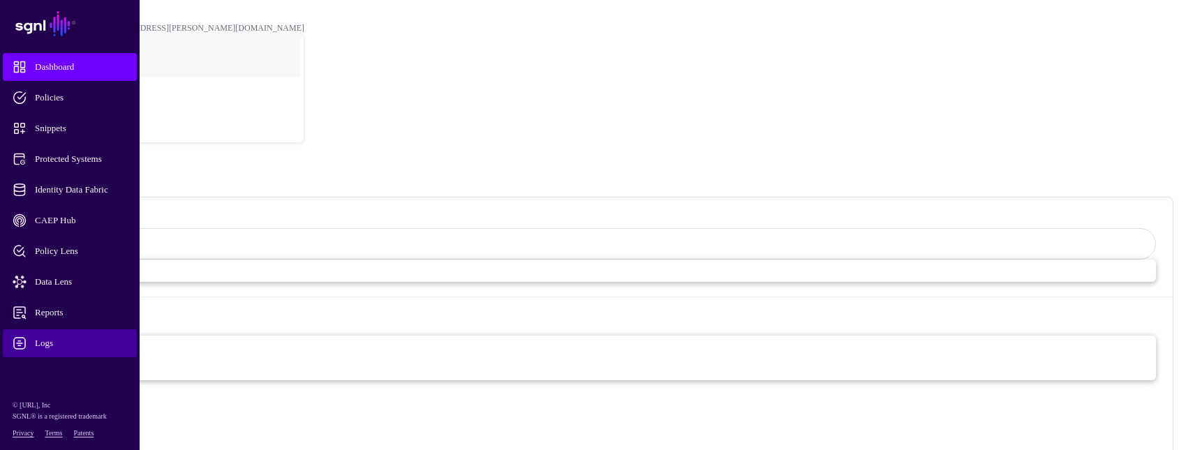
click at [49, 339] on span "Logs" at bounding box center [81, 343] width 137 height 14
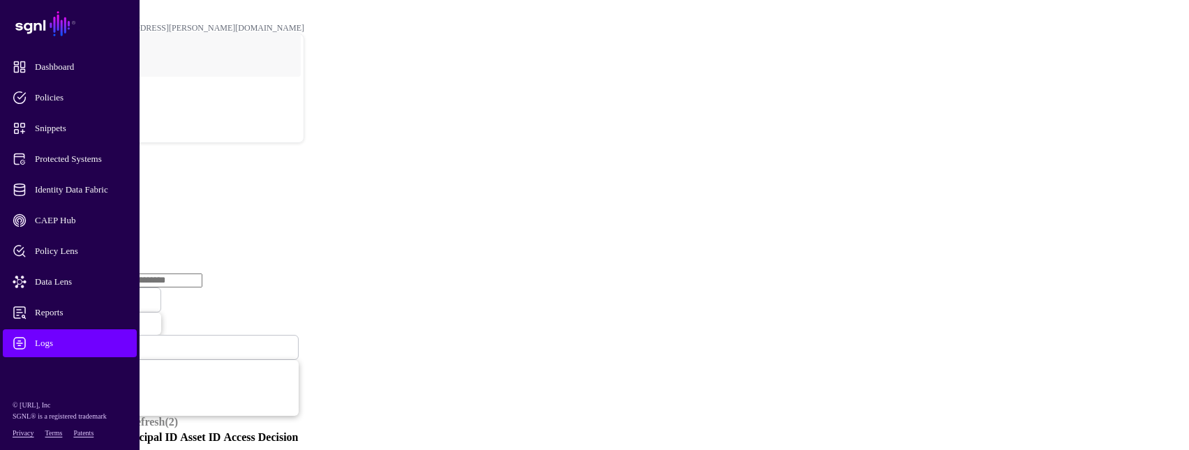
click at [112, 209] on link "Ingestion Service" at bounding box center [73, 215] width 78 height 12
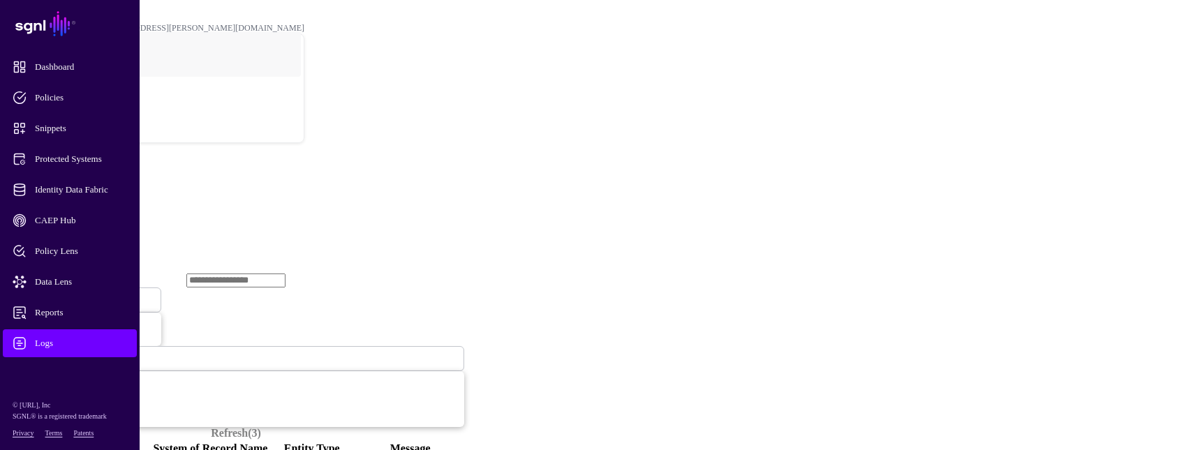
click at [78, 294] on span "Ingestion Started" at bounding box center [47, 300] width 61 height 12
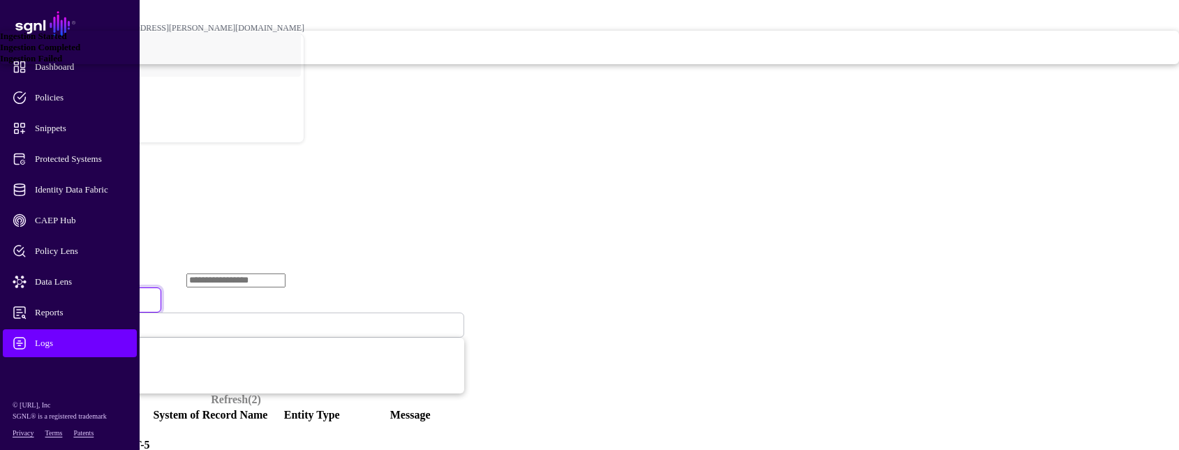
click at [449, 64] on link "Ingestion Failed" at bounding box center [589, 58] width 1179 height 11
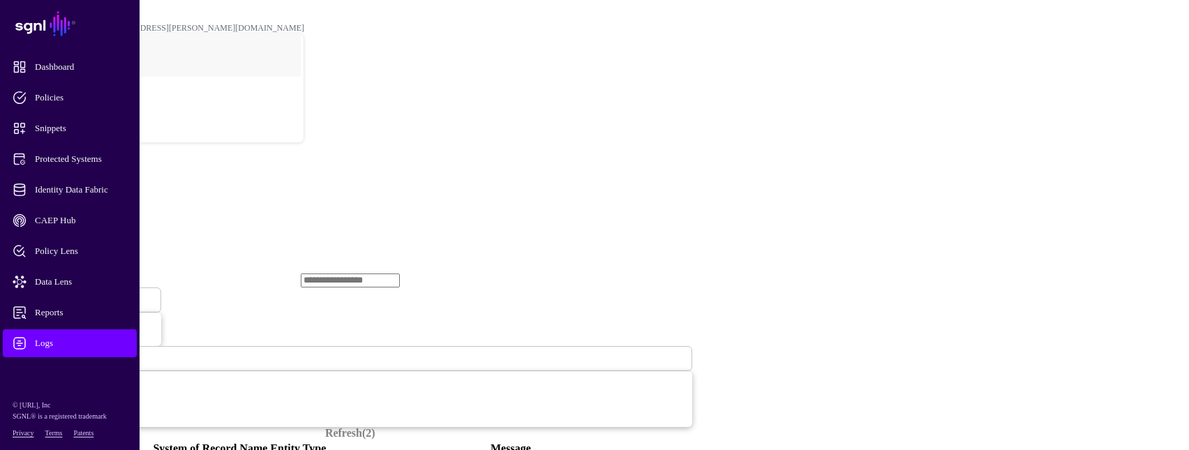
click at [75, 294] on span "Ingestion Failed" at bounding box center [46, 300] width 59 height 12
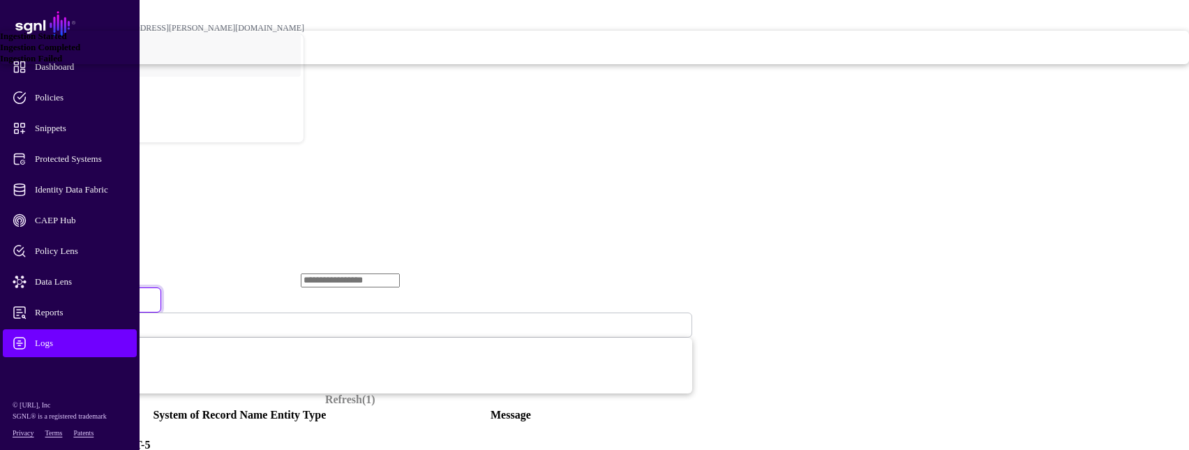
click at [478, 42] on div "Ingestion Started" at bounding box center [594, 36] width 1189 height 11
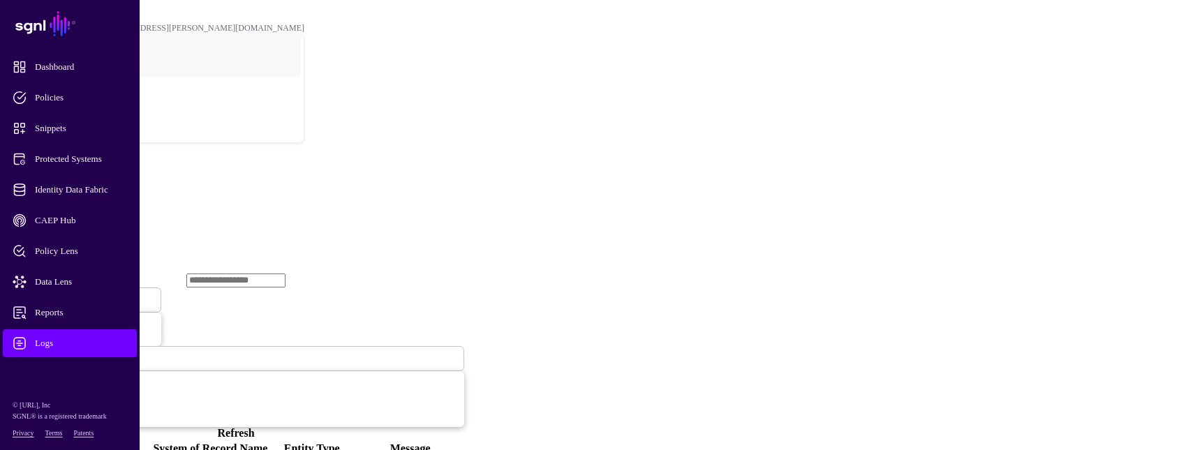
click at [78, 294] on span "Ingestion Started" at bounding box center [47, 300] width 61 height 12
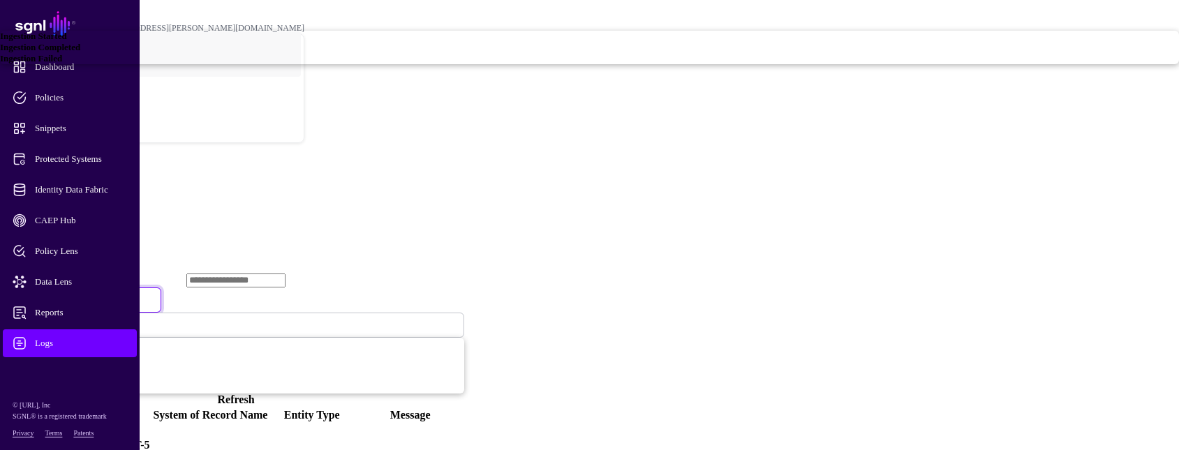
click at [489, 53] on div "Ingestion Completed" at bounding box center [589, 47] width 1179 height 11
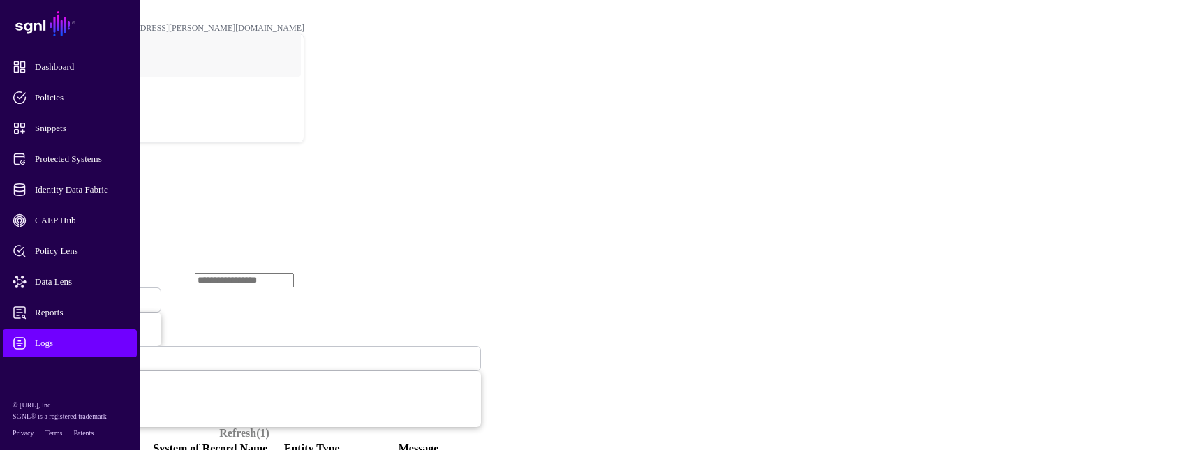
click at [93, 294] on span "Ingestion Completed" at bounding box center [55, 300] width 76 height 12
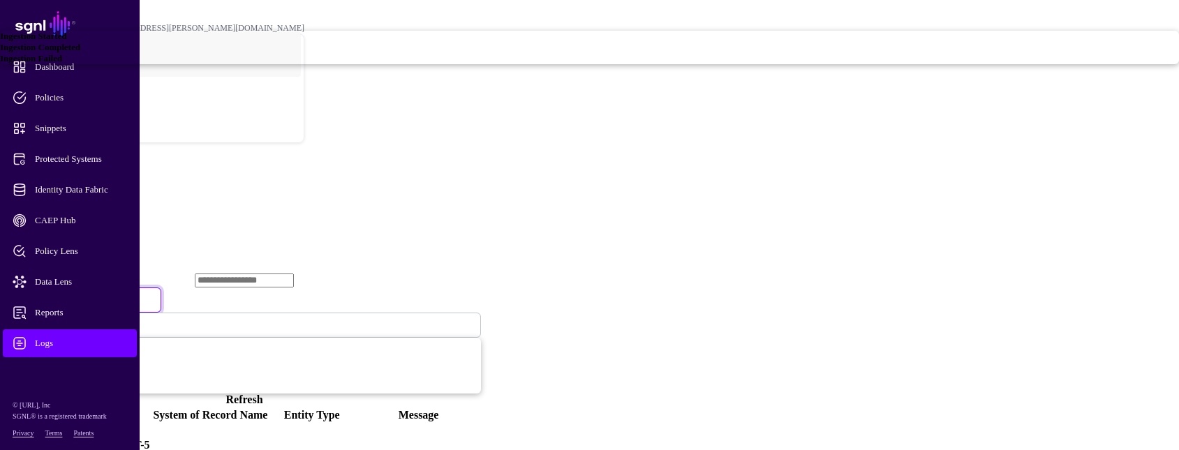
click at [452, 64] on div "Ingestion Failed" at bounding box center [589, 58] width 1179 height 11
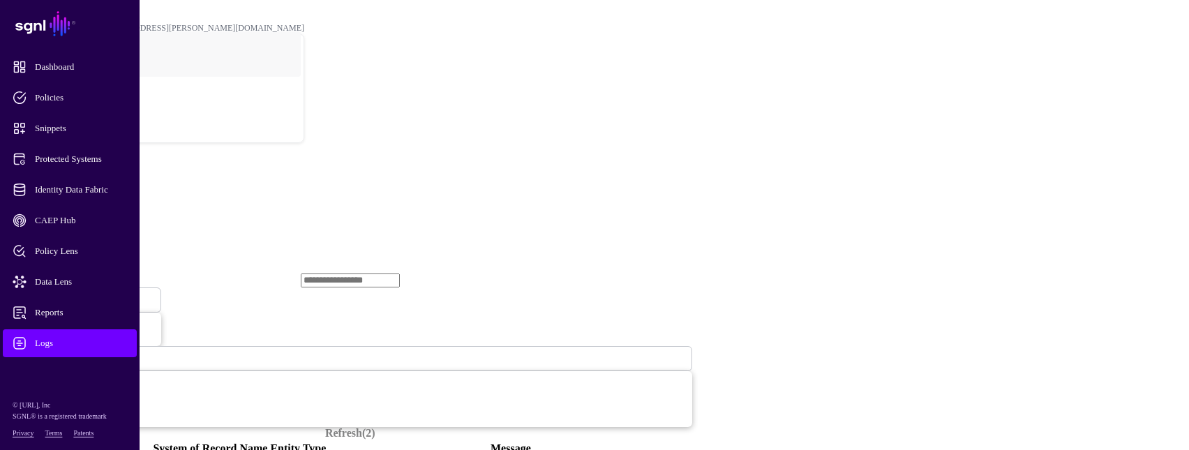
drag, startPoint x: 452, startPoint y: 218, endPoint x: 519, endPoint y: 147, distance: 97.8
click at [84, 294] on span at bounding box center [84, 300] width 0 height 12
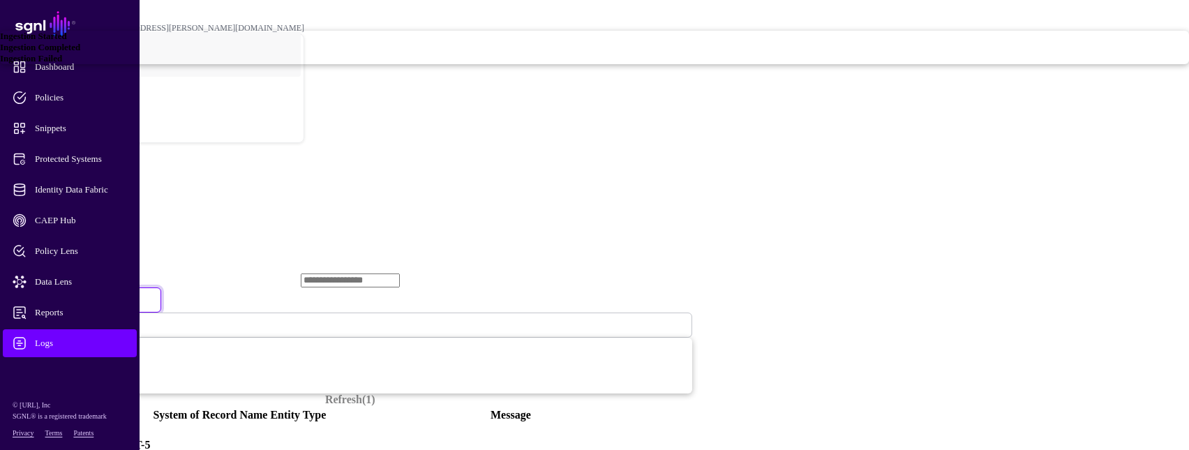
click at [460, 53] on div "Ingestion Completed" at bounding box center [594, 47] width 1189 height 11
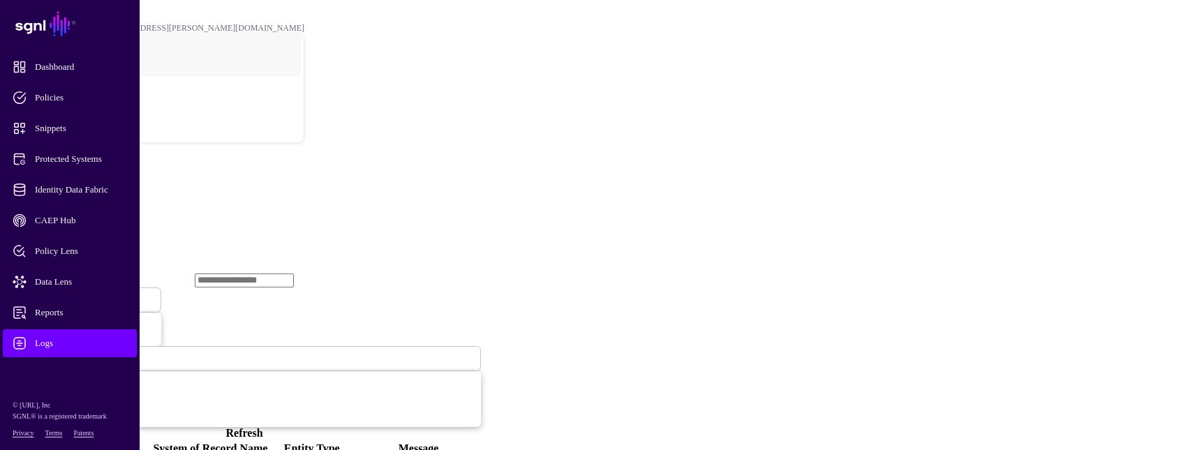
click at [263, 427] on link "Refresh" at bounding box center [244, 433] width 37 height 12
click at [101, 294] on span at bounding box center [101, 300] width 0 height 12
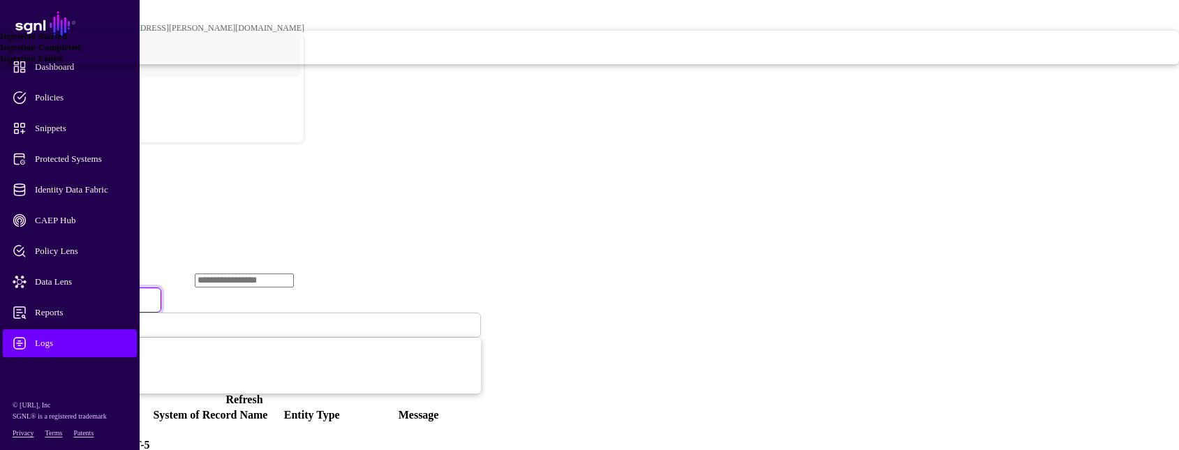
click at [468, 64] on div "Ingestion Failed" at bounding box center [589, 58] width 1179 height 11
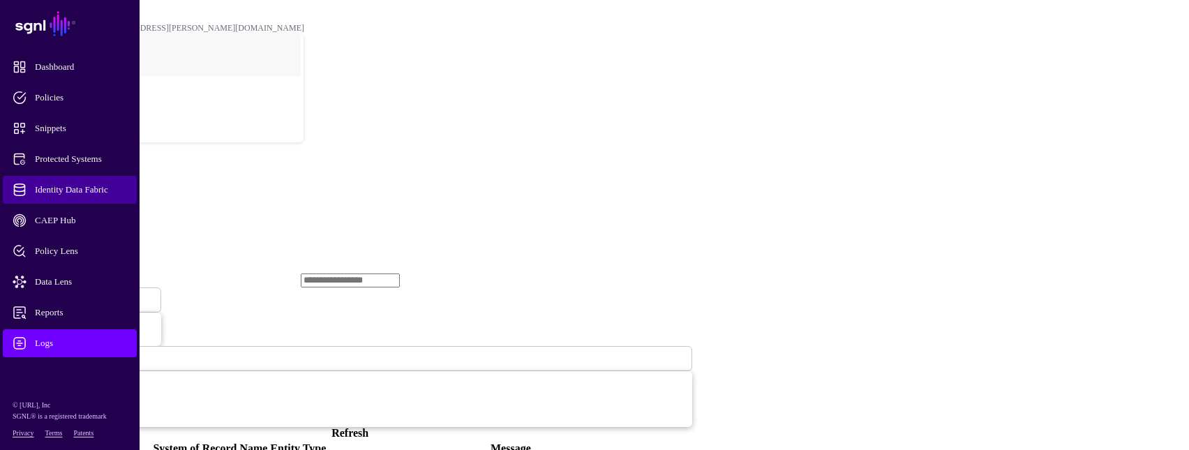
click at [105, 184] on span "Identity Data Fabric" at bounding box center [81, 190] width 137 height 14
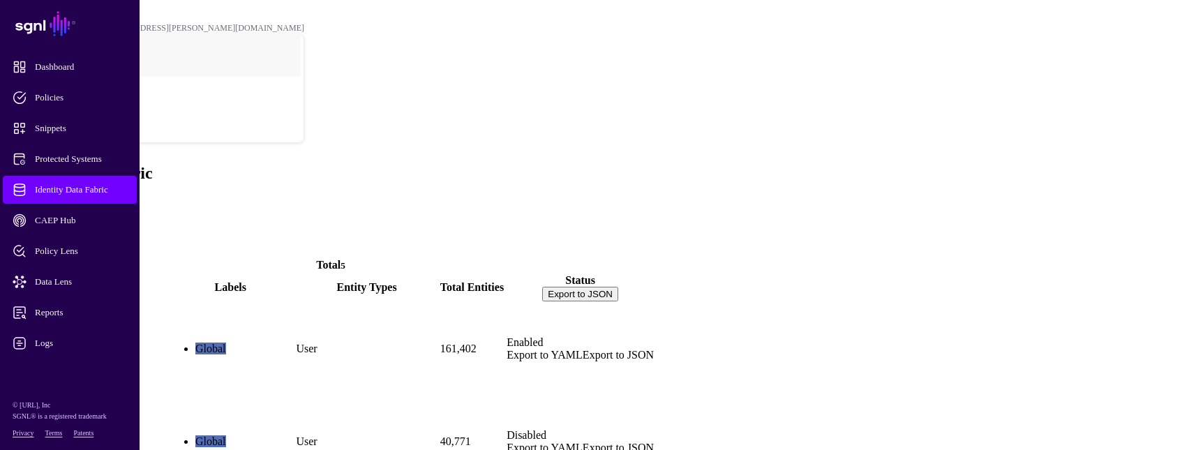
click at [84, 366] on link "ActiveDirectory" at bounding box center [46, 372] width 76 height 12
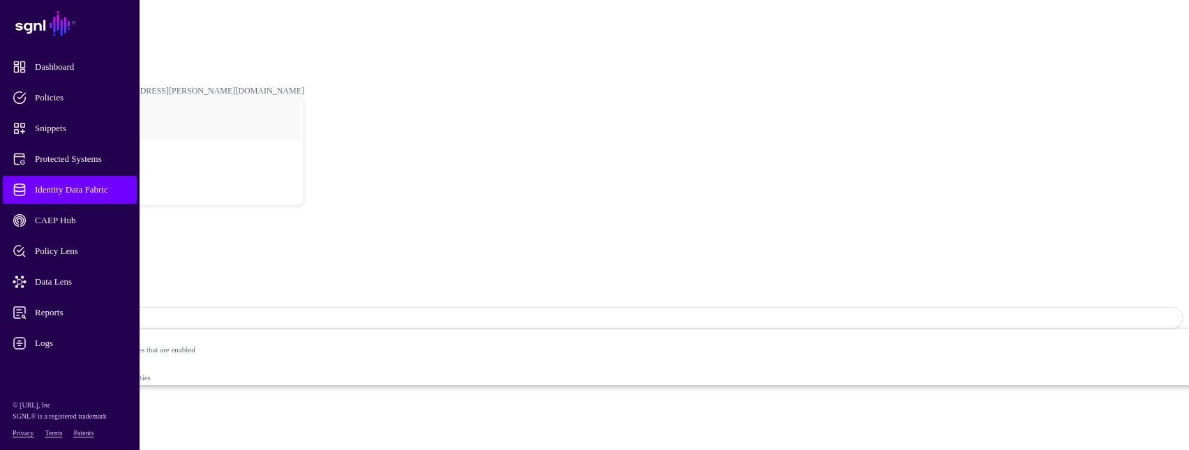
click at [59, 191] on span "Identity Data Fabric" at bounding box center [81, 190] width 137 height 14
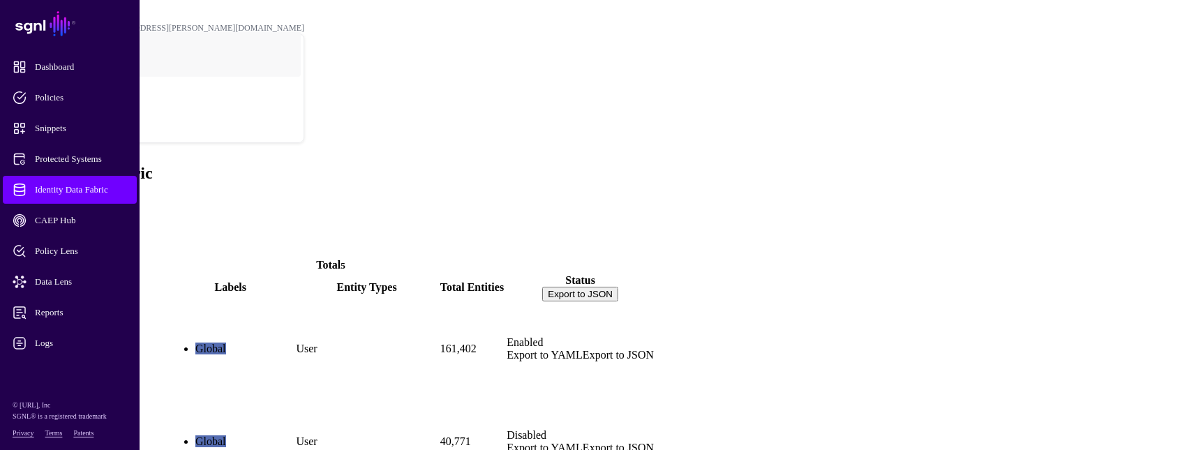
click at [65, 190] on span "Identity Data Fabric" at bounding box center [81, 190] width 137 height 14
click at [47, 336] on link "Logs" at bounding box center [70, 343] width 134 height 28
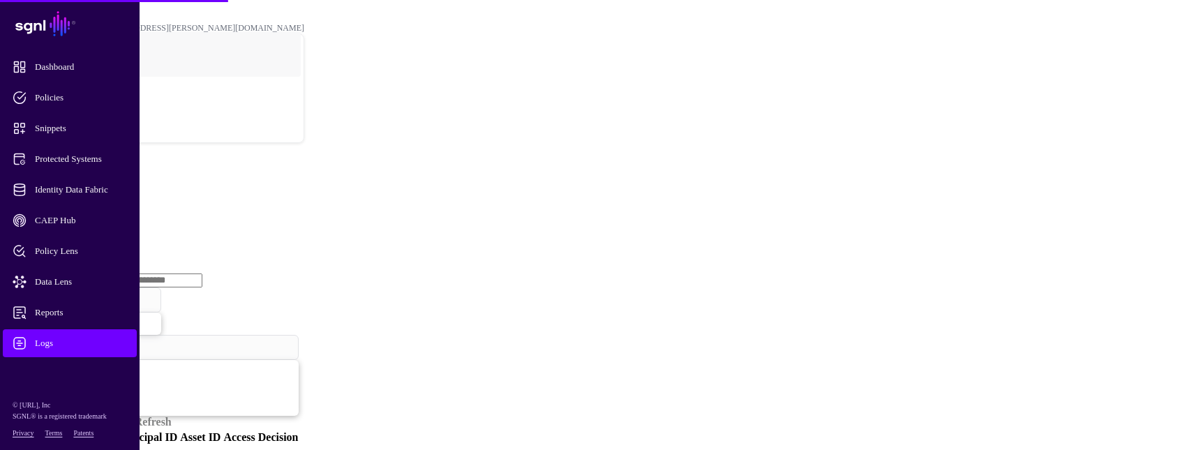
click at [112, 209] on link "Ingestion Service" at bounding box center [73, 215] width 78 height 12
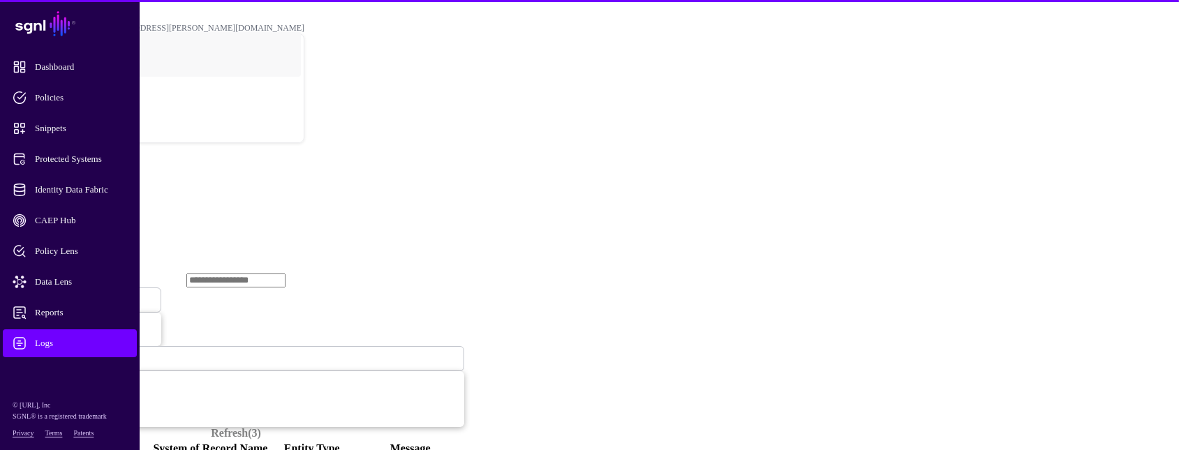
click at [78, 294] on span "Ingestion Started" at bounding box center [47, 300] width 61 height 12
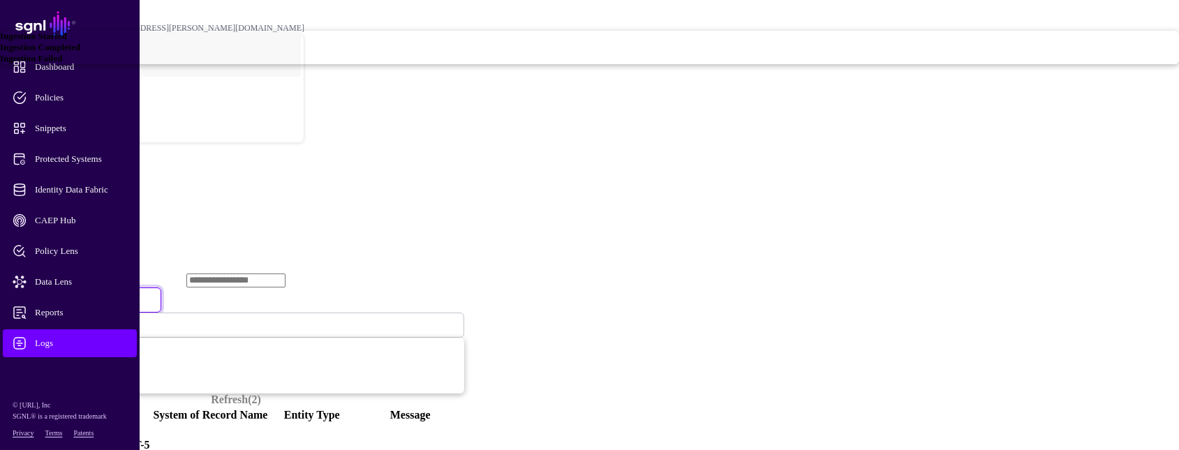
click at [62, 64] on span "Ingestion Failed" at bounding box center [31, 58] width 62 height 10
